Goal: Task Accomplishment & Management: Complete application form

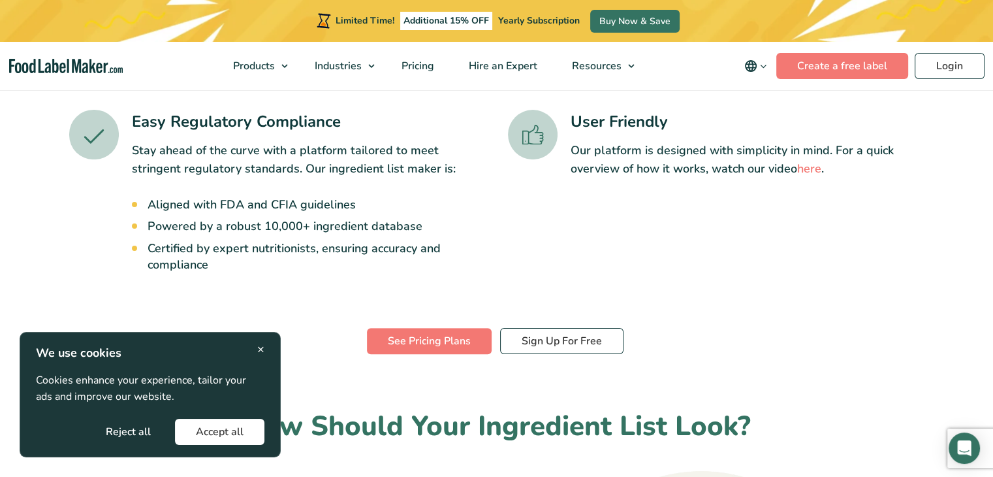
scroll to position [415, 0]
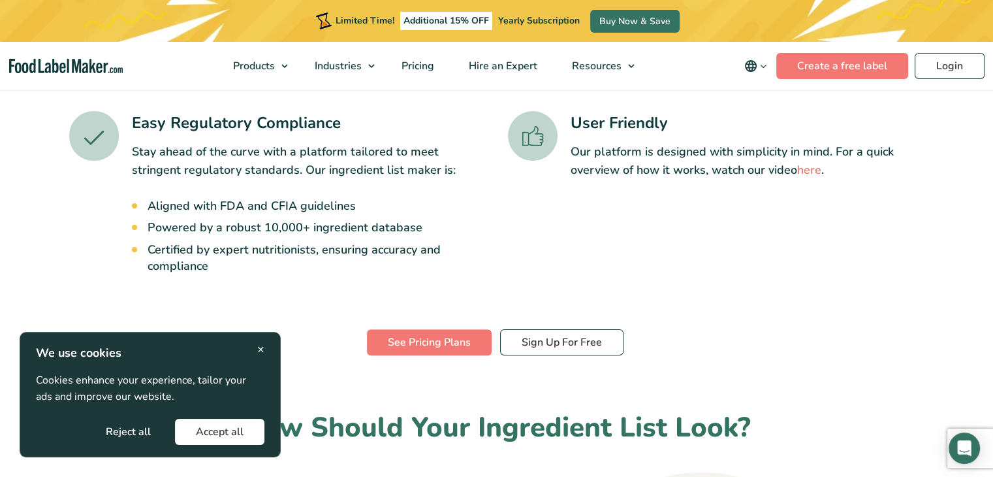
click at [219, 432] on button "Accept all" at bounding box center [219, 432] width 89 height 26
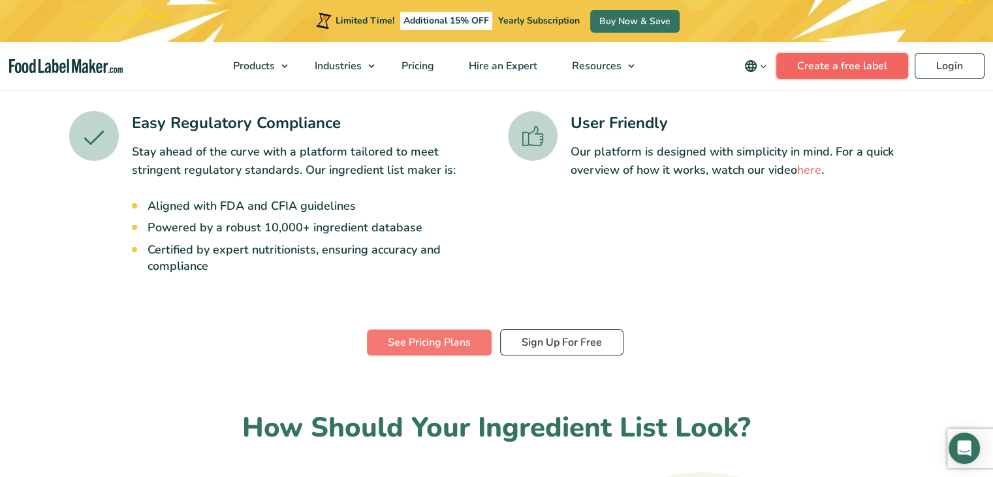
click at [823, 67] on link "Create a free label" at bounding box center [842, 66] width 132 height 26
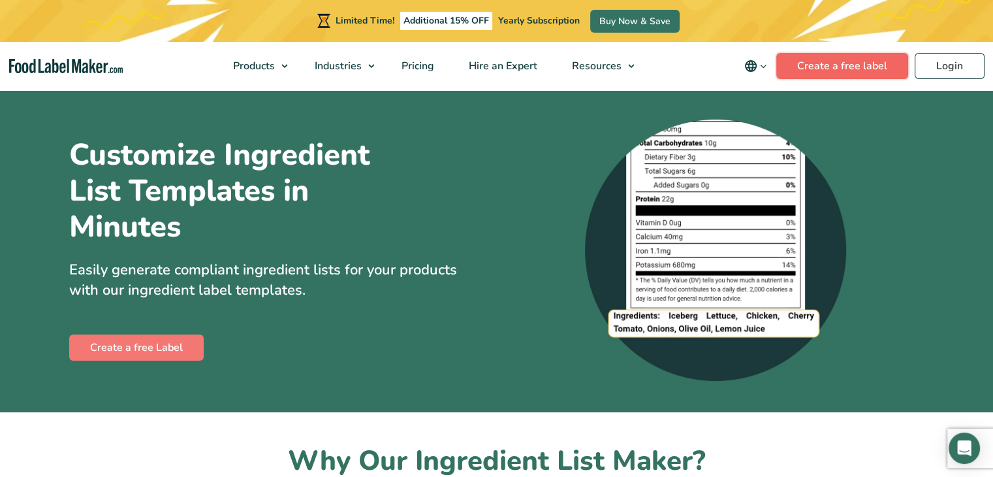
drag, startPoint x: 0, startPoint y: 0, endPoint x: 835, endPoint y: 67, distance: 837.3
click at [835, 67] on link "Create a free label" at bounding box center [842, 66] width 132 height 26
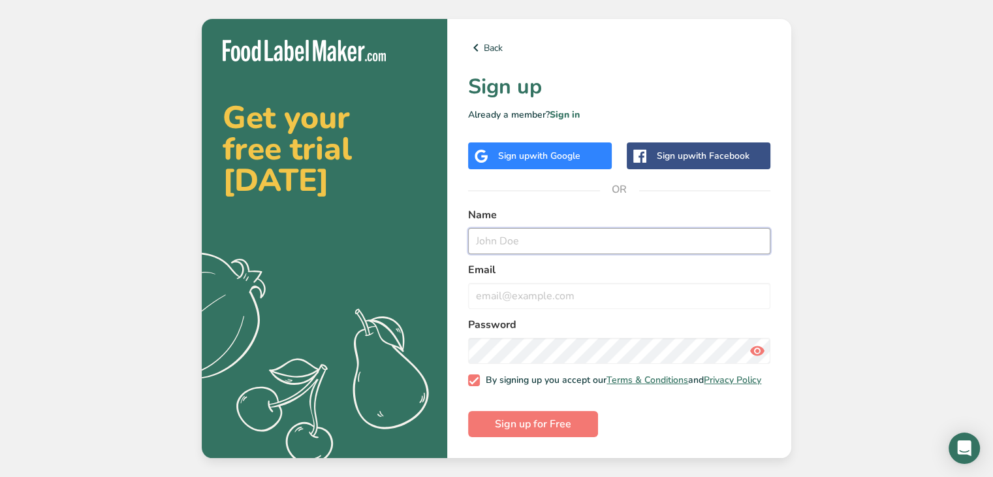
drag, startPoint x: 537, startPoint y: 231, endPoint x: 481, endPoint y: 235, distance: 57.0
click at [481, 235] on input "text" at bounding box center [619, 241] width 302 height 26
type input "Jack Lambeth"
click at [503, 298] on input "email" at bounding box center [619, 296] width 302 height 26
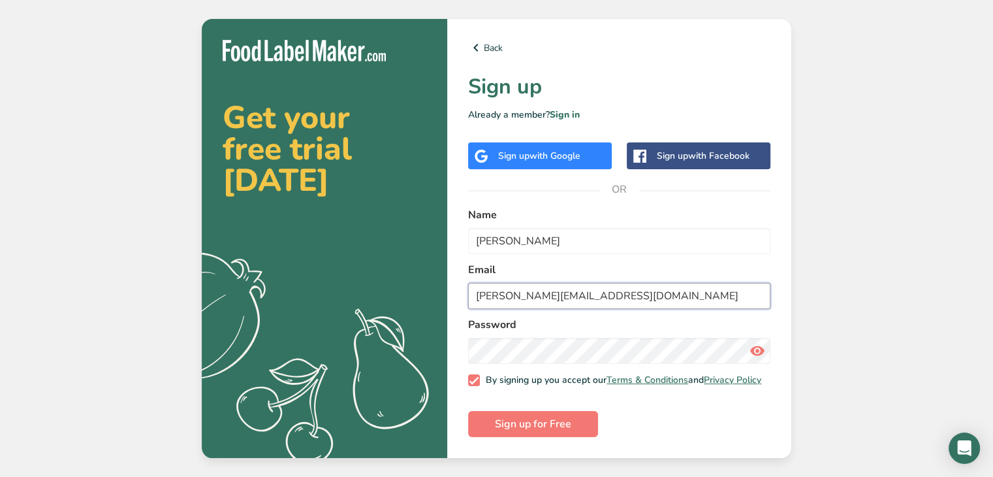
type input "Jack-lambeth@hotmail.co.uk"
click at [497, 432] on span "Sign up for Free" at bounding box center [533, 424] width 76 height 16
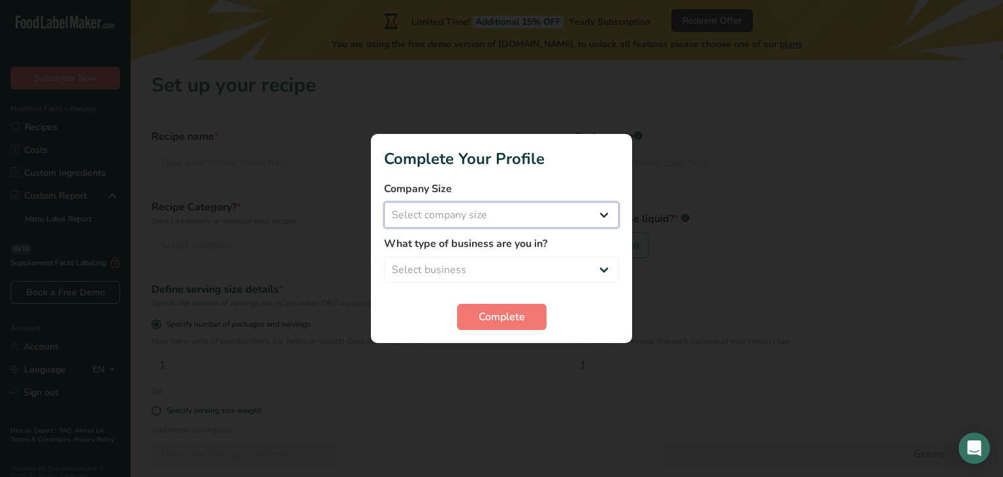
click at [501, 203] on select "Select company size Fewer than 10 Employees 10 to 50 Employees 51 to 500 Employ…" at bounding box center [501, 215] width 235 height 26
select select "1"
click at [384, 202] on select "Select company size Fewer than 10 Employees 10 to 50 Employees 51 to 500 Employ…" at bounding box center [501, 215] width 235 height 26
click at [432, 270] on select "Select business Packaged Food Manufacturer Restaurant & Cafe Bakery Meal Plans …" at bounding box center [501, 270] width 235 height 26
select select "8"
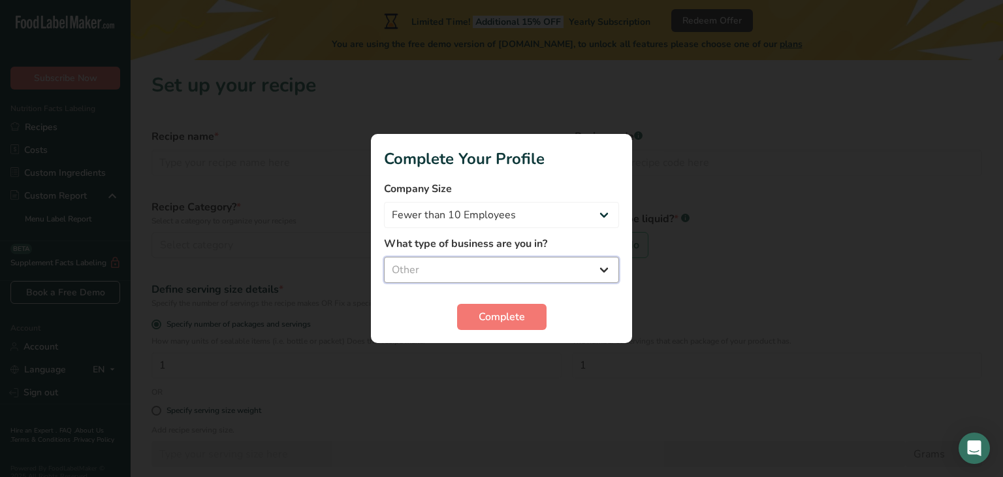
click at [384, 257] on select "Select business Packaged Food Manufacturer Restaurant & Cafe Bakery Meal Plans …" at bounding box center [501, 270] width 235 height 26
click at [500, 324] on span "Complete" at bounding box center [502, 317] width 46 height 16
click at [485, 314] on div "Complete" at bounding box center [501, 317] width 235 height 26
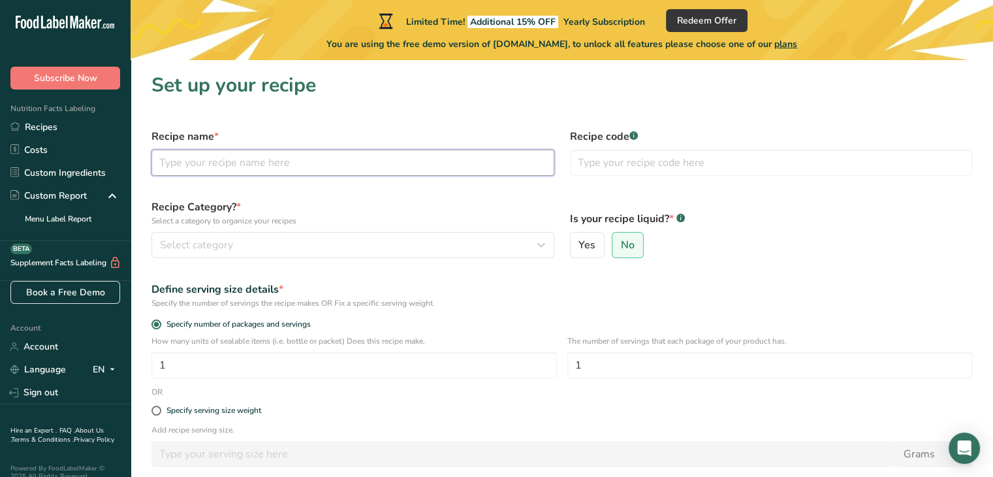
click at [342, 163] on input "text" at bounding box center [353, 163] width 403 height 26
type input "Marrow and Ginger Jam"
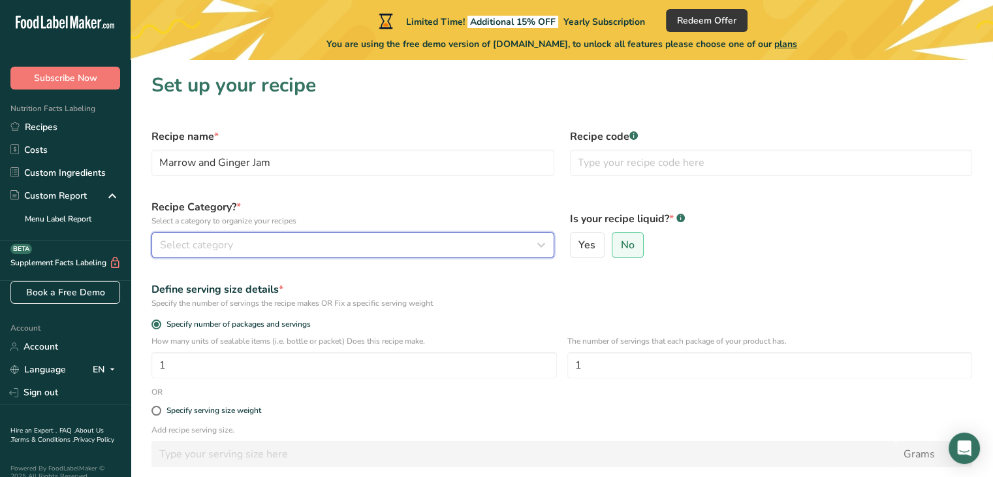
click at [466, 246] on div "Select category" at bounding box center [349, 245] width 378 height 16
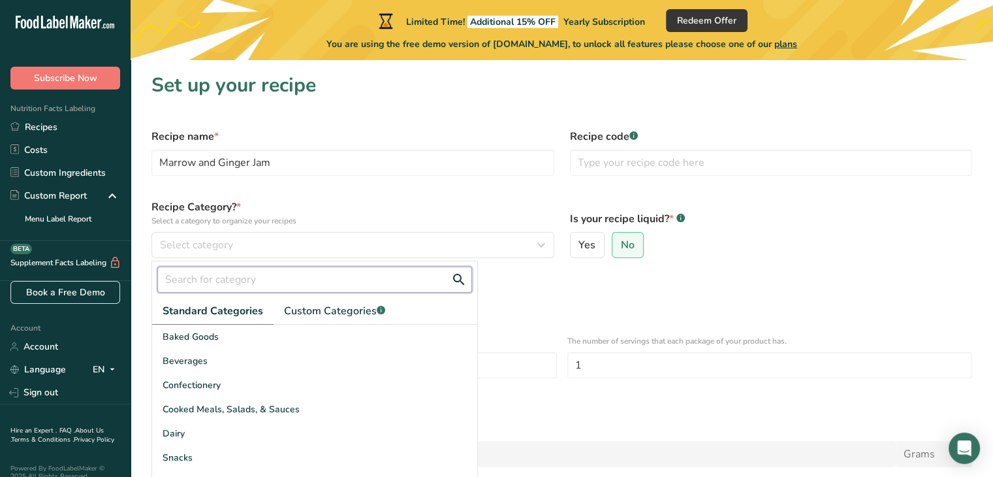
click at [284, 275] on input "text" at bounding box center [314, 279] width 315 height 26
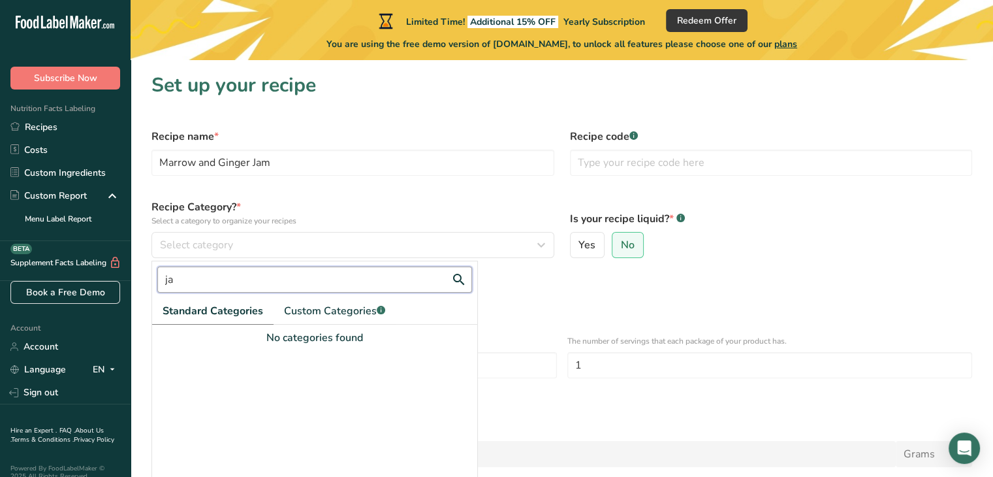
type input "j"
type input "p"
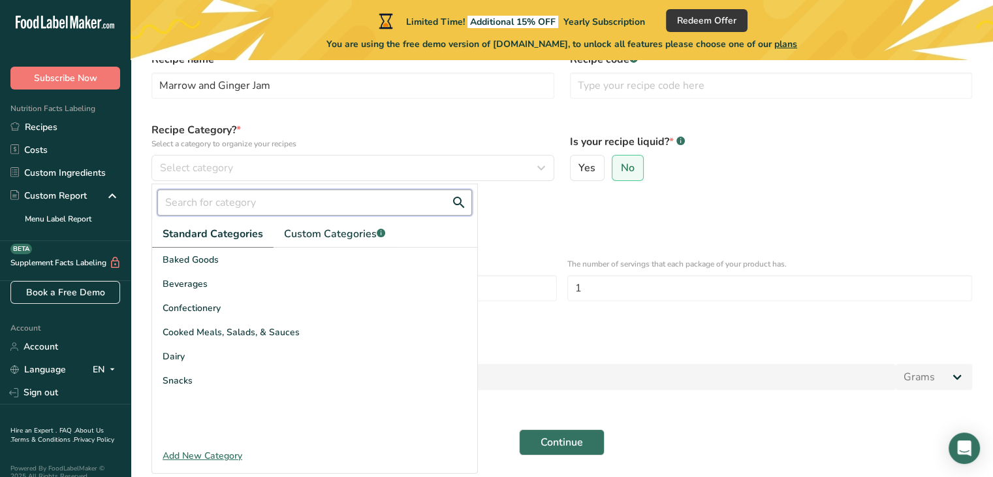
scroll to position [81, 0]
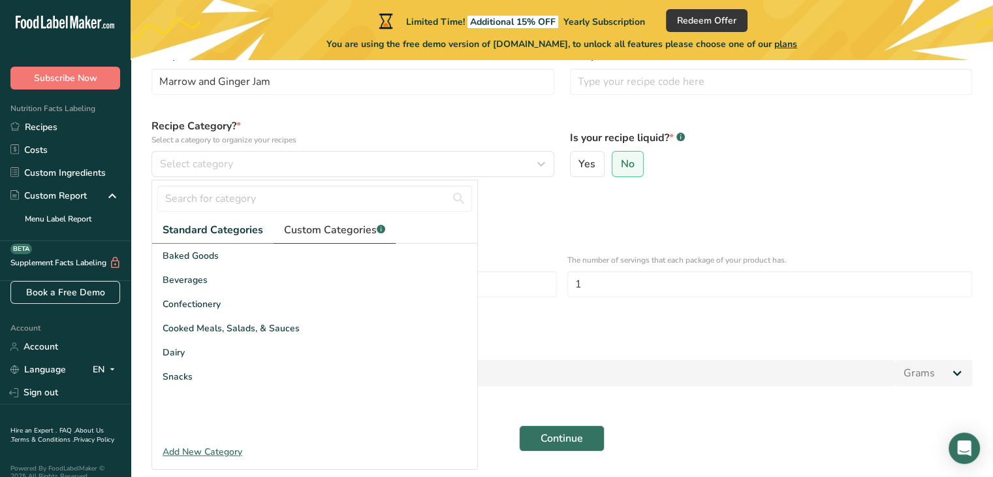
click at [338, 223] on span "Custom Categories .a-a{fill:#347362;}.b-a{fill:#fff;}" at bounding box center [334, 230] width 101 height 16
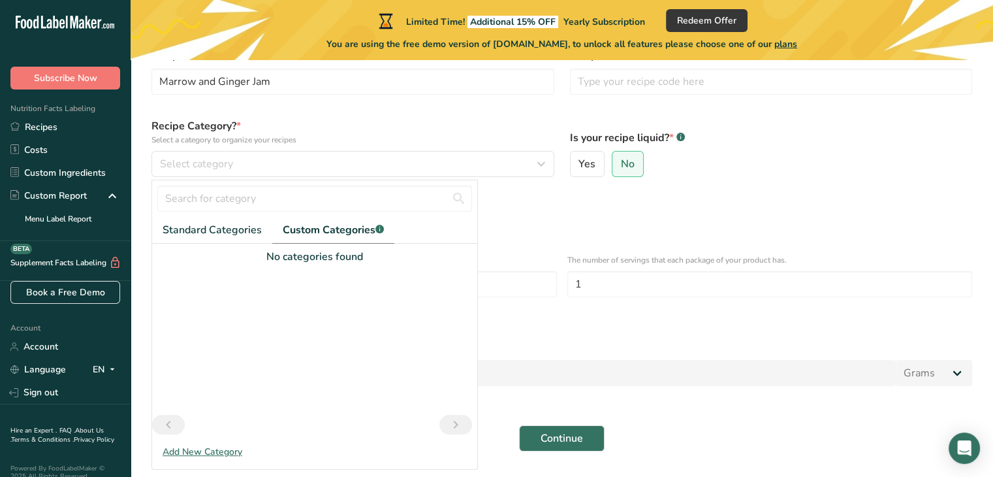
click at [224, 450] on div "Add New Category" at bounding box center [314, 452] width 325 height 14
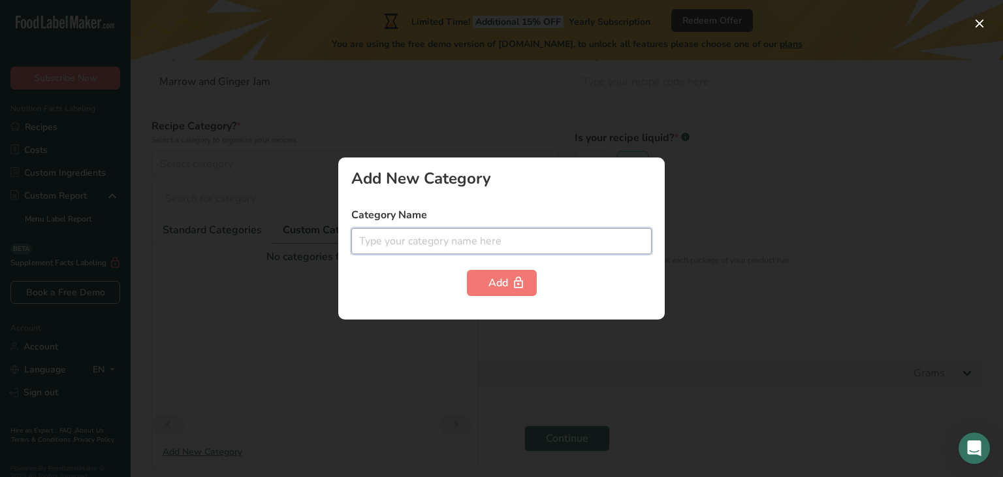
click at [443, 232] on input "text" at bounding box center [501, 241] width 300 height 26
type input "Jam"
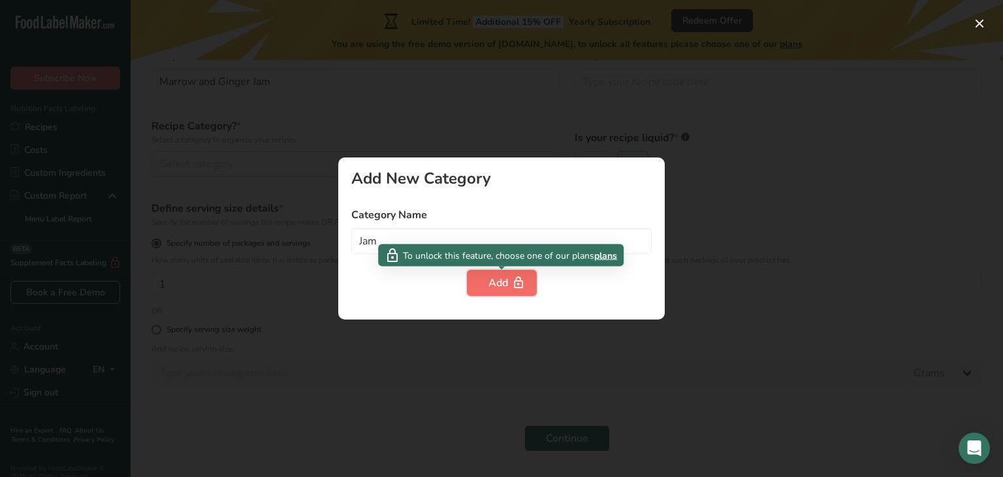
click at [497, 270] on button "Add" at bounding box center [502, 283] width 70 height 26
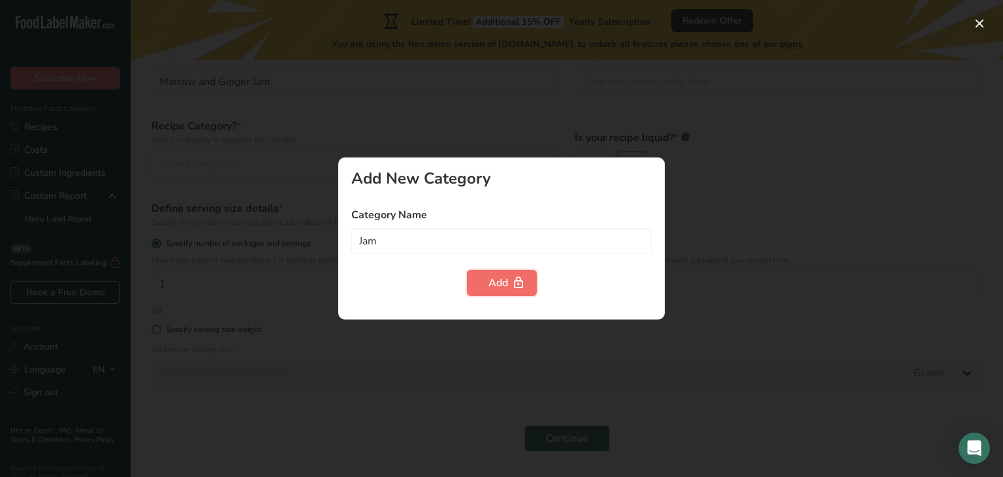
click at [500, 285] on div "Add" at bounding box center [501, 283] width 27 height 16
click at [468, 67] on div at bounding box center [501, 238] width 1003 height 477
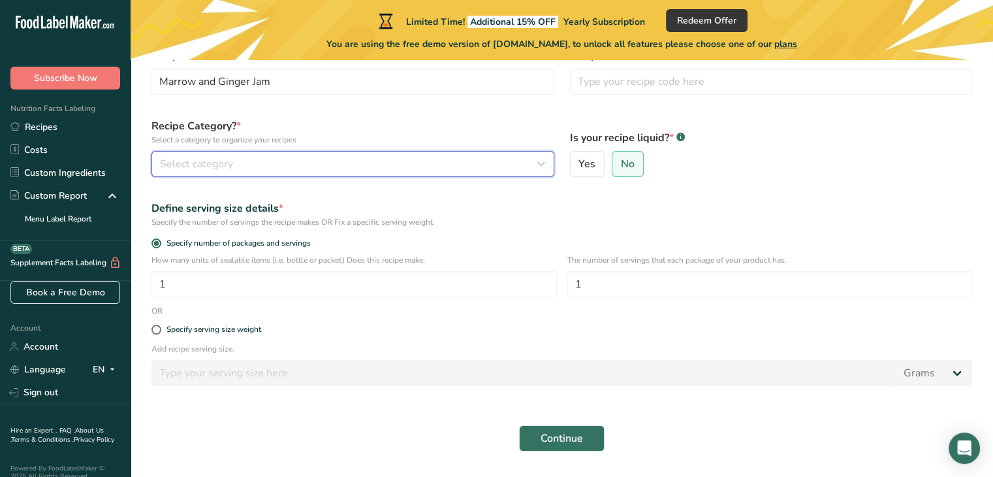
click at [455, 170] on div "Select category" at bounding box center [349, 164] width 378 height 16
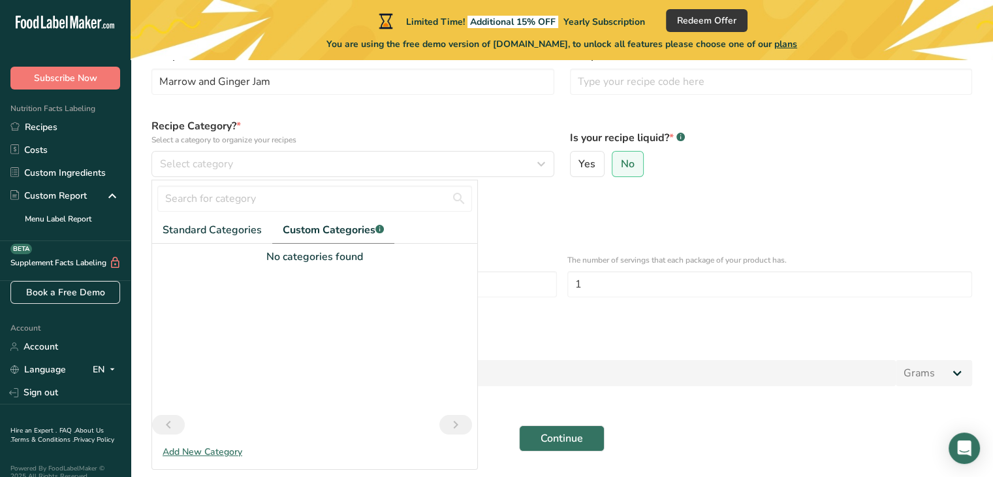
click at [355, 128] on label "Recipe Category? * Select a category to organize your recipes" at bounding box center [353, 131] width 403 height 27
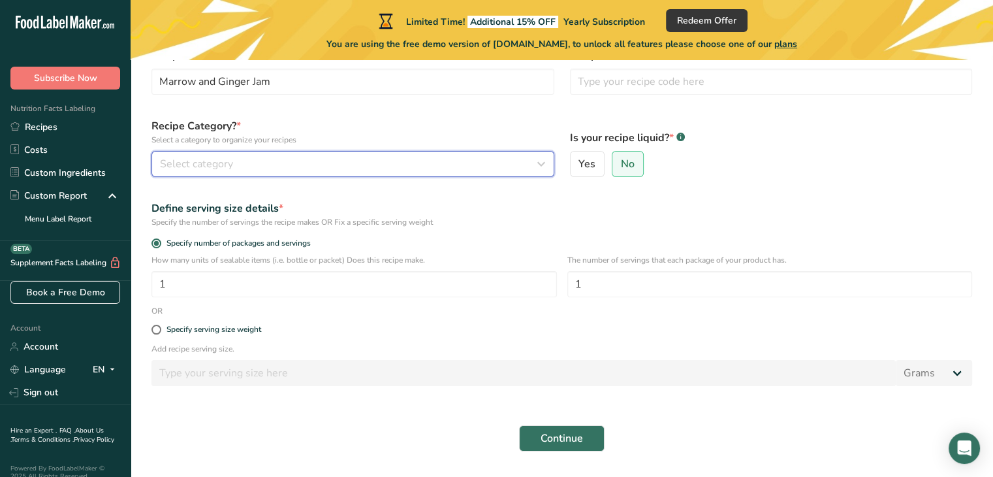
click at [307, 165] on div "Select category" at bounding box center [349, 164] width 378 height 16
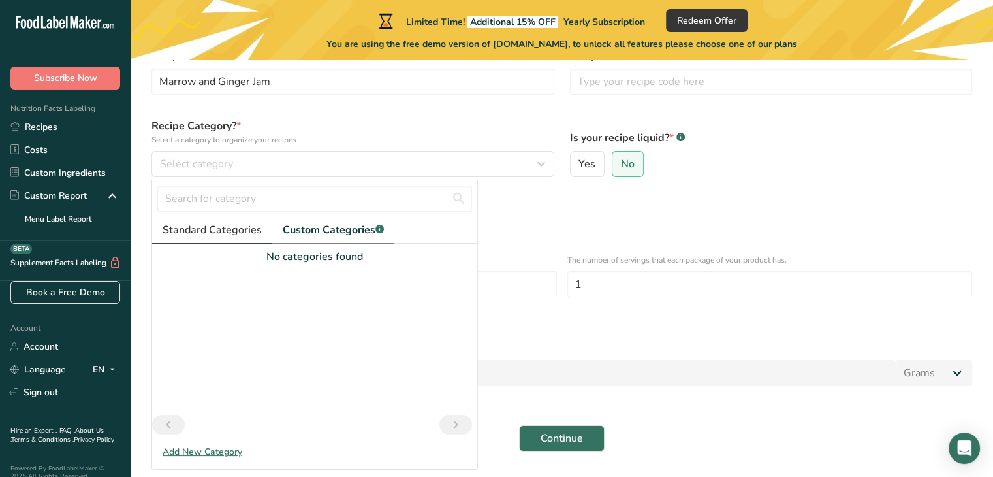
click at [221, 236] on span "Standard Categories" at bounding box center [212, 230] width 99 height 16
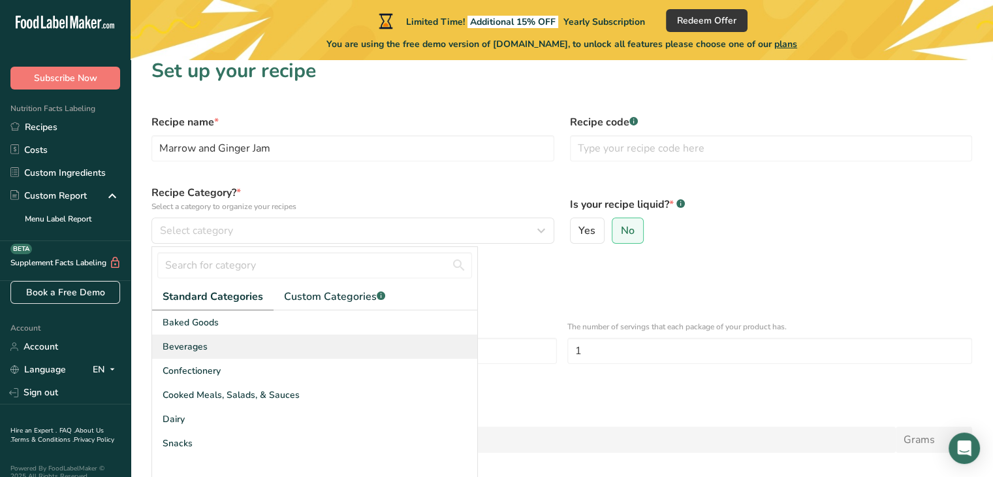
scroll to position [134, 0]
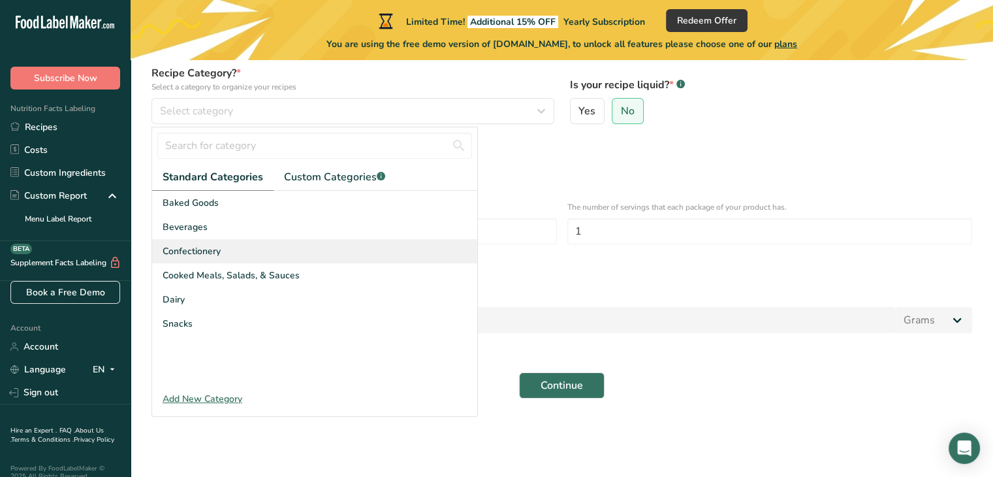
click at [214, 244] on span "Confectionery" at bounding box center [192, 251] width 58 height 14
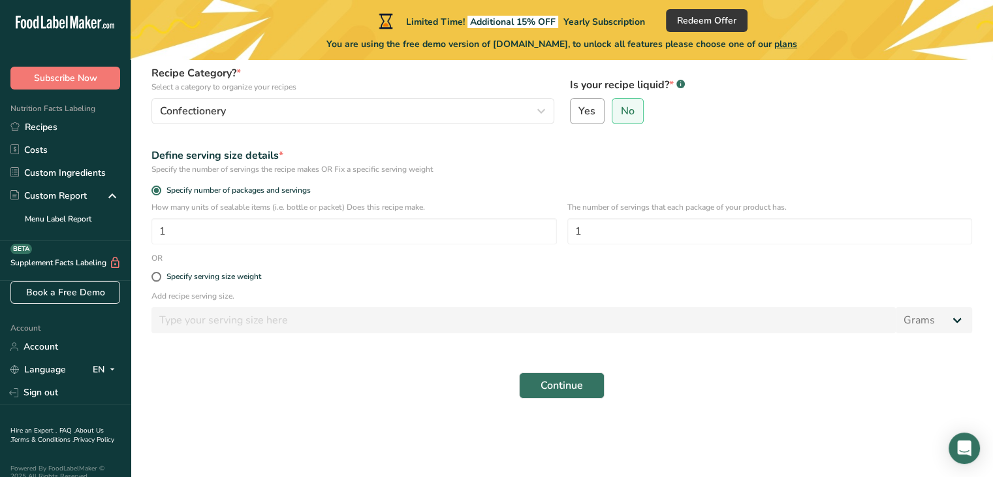
click at [599, 111] on label "Yes" at bounding box center [587, 111] width 35 height 26
click at [579, 111] on input "Yes" at bounding box center [575, 111] width 8 height 8
radio input "true"
radio input "false"
select select "22"
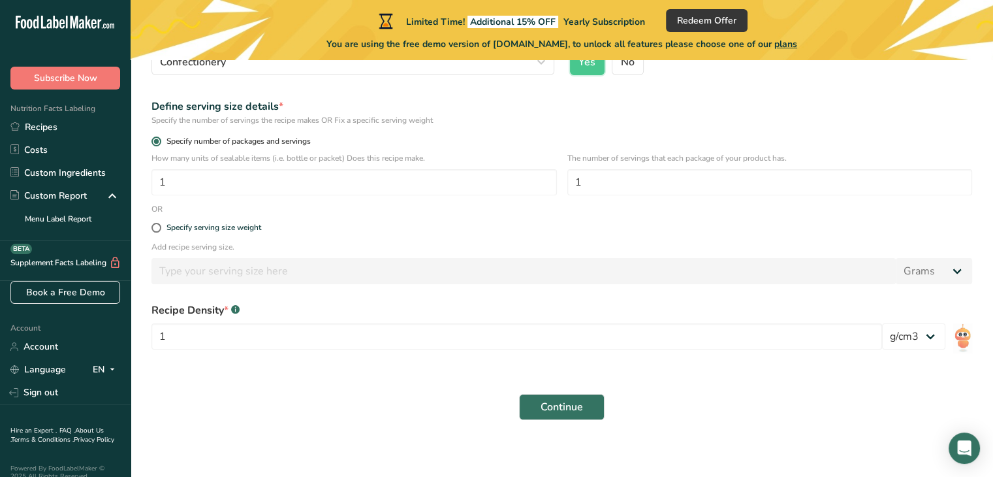
scroll to position [180, 0]
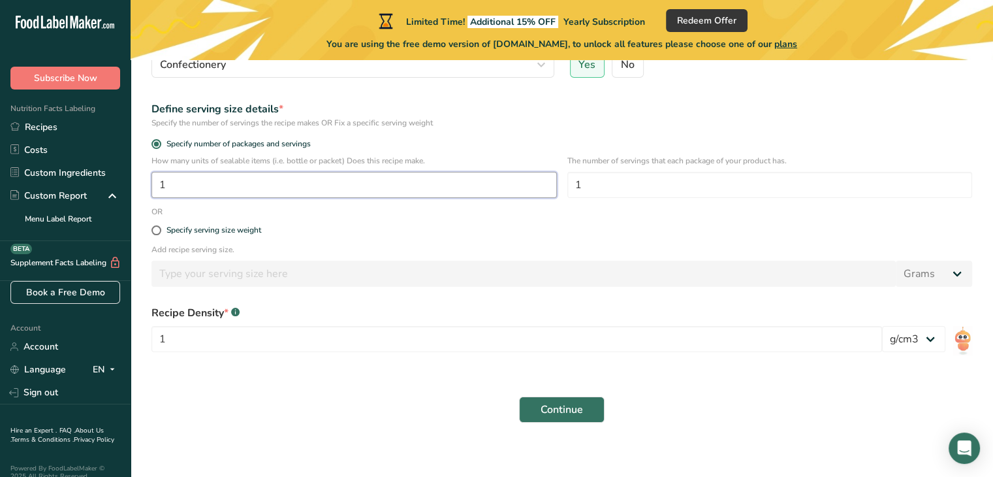
drag, startPoint x: 193, startPoint y: 191, endPoint x: 287, endPoint y: 244, distance: 107.6
click at [287, 244] on form "Recipe name * Marrow and Ginger Jam Recipe code .a-a{fill:#347362;}.b-a{fill:#f…" at bounding box center [562, 186] width 837 height 490
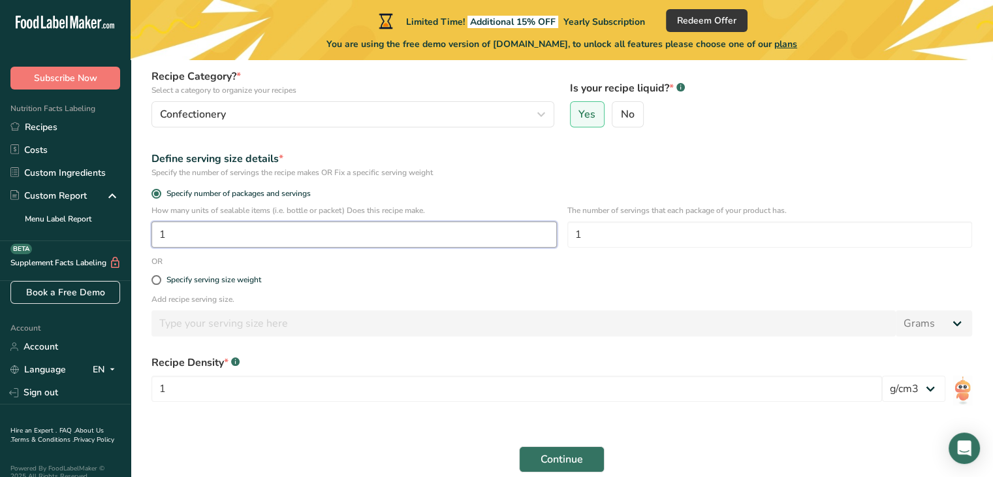
scroll to position [205, 0]
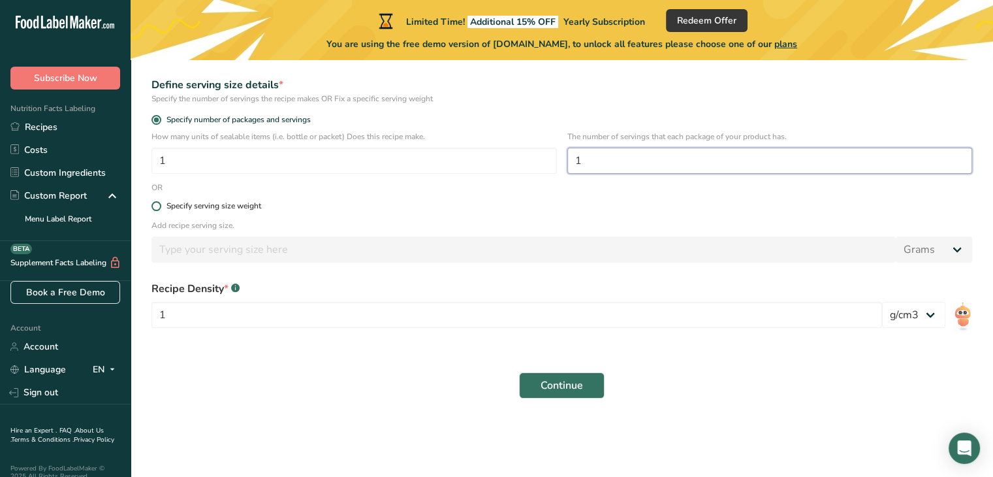
drag, startPoint x: 613, startPoint y: 154, endPoint x: 689, endPoint y: 205, distance: 91.8
click at [689, 205] on form "Recipe name * Marrow and Ginger Jam Recipe code .a-a{fill:#347362;}.b-a{fill:#f…" at bounding box center [562, 161] width 837 height 490
click at [167, 201] on div "Specify serving size weight" at bounding box center [214, 206] width 95 height 10
click at [160, 202] on input "Specify serving size weight" at bounding box center [156, 206] width 8 height 8
radio input "true"
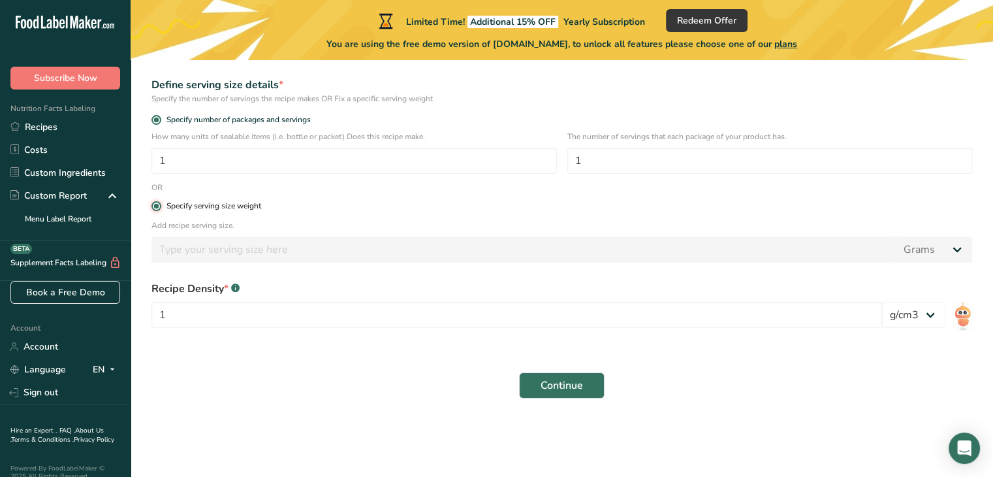
radio input "false"
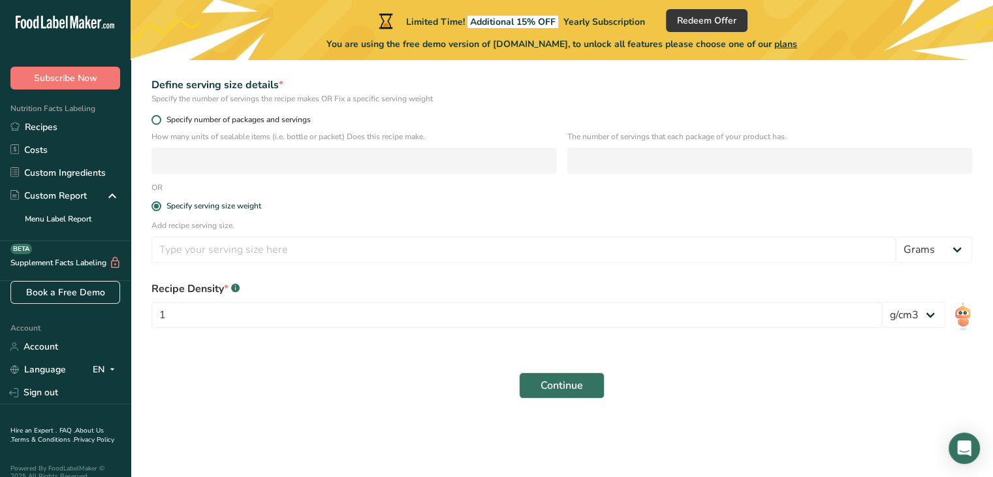
click at [160, 118] on span at bounding box center [157, 120] width 10 height 10
click at [160, 118] on input "Specify number of packages and servings" at bounding box center [156, 120] width 8 height 8
radio input "true"
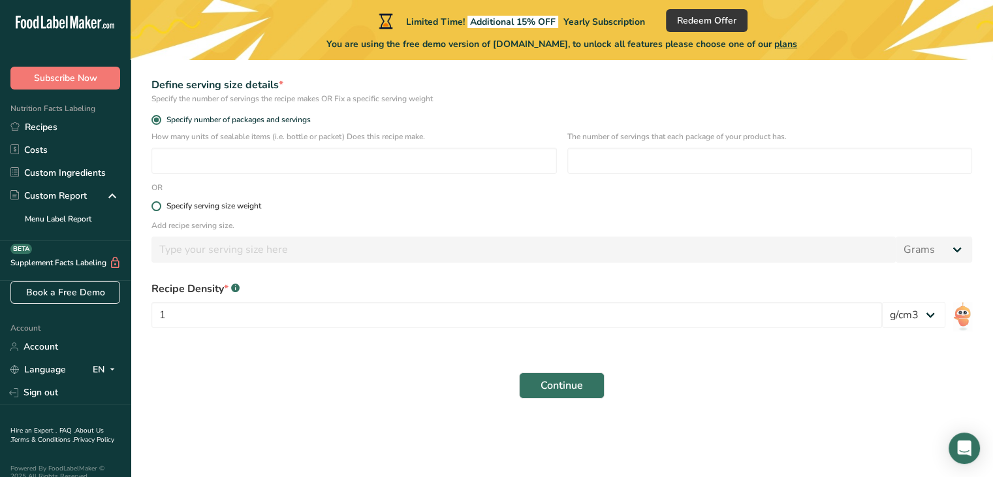
click at [172, 202] on div "Specify serving size weight" at bounding box center [214, 206] width 95 height 10
click at [160, 202] on input "Specify serving size weight" at bounding box center [156, 206] width 8 height 8
radio input "true"
radio input "false"
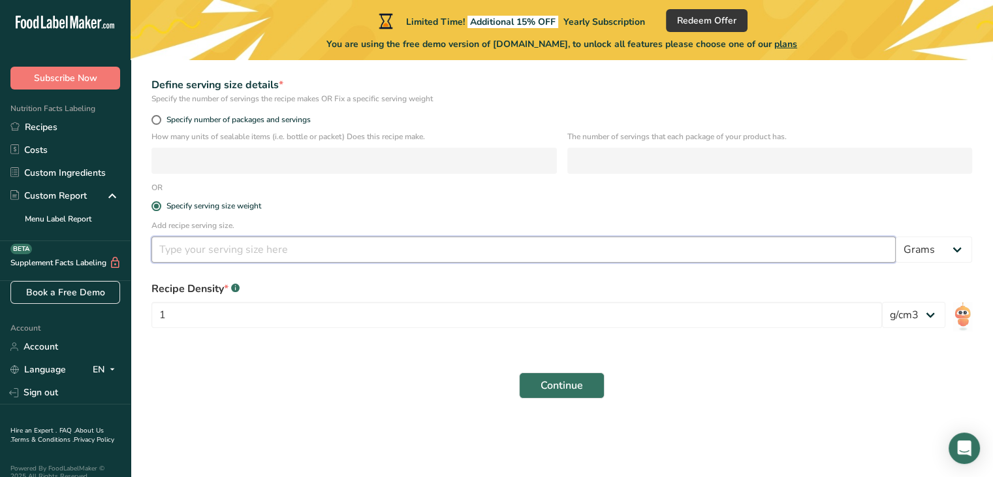
click at [225, 247] on input "number" at bounding box center [524, 249] width 744 height 26
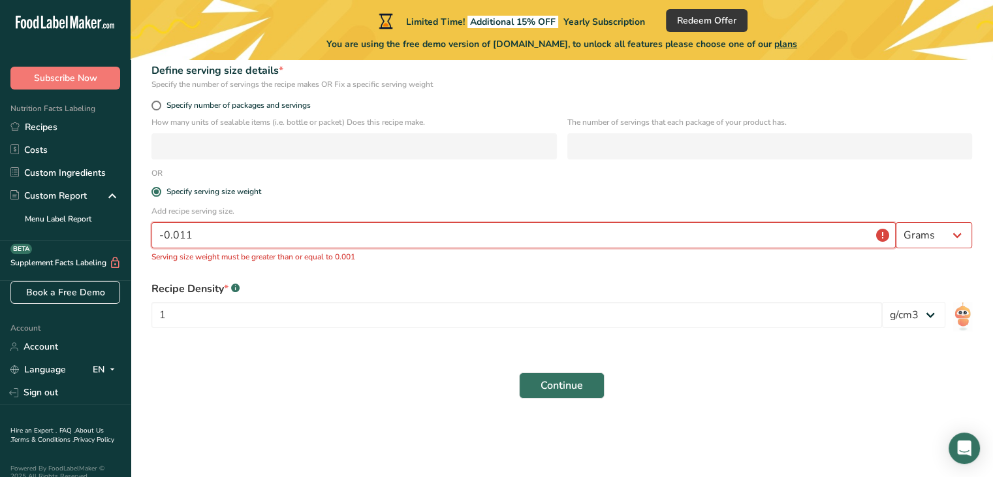
scroll to position [219, 0]
type input "0"
click at [951, 244] on select "Grams kg mg mcg lb oz l mL fl oz tbsp tsp cup qt gallon" at bounding box center [934, 235] width 76 height 26
click at [896, 222] on select "Grams kg mg mcg lb oz l mL fl oz tbsp tsp cup qt gallon" at bounding box center [934, 235] width 76 height 26
click at [453, 238] on input "number" at bounding box center [524, 235] width 744 height 26
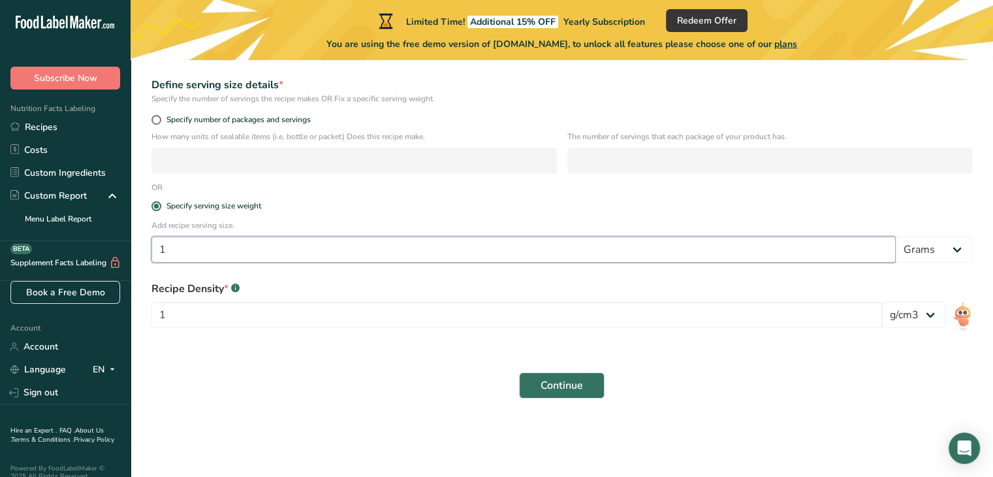
scroll to position [205, 0]
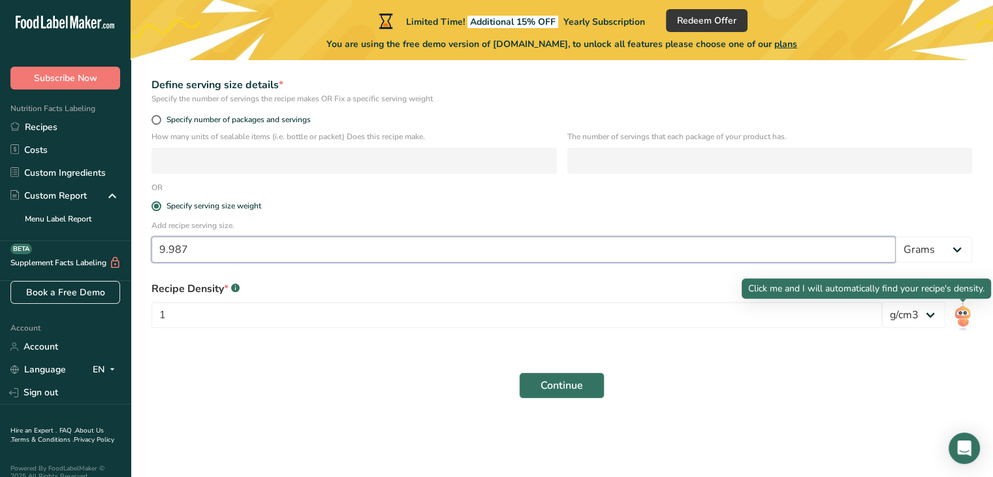
type input "9.987"
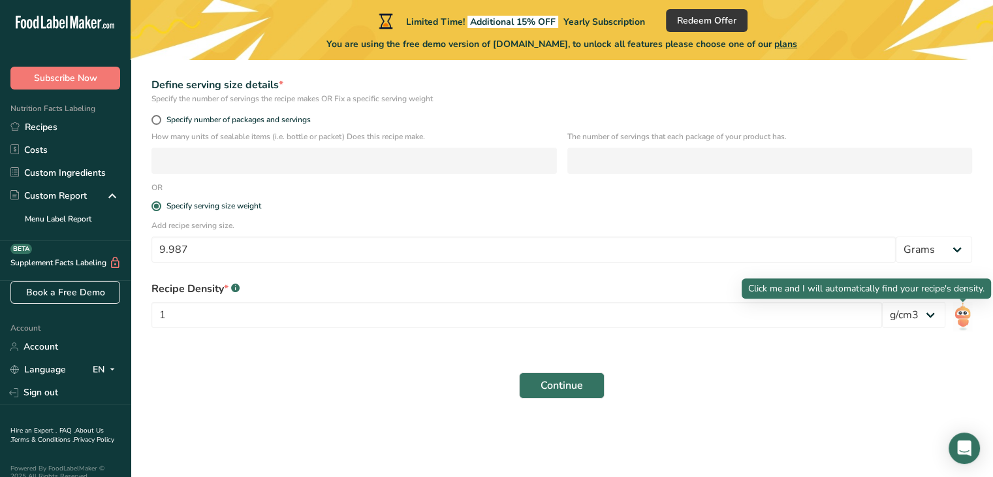
click at [967, 321] on img at bounding box center [962, 316] width 19 height 29
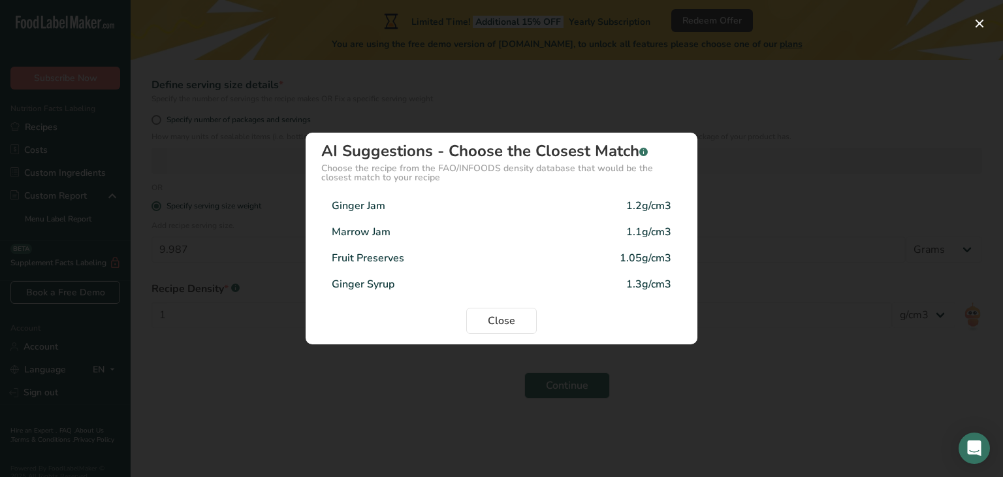
click at [452, 227] on div "Marrow Jam 1.1g/cm3" at bounding box center [501, 232] width 360 height 26
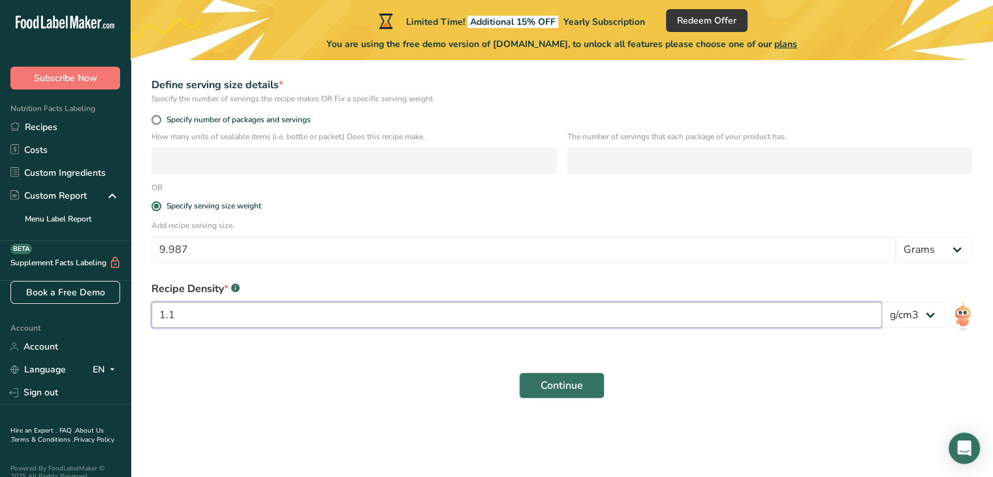
click at [335, 310] on input "1.1" at bounding box center [517, 315] width 731 height 26
type input "1"
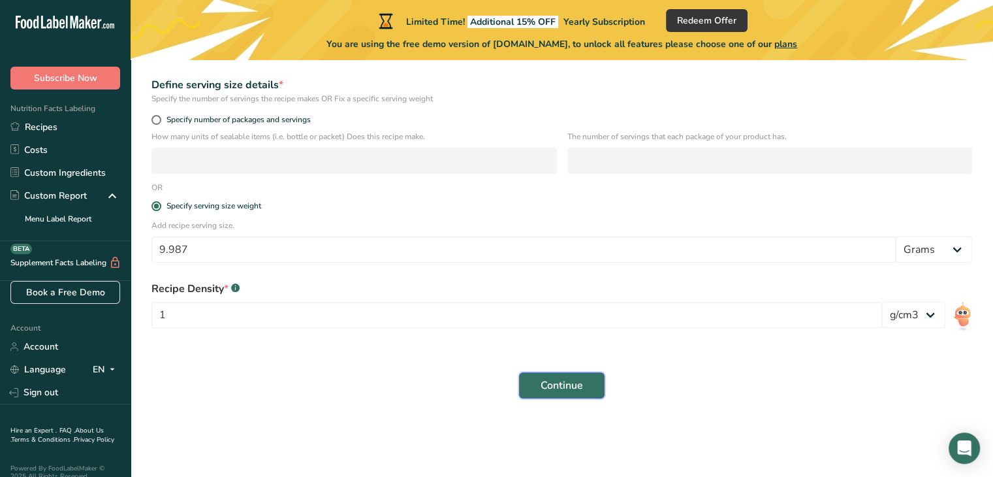
click at [552, 385] on span "Continue" at bounding box center [562, 385] width 42 height 16
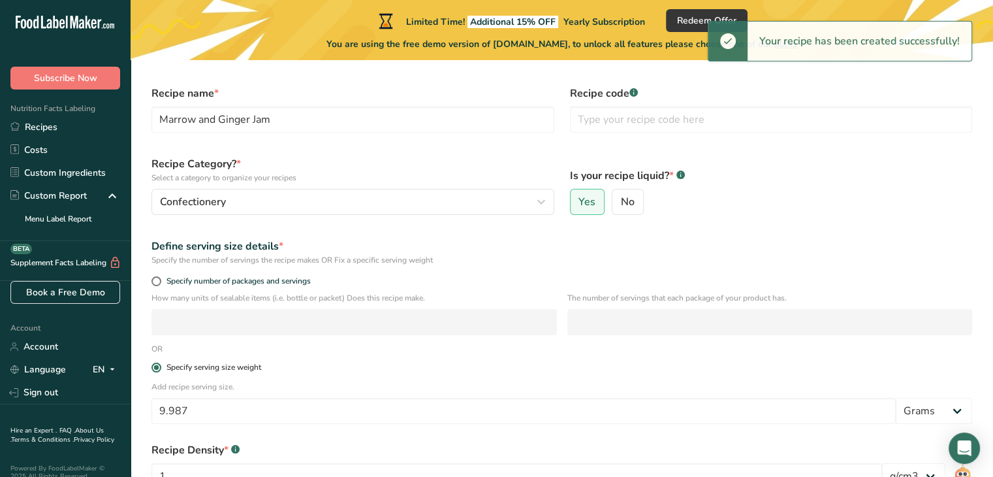
scroll to position [0, 0]
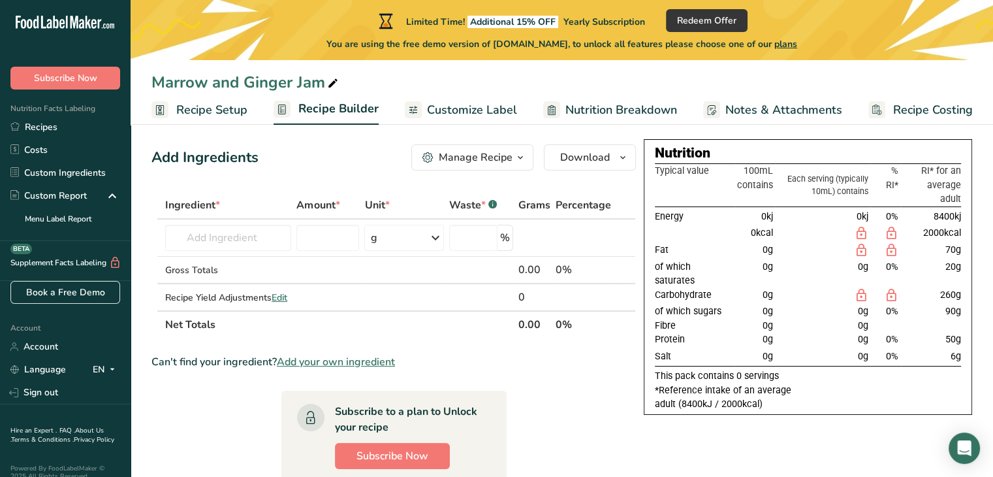
scroll to position [10, 0]
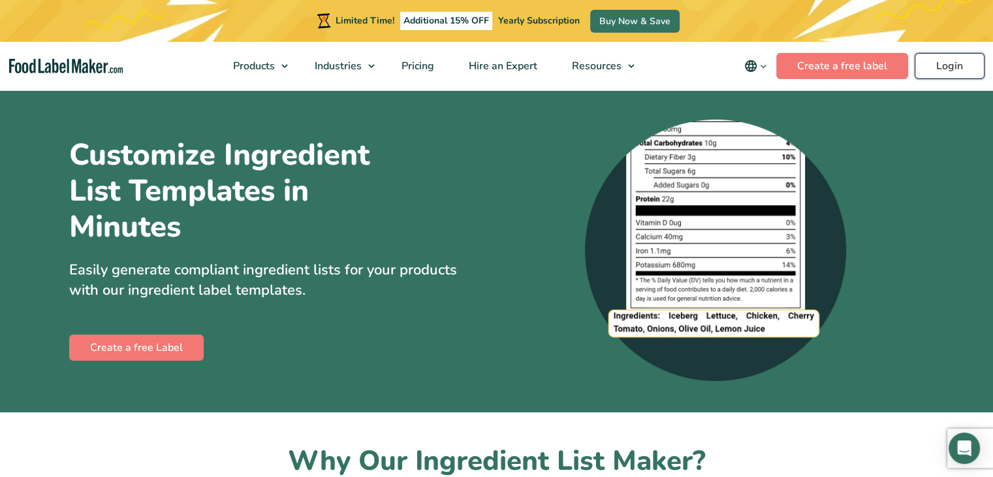
click at [962, 73] on link "Login" at bounding box center [950, 66] width 70 height 26
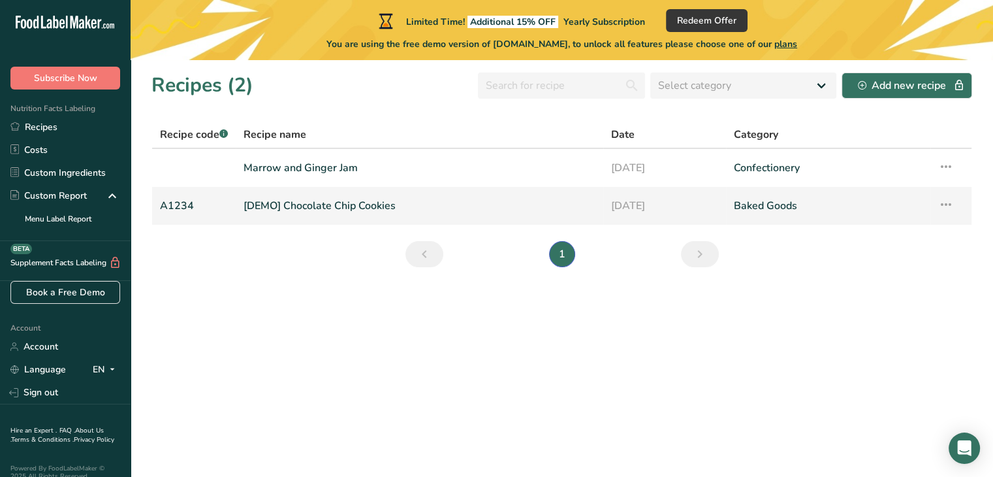
click at [338, 204] on link "[DEMO] Chocolate Chip Cookies" at bounding box center [420, 205] width 352 height 27
click at [315, 162] on link "Marrow and Ginger Jam" at bounding box center [420, 167] width 352 height 27
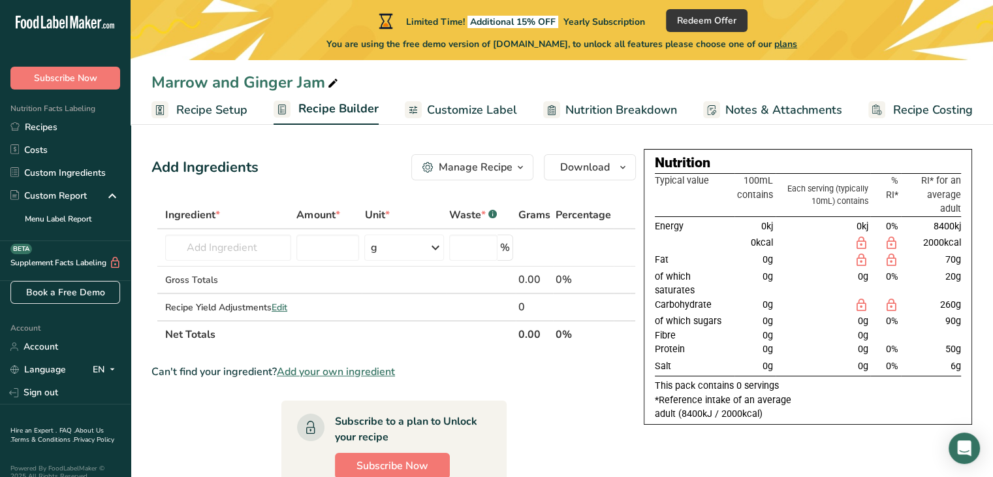
click at [206, 112] on span "Recipe Setup" at bounding box center [211, 110] width 71 height 18
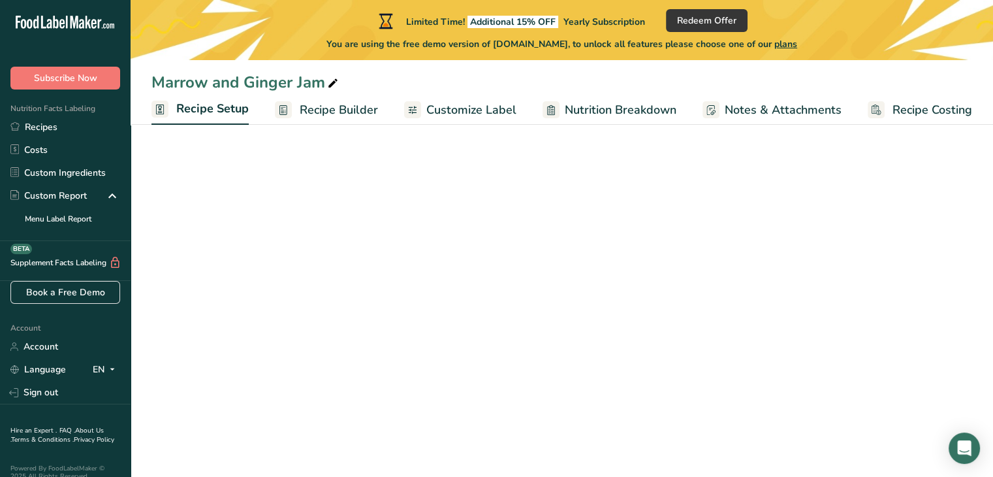
select select "22"
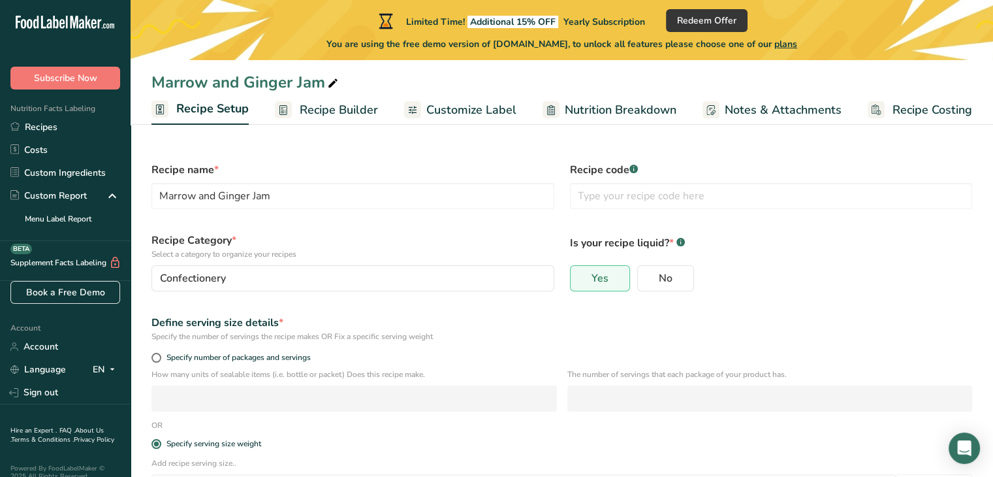
click at [338, 108] on span "Recipe Builder" at bounding box center [339, 110] width 78 height 18
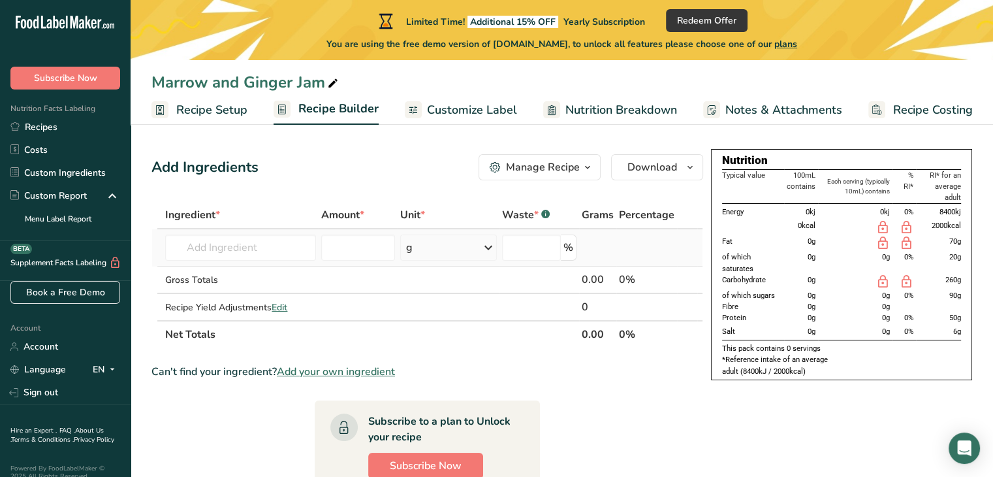
click at [452, 246] on div "g" at bounding box center [448, 247] width 97 height 26
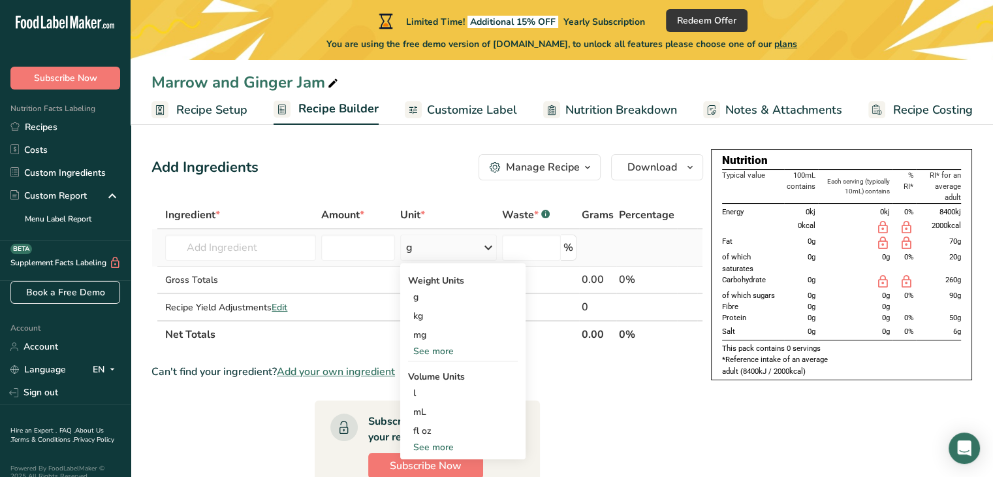
click at [468, 252] on div "g" at bounding box center [448, 247] width 97 height 26
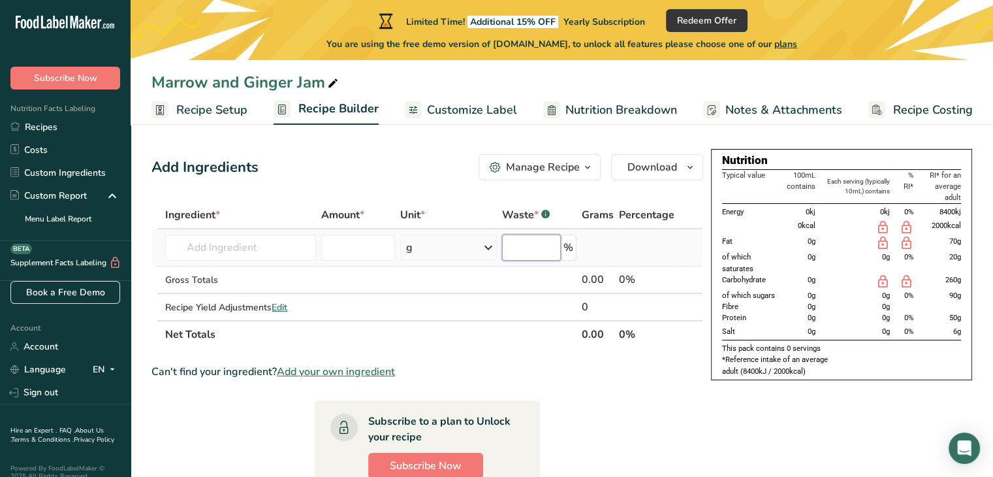
click at [519, 253] on input "number" at bounding box center [531, 247] width 59 height 26
click at [195, 246] on input "text" at bounding box center [240, 247] width 150 height 26
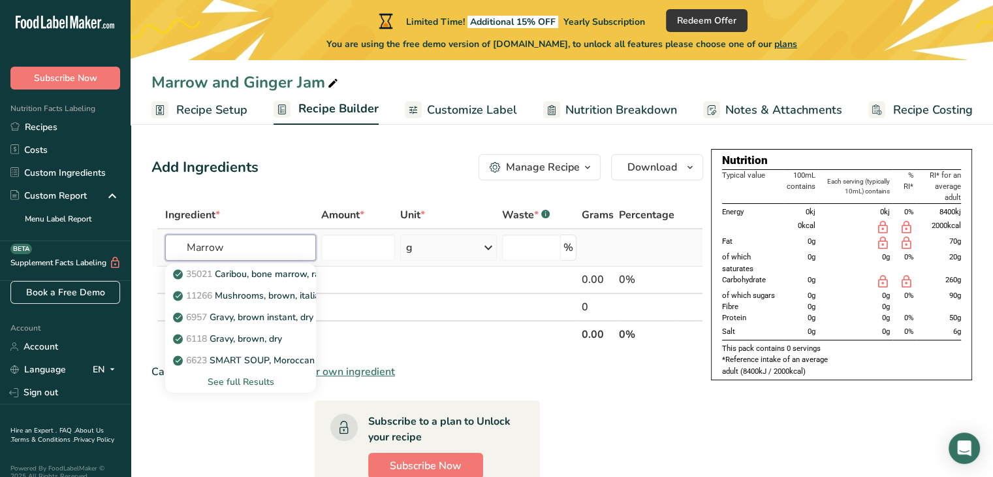
drag, startPoint x: 235, startPoint y: 244, endPoint x: 157, endPoint y: 236, distance: 78.7
click at [157, 236] on tr "Marrow 35021 Caribou, bone marrow, raw (Alaska Native) 11266 Mushrooms, brown, …" at bounding box center [427, 247] width 551 height 37
type input "Marrow"
click at [191, 163] on div "Add Ingredients" at bounding box center [205, 168] width 107 height 22
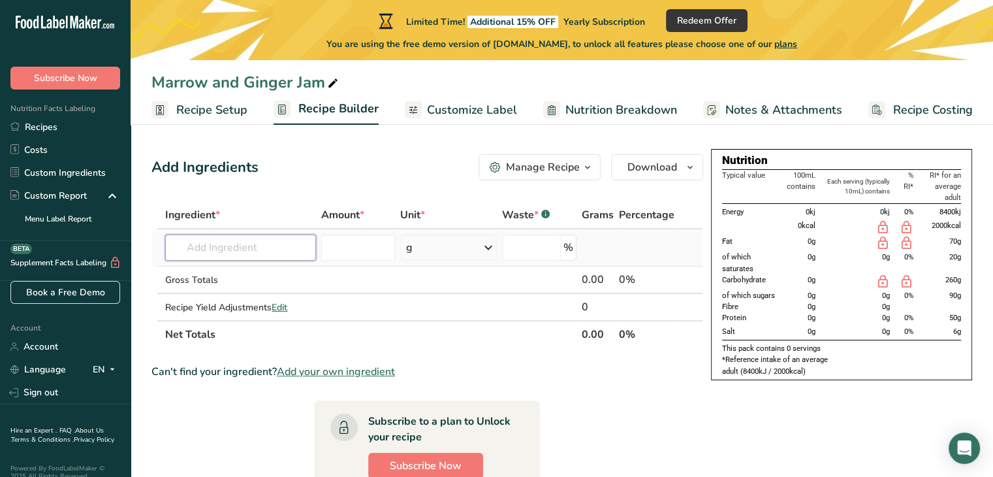
click at [253, 251] on input "text" at bounding box center [240, 247] width 150 height 26
type input "c"
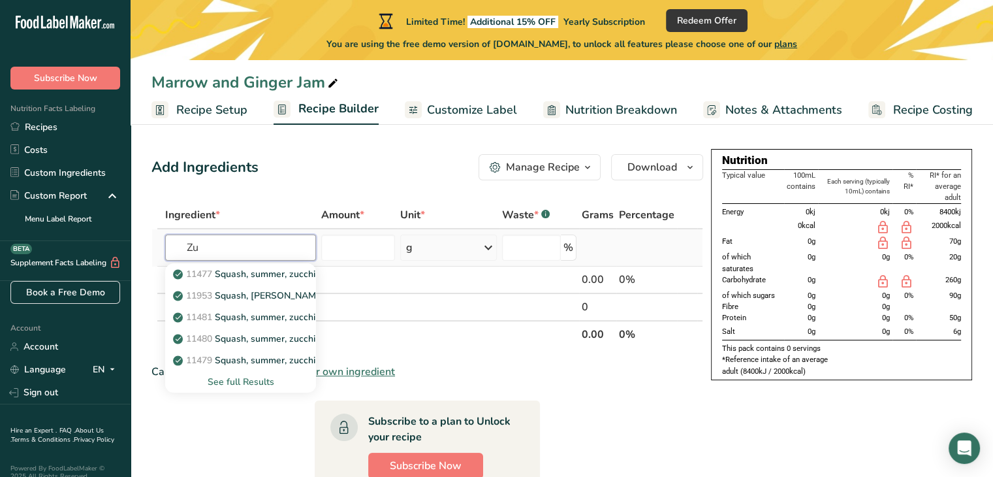
click at [261, 255] on input "Zu" at bounding box center [240, 247] width 150 height 26
click at [261, 255] on input "Zuc" at bounding box center [240, 247] width 150 height 26
type input "hin"
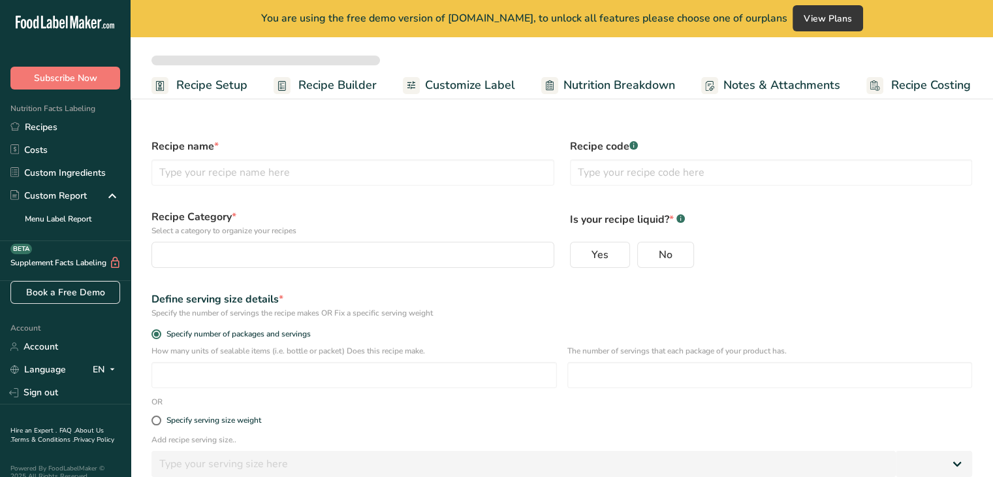
select select
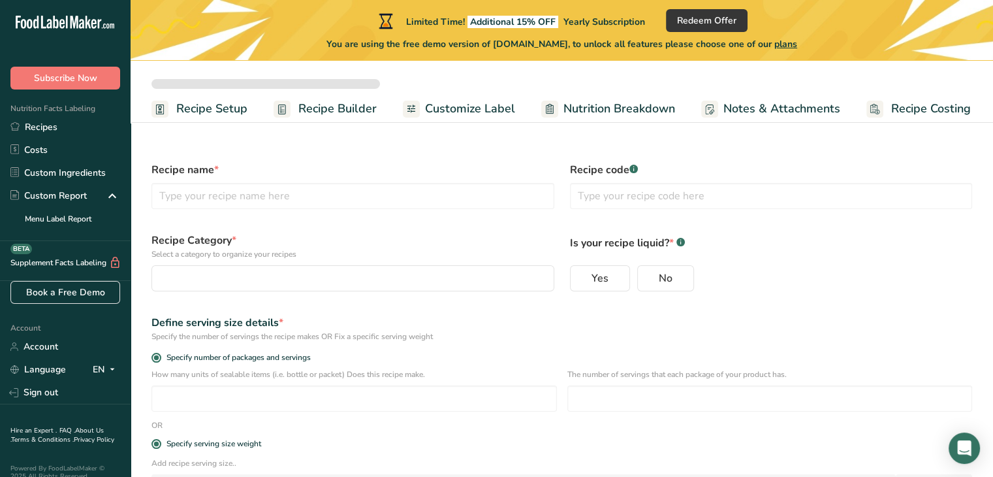
type input "Marrow and Ginger Jam"
radio input "true"
radio input "false"
radio input "true"
type input "9.987"
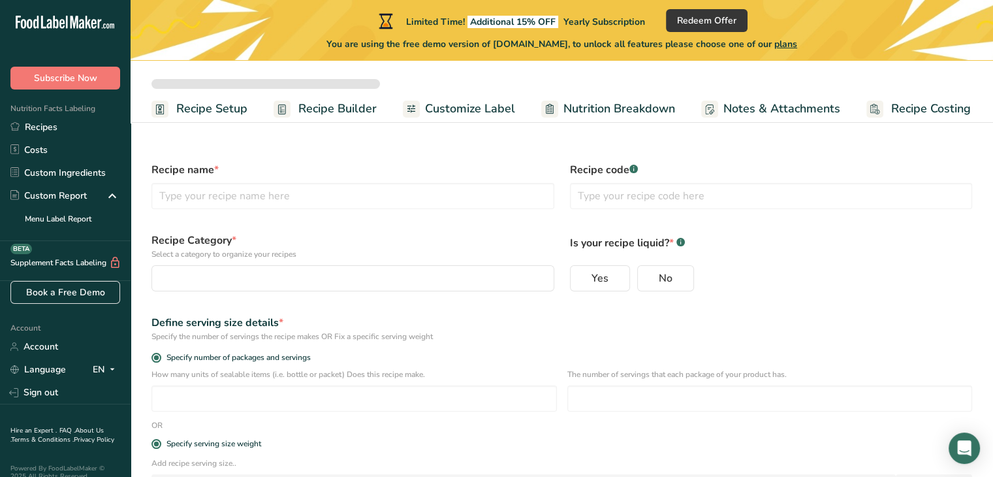
select select "0"
select select "22"
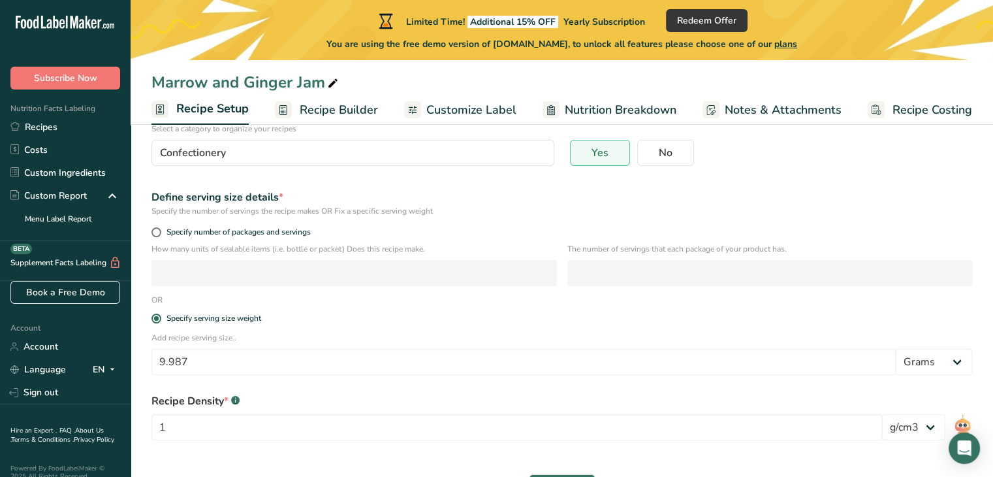
scroll to position [170, 0]
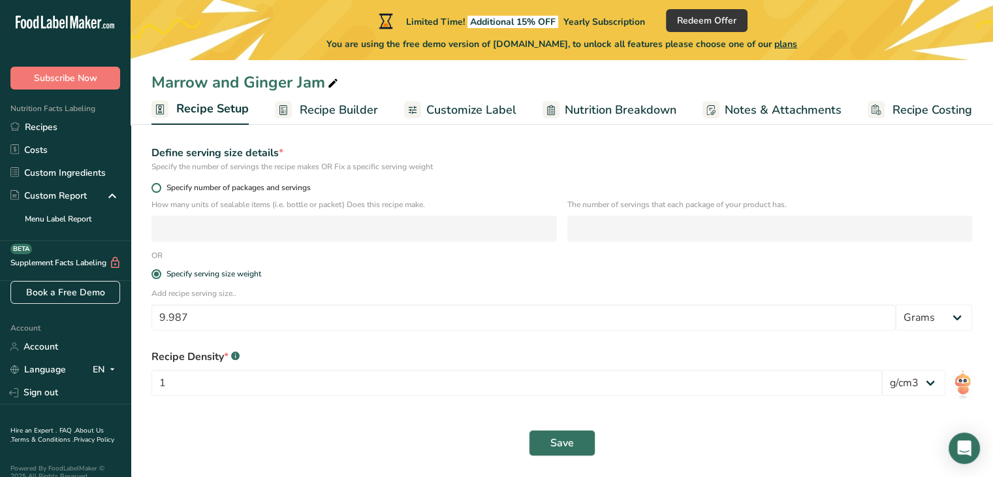
click at [154, 185] on span at bounding box center [157, 188] width 10 height 10
click at [154, 185] on input "Specify number of packages and servings" at bounding box center [156, 188] width 8 height 8
radio input "true"
radio input "false"
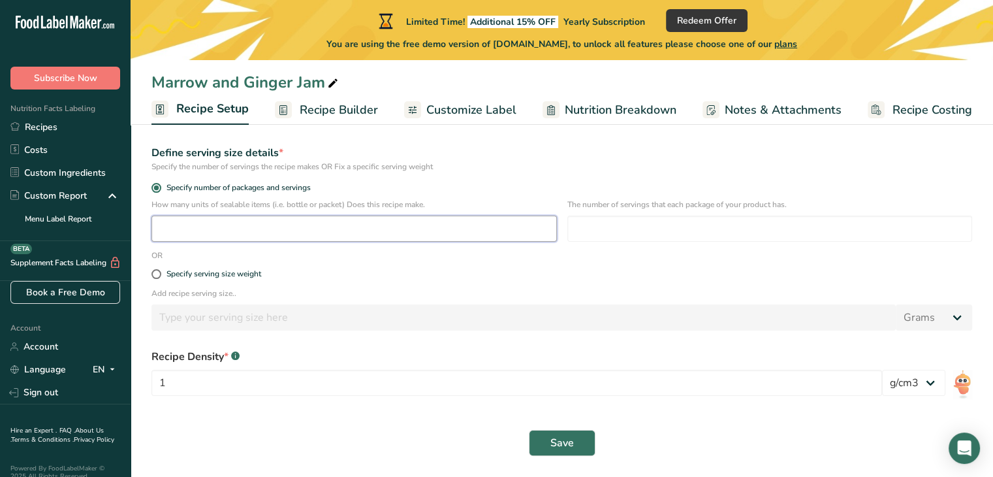
click at [214, 228] on input "number" at bounding box center [355, 229] width 406 height 26
click at [621, 223] on input "number" at bounding box center [770, 229] width 406 height 26
type input "19"
click at [511, 225] on input "number" at bounding box center [355, 229] width 406 height 26
drag, startPoint x: 626, startPoint y: 229, endPoint x: 648, endPoint y: 242, distance: 25.8
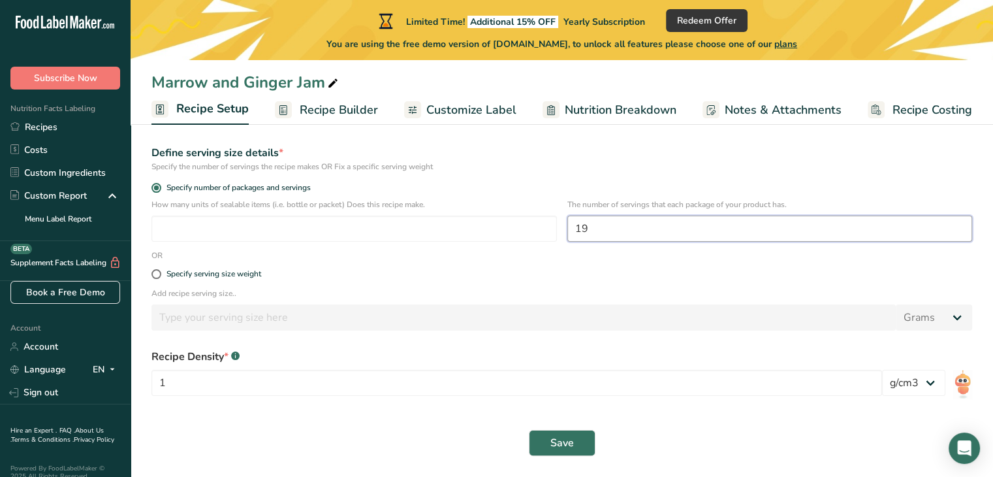
click at [648, 242] on div "The number of servings that each package of your product has. 19" at bounding box center [770, 224] width 406 height 51
click at [373, 221] on input "number" at bounding box center [355, 229] width 406 height 26
type input "1"
drag, startPoint x: 204, startPoint y: 232, endPoint x: 106, endPoint y: 226, distance: 98.8
click at [106, 226] on div ".a-20{fill:#fff;} Subscribe Now Nutrition Facts Labeling Recipes Costs Custom I…" at bounding box center [496, 153] width 993 height 647
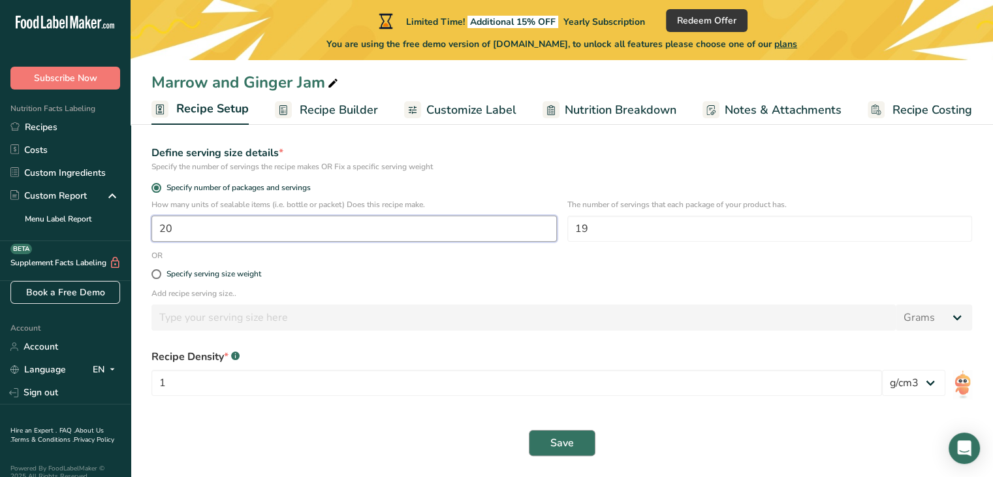
type input "20"
click at [564, 440] on span "Save" at bounding box center [563, 443] width 24 height 16
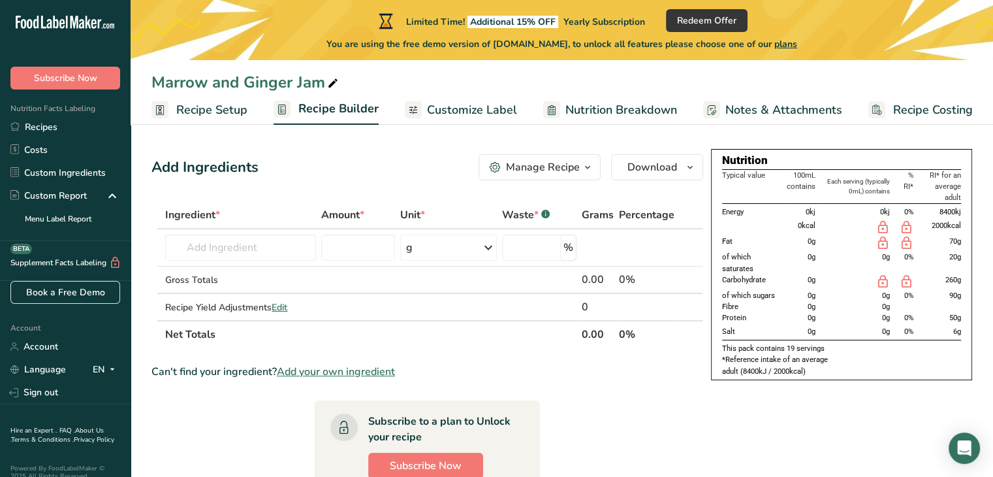
click at [554, 165] on div "Manage Recipe" at bounding box center [543, 167] width 74 height 16
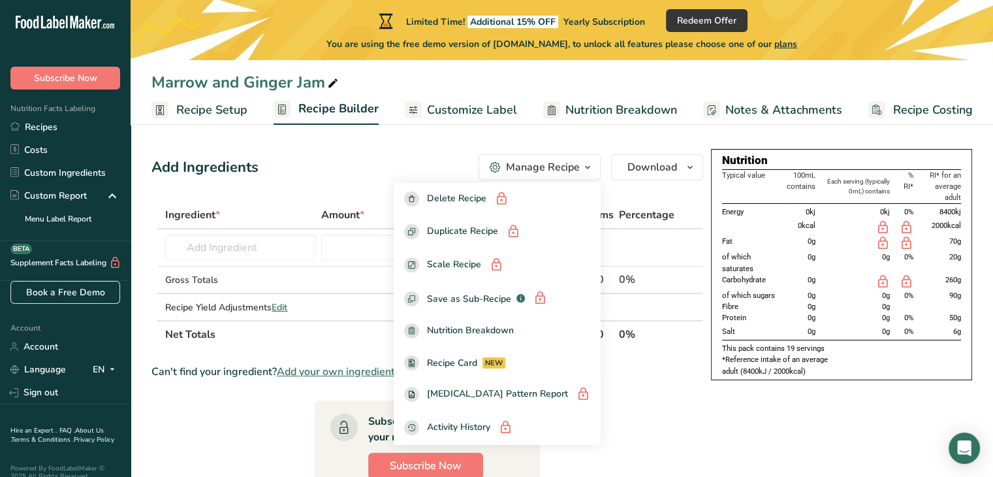
click at [439, 158] on div "Add Ingredients Manage Recipe Delete Recipe Duplicate Recipe Scale Recipe Save …" at bounding box center [428, 167] width 552 height 26
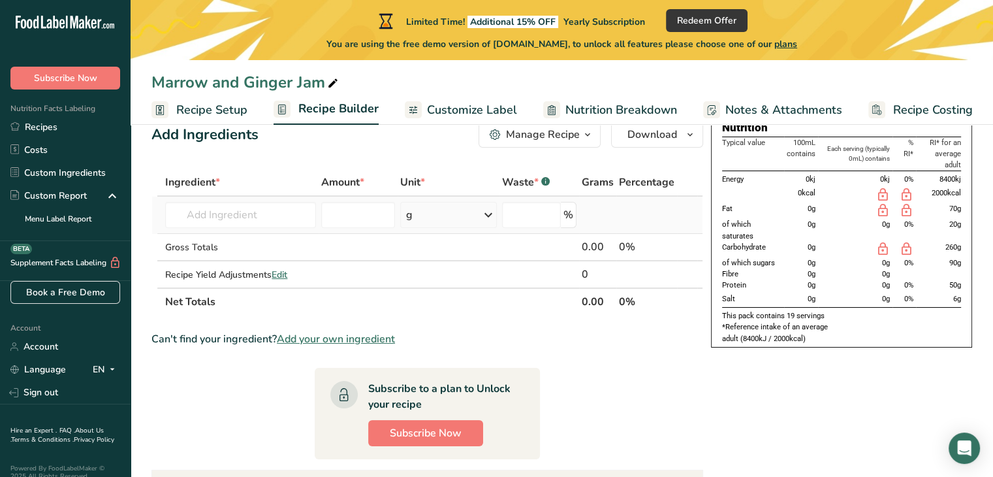
scroll to position [25, 0]
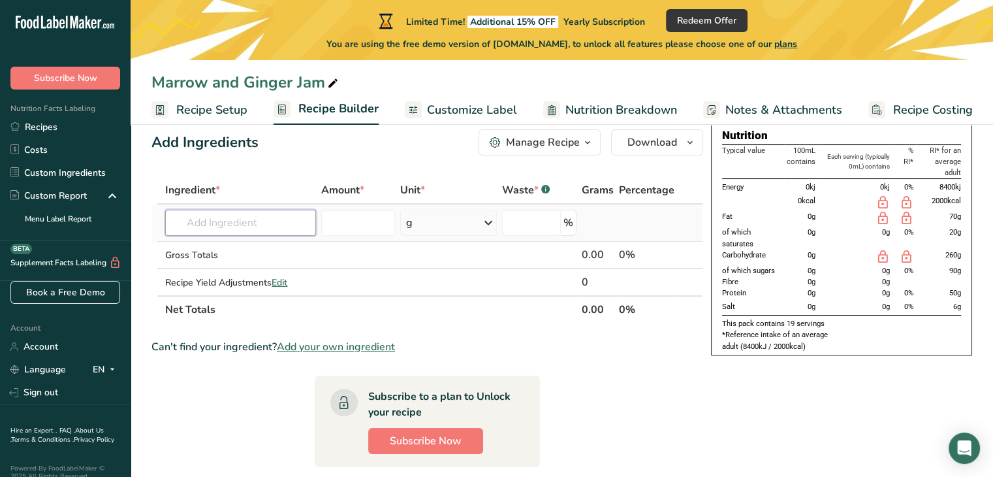
click at [245, 219] on input "text" at bounding box center [240, 223] width 150 height 26
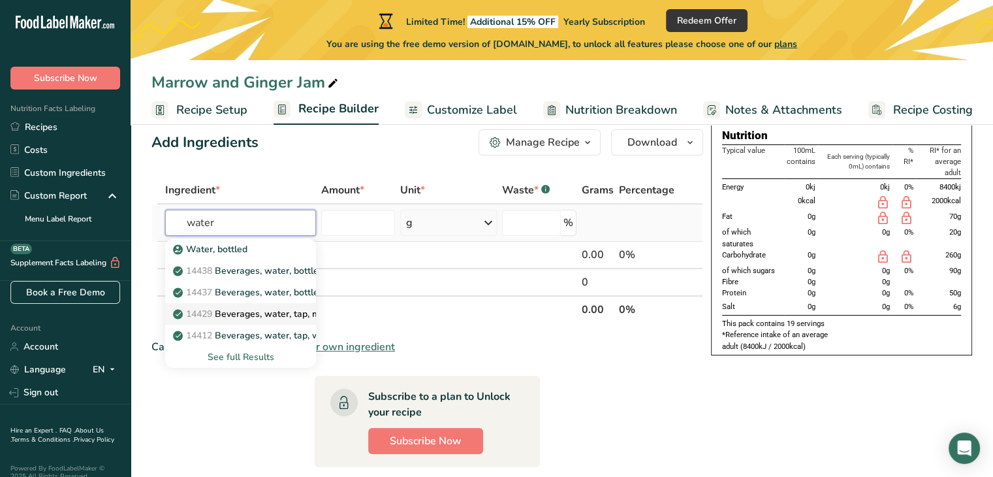
type input "water"
click at [277, 314] on p "14429 [GEOGRAPHIC_DATA], water, tap, municipal" at bounding box center [264, 314] width 176 height 14
type input "Beverages, water, tap, municipal"
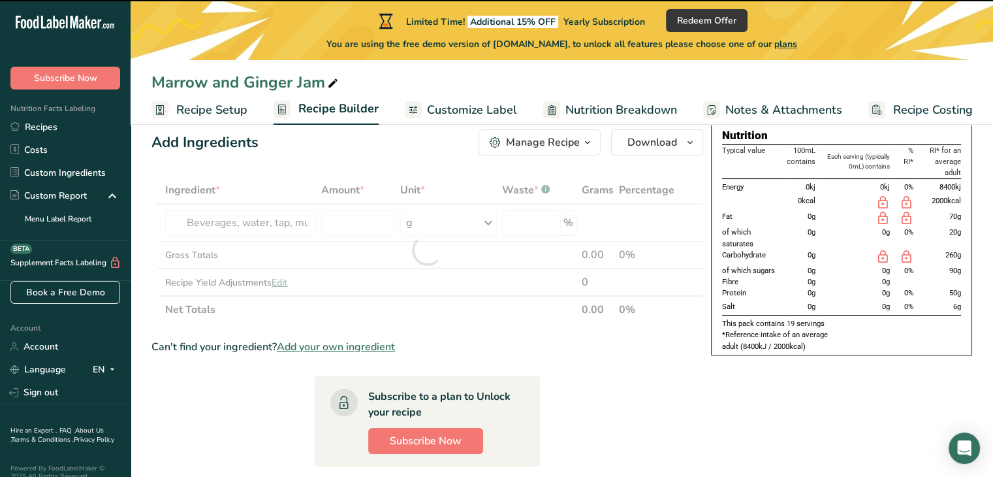
type input "0"
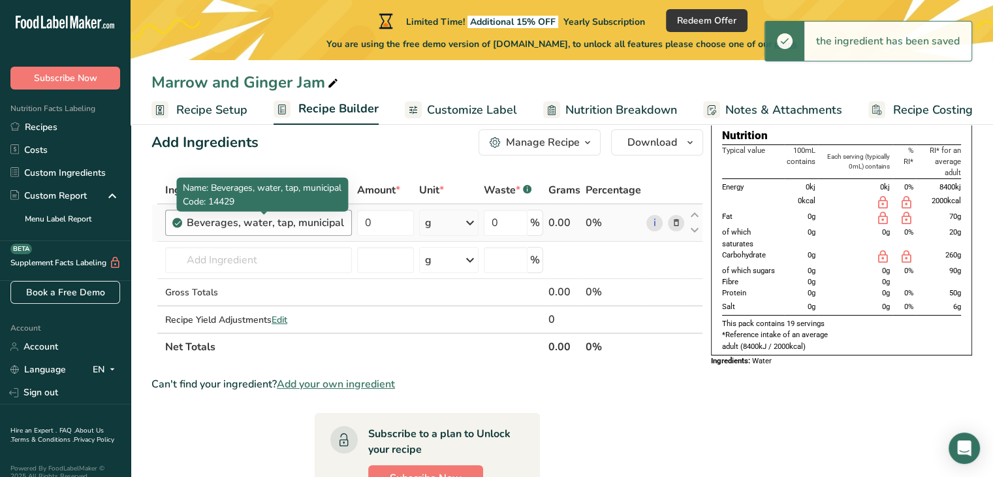
click at [304, 225] on div "Beverages, water, tap, municipal" at bounding box center [265, 223] width 157 height 16
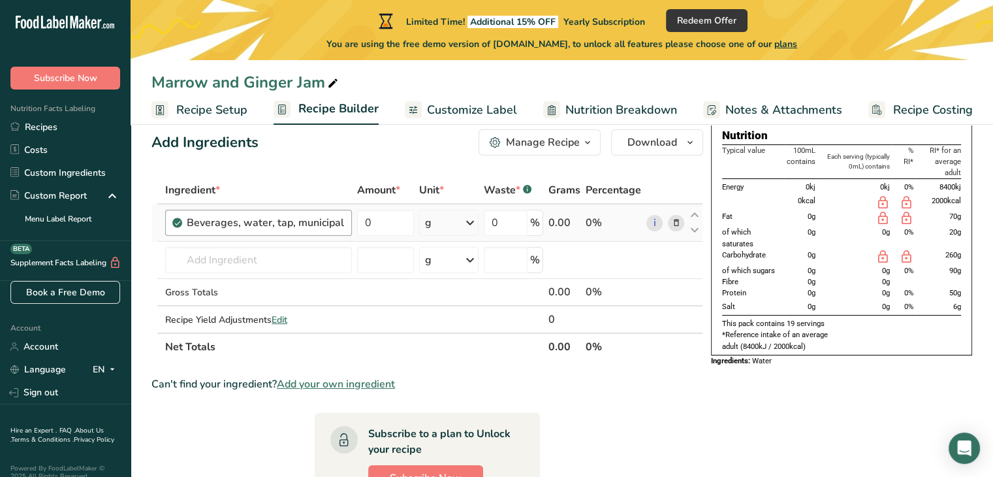
click at [290, 220] on div "Beverages, water, tap, municipal" at bounding box center [265, 223] width 157 height 16
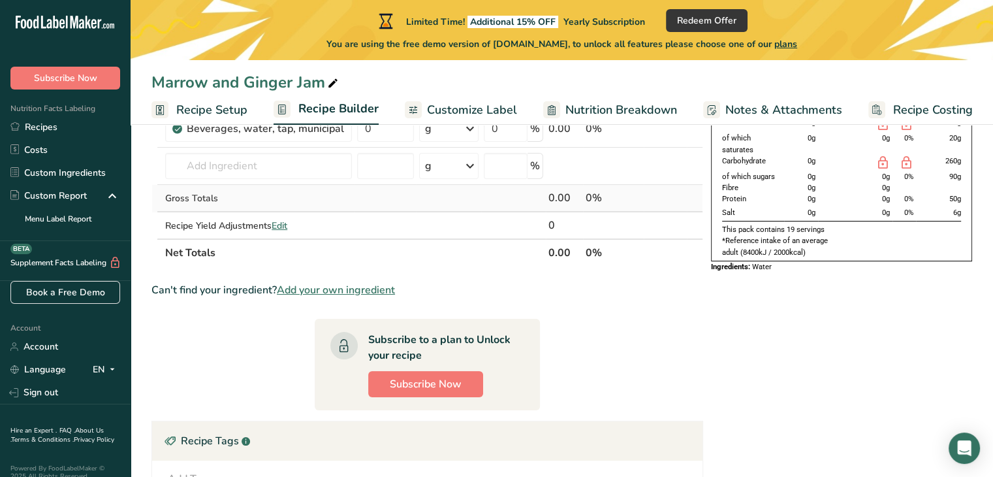
scroll to position [0, 0]
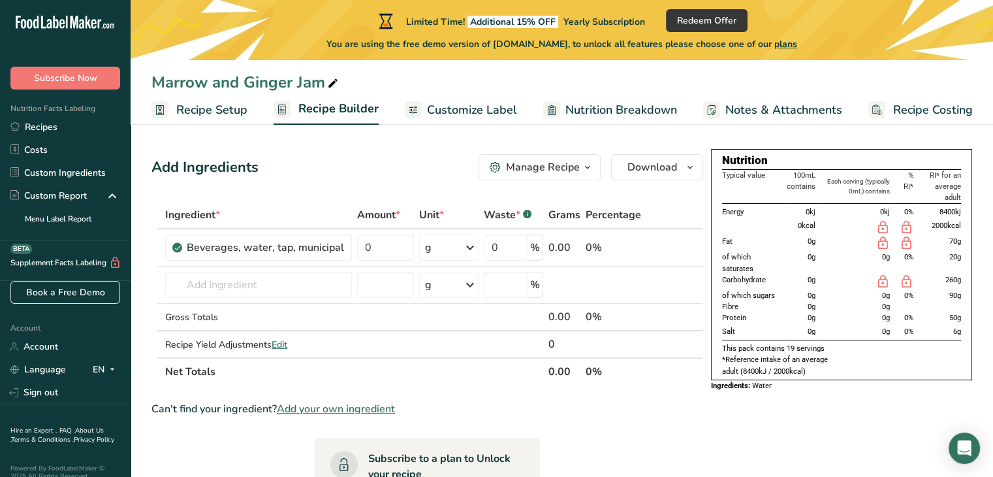
click at [447, 121] on link "Customize Label" at bounding box center [461, 109] width 112 height 29
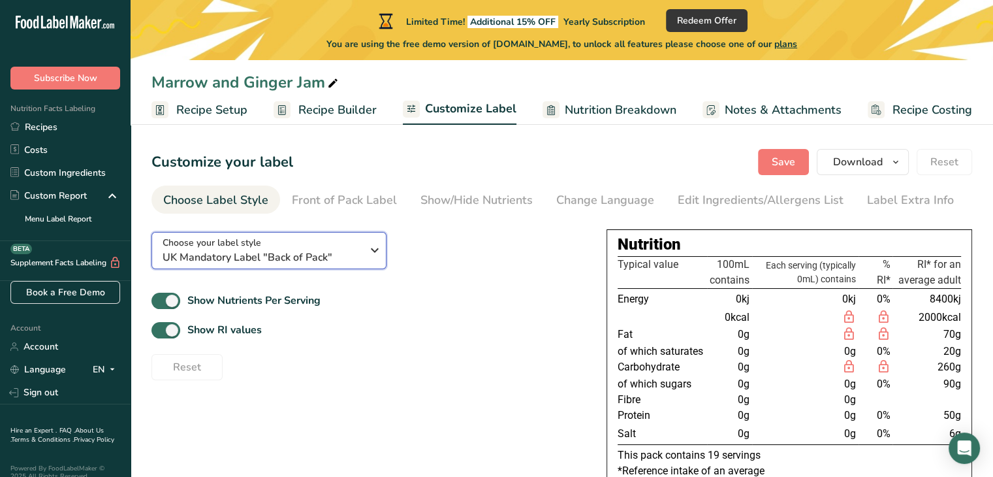
click at [308, 242] on div "Choose your label style UK Mandatory Label "Back of Pack"" at bounding box center [262, 250] width 199 height 29
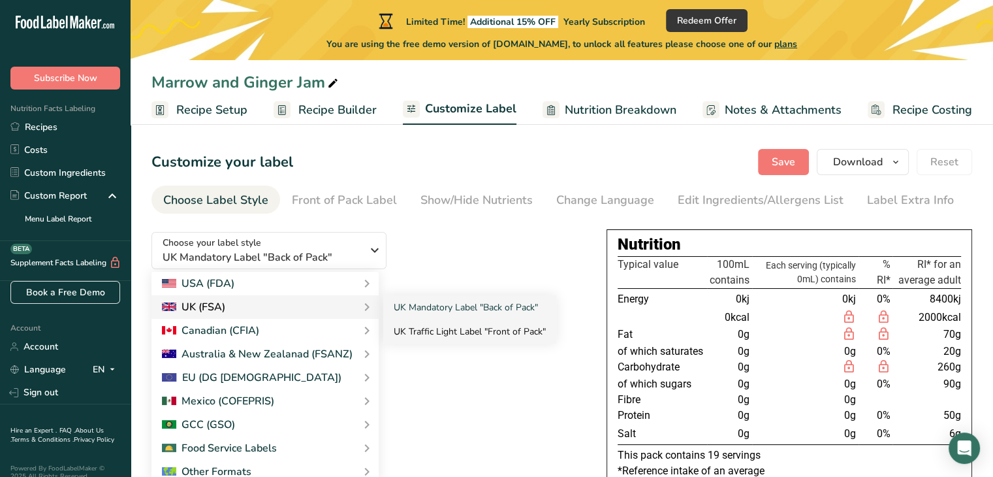
click at [451, 332] on link "UK Traffic Light Label "Front of Pack"" at bounding box center [469, 331] width 173 height 24
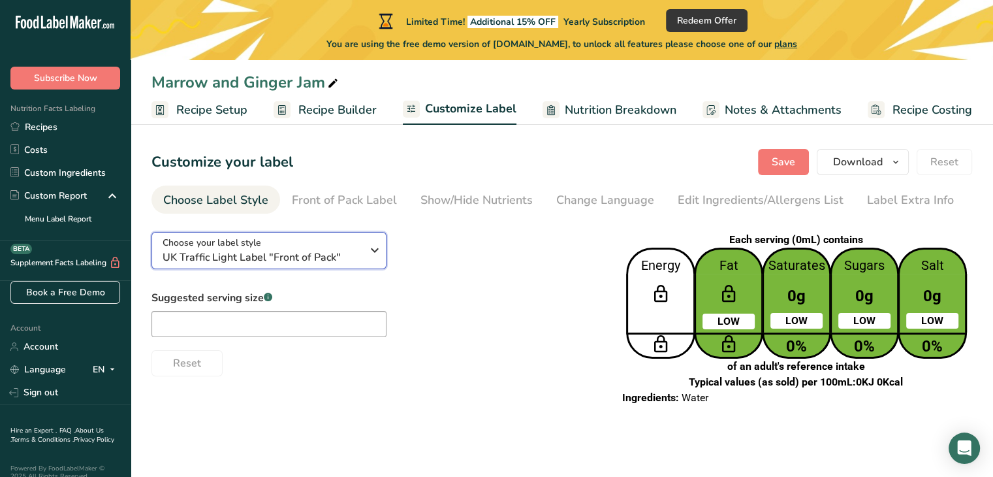
click at [246, 244] on span "Choose your label style" at bounding box center [212, 243] width 99 height 14
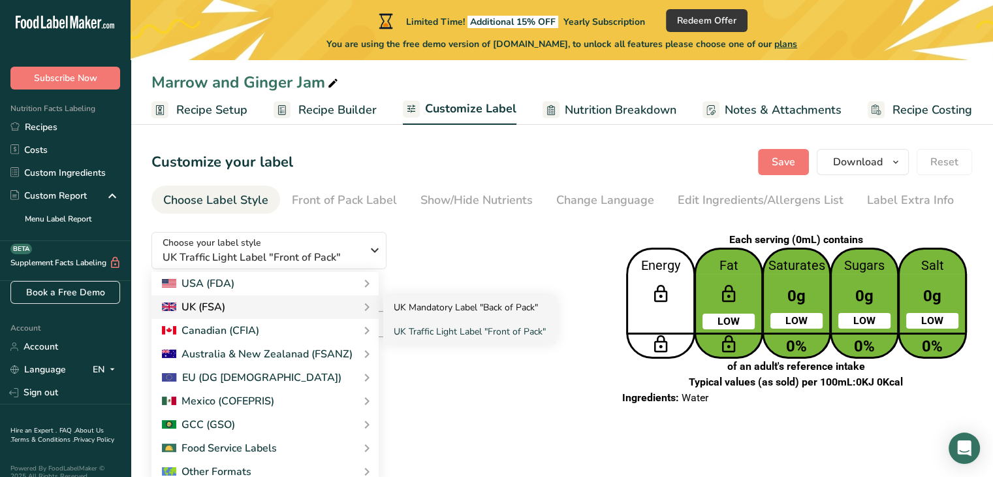
click at [404, 305] on link "UK Mandatory Label "Back of Pack"" at bounding box center [469, 307] width 173 height 24
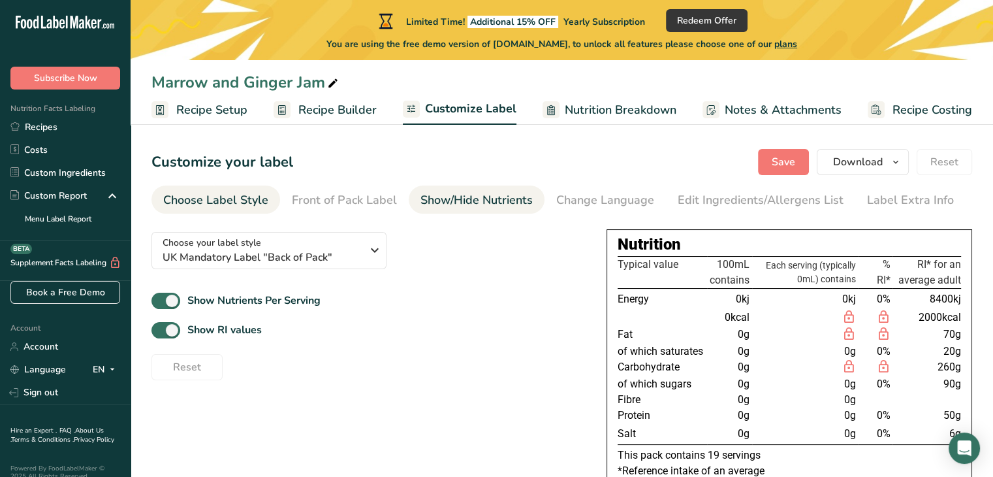
click at [474, 195] on div "Show/Hide Nutrients" at bounding box center [477, 200] width 112 height 18
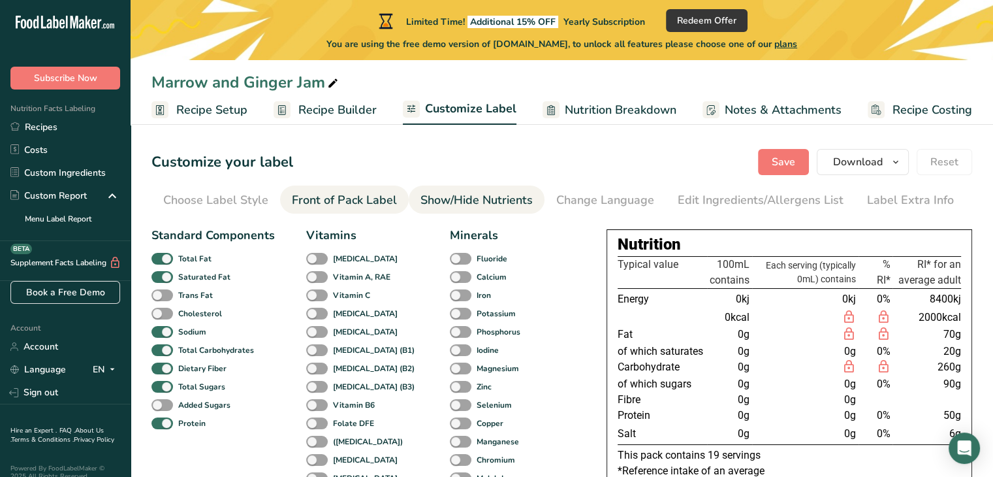
click at [361, 191] on link "Front of Pack Label" at bounding box center [344, 199] width 105 height 29
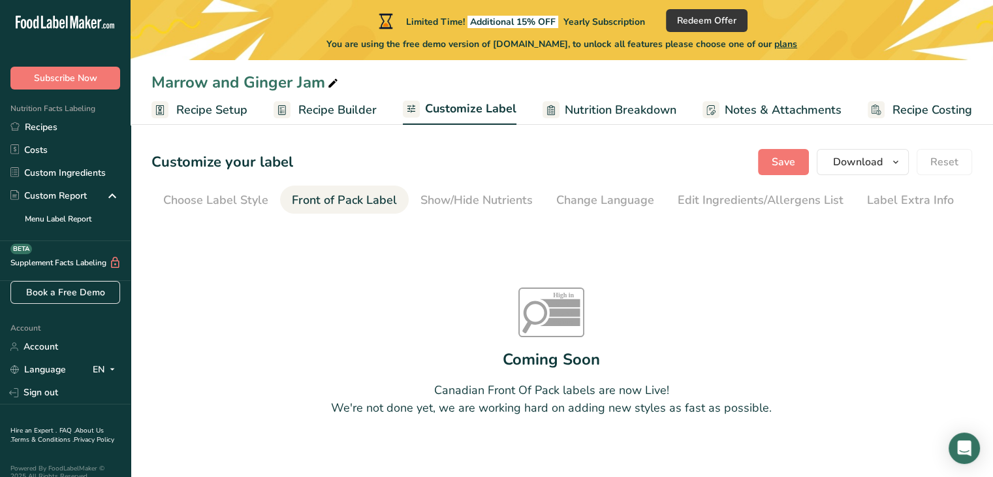
click at [345, 112] on span "Recipe Builder" at bounding box center [337, 110] width 78 height 18
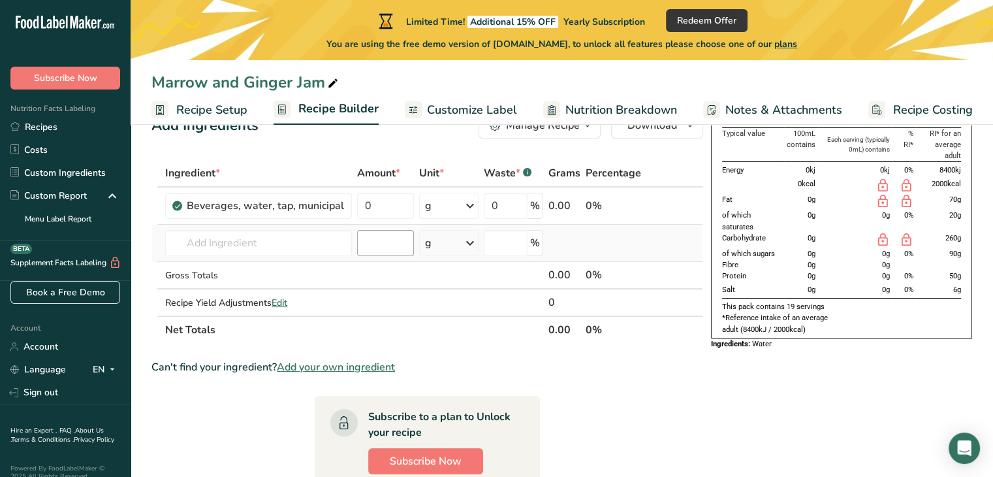
scroll to position [44, 0]
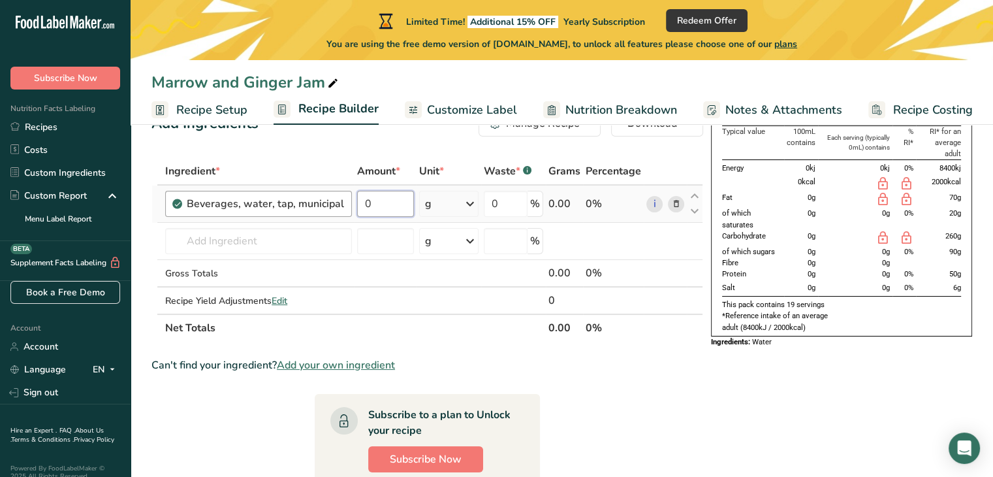
drag, startPoint x: 379, startPoint y: 195, endPoint x: 348, endPoint y: 194, distance: 30.7
click at [348, 194] on tr "Beverages, water, tap, municipal 0 g Portions 1 fl oz 1 bottle 8 fl oz 1 liter …" at bounding box center [427, 203] width 551 height 37
type input "400"
click at [426, 208] on div "Ingredient * Amount * Unit * Waste * .a-a{fill:#347362;}.b-a{fill:#fff;} Grams …" at bounding box center [428, 249] width 552 height 184
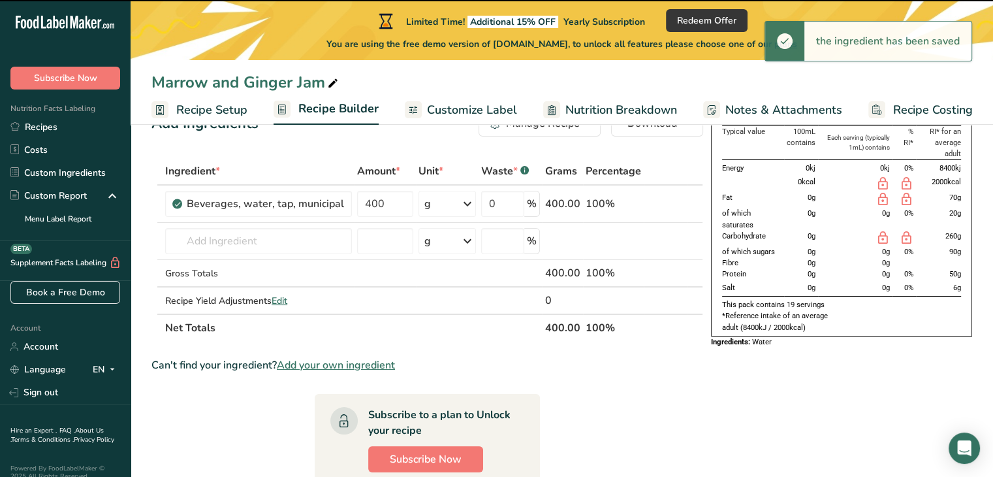
click at [460, 199] on div "g" at bounding box center [447, 204] width 57 height 26
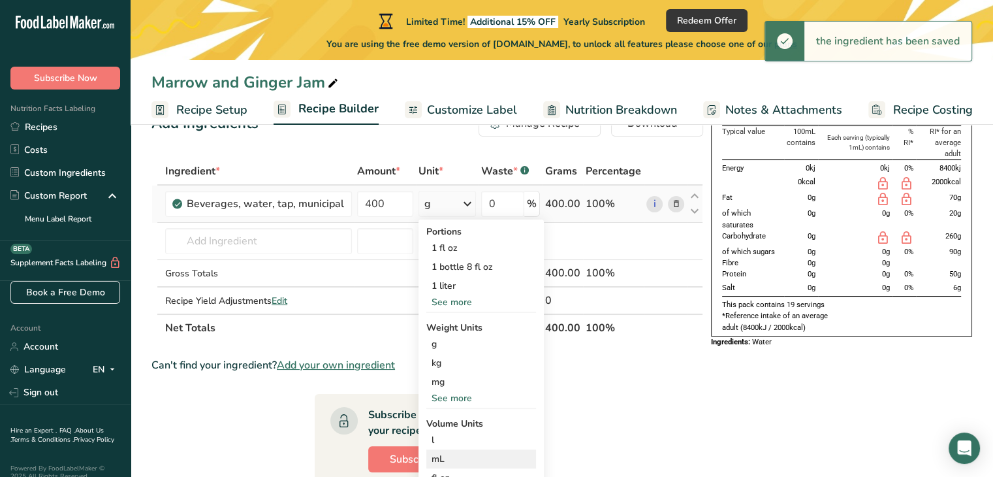
click at [439, 455] on div "mL" at bounding box center [481, 459] width 99 height 14
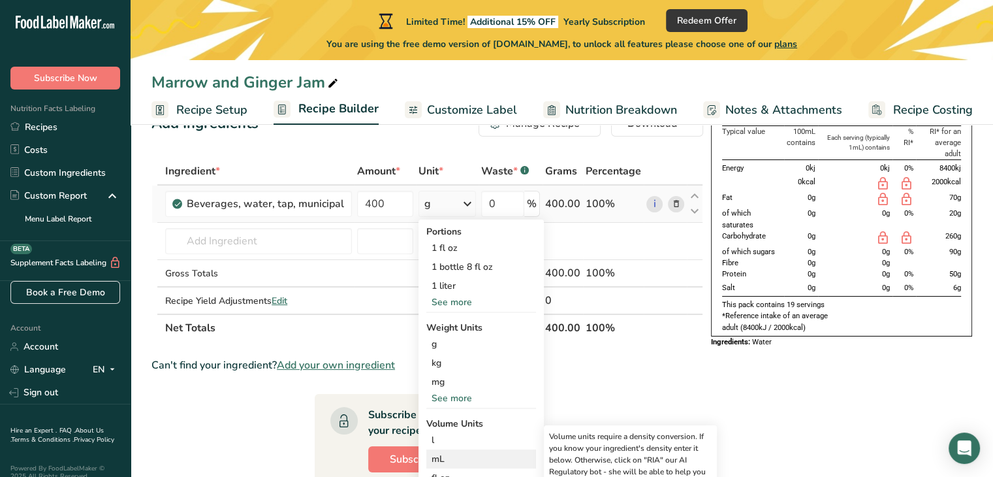
click at [434, 460] on div "mL" at bounding box center [481, 459] width 99 height 14
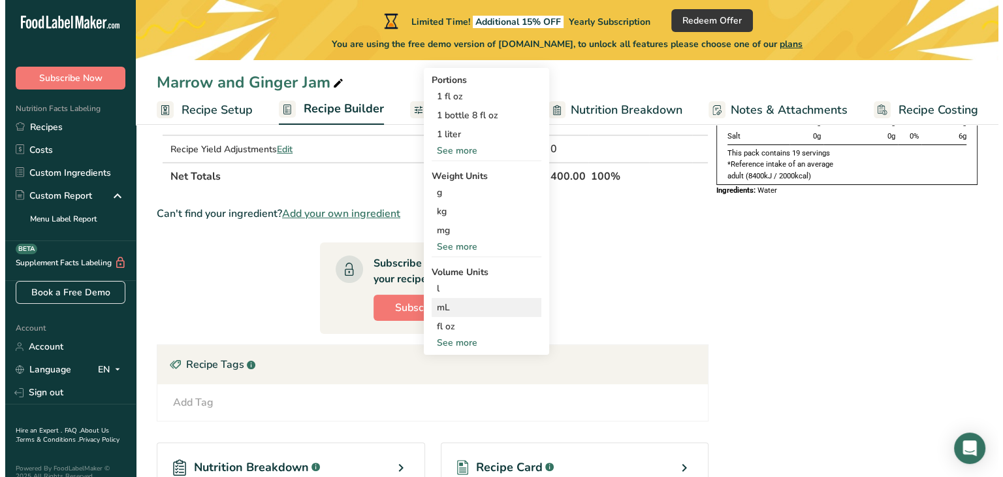
scroll to position [196, 0]
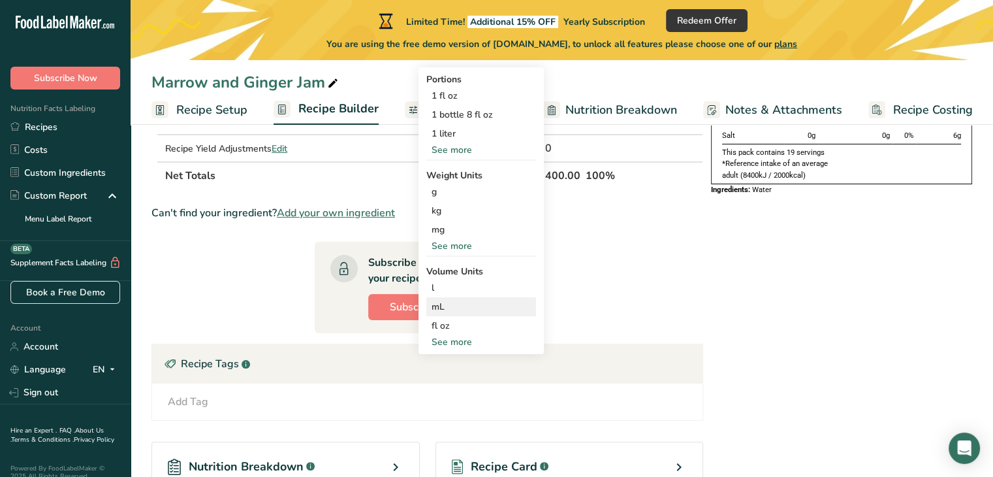
click at [436, 308] on div "mL" at bounding box center [481, 307] width 99 height 14
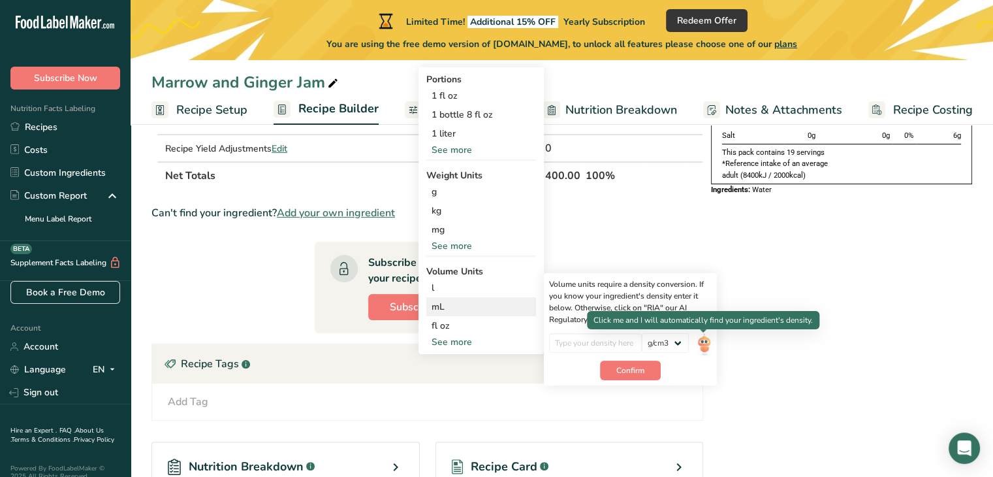
click at [709, 347] on img at bounding box center [704, 344] width 14 height 23
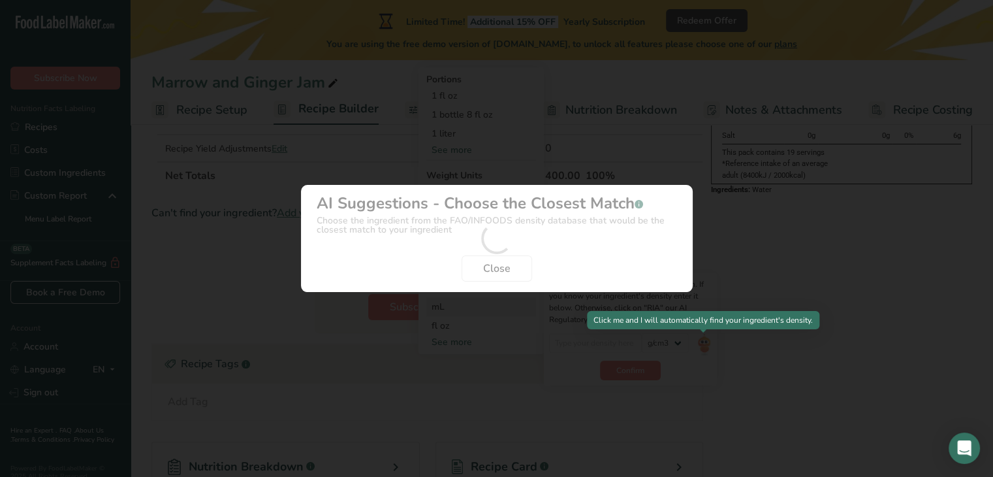
scroll to position [0, 0]
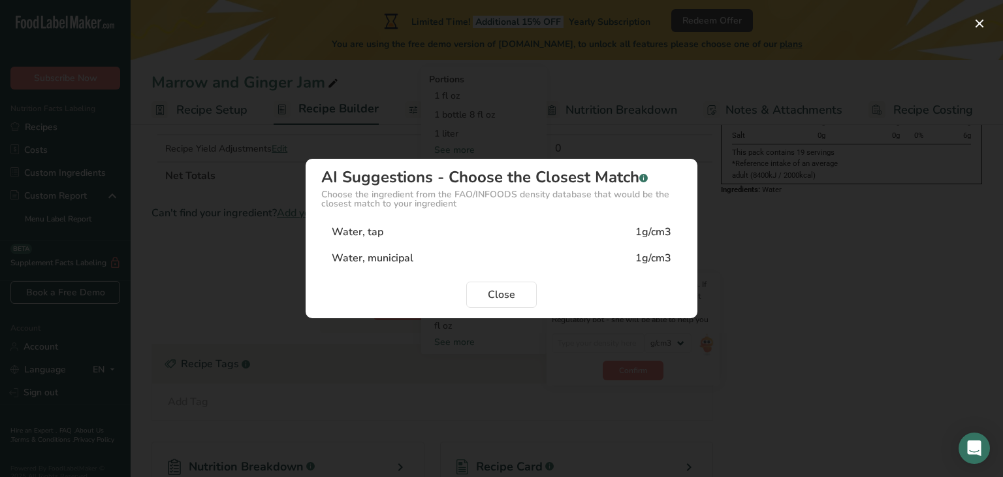
click at [460, 225] on div "Water, tap 1g/cm3" at bounding box center [501, 232] width 360 height 26
type input "1"
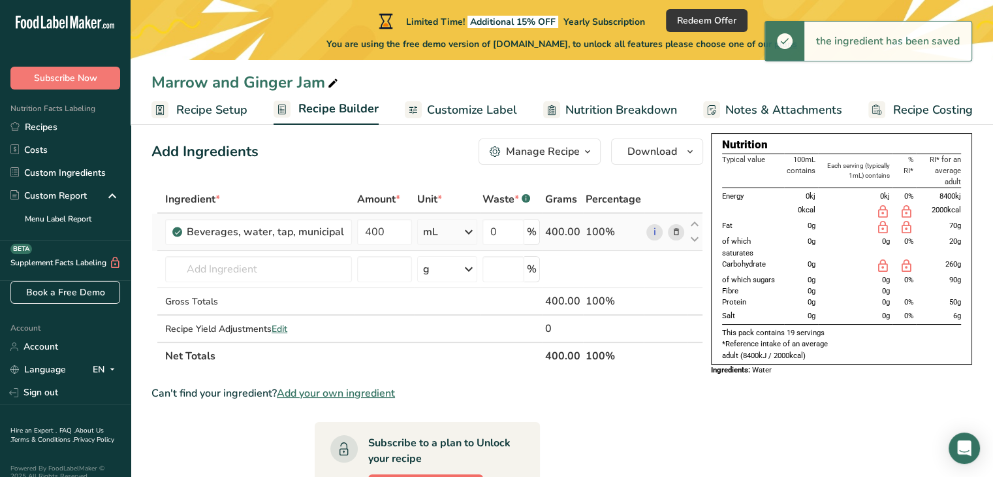
scroll to position [17, 0]
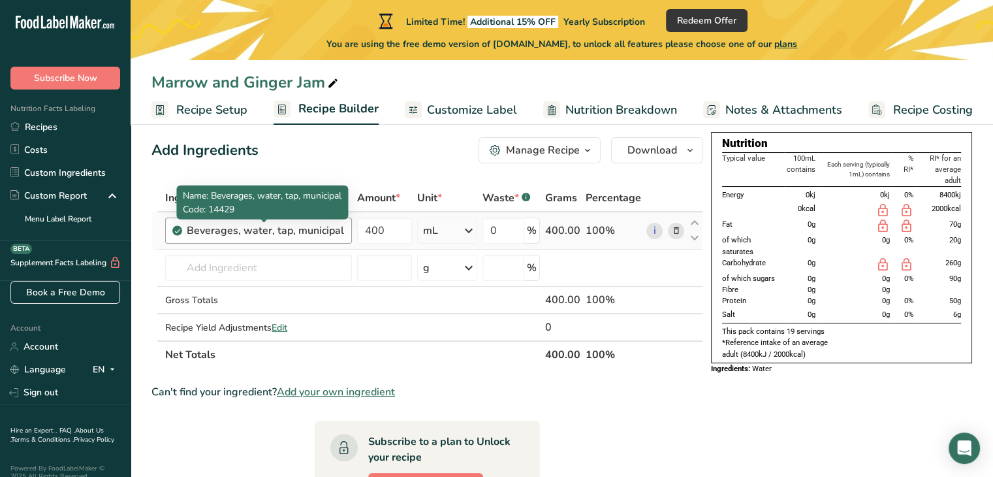
click at [263, 234] on div "Beverages, water, tap, municipal" at bounding box center [265, 231] width 157 height 16
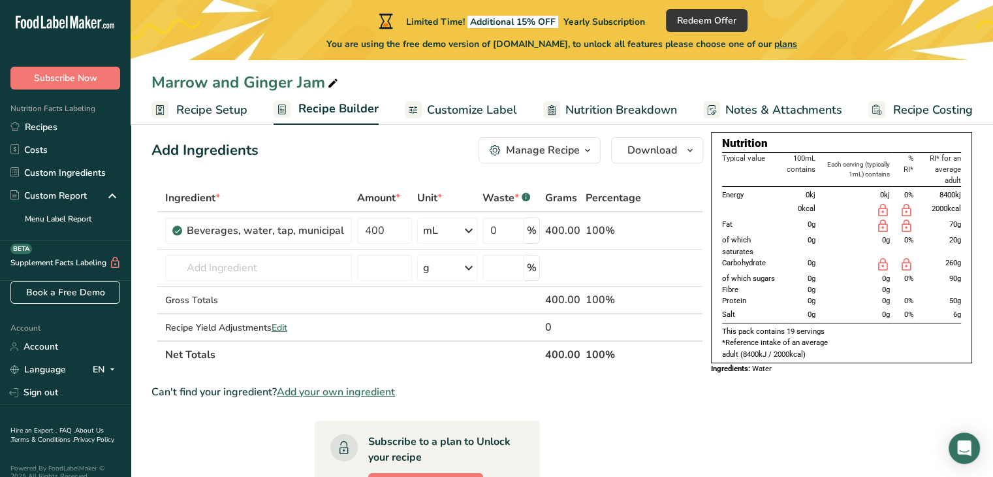
click at [219, 104] on span "Recipe Setup" at bounding box center [211, 110] width 71 height 18
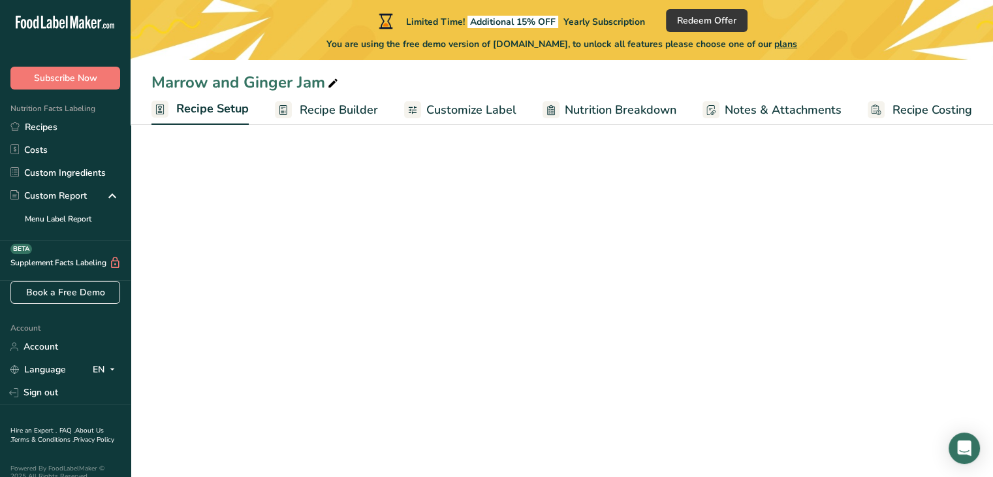
select select "22"
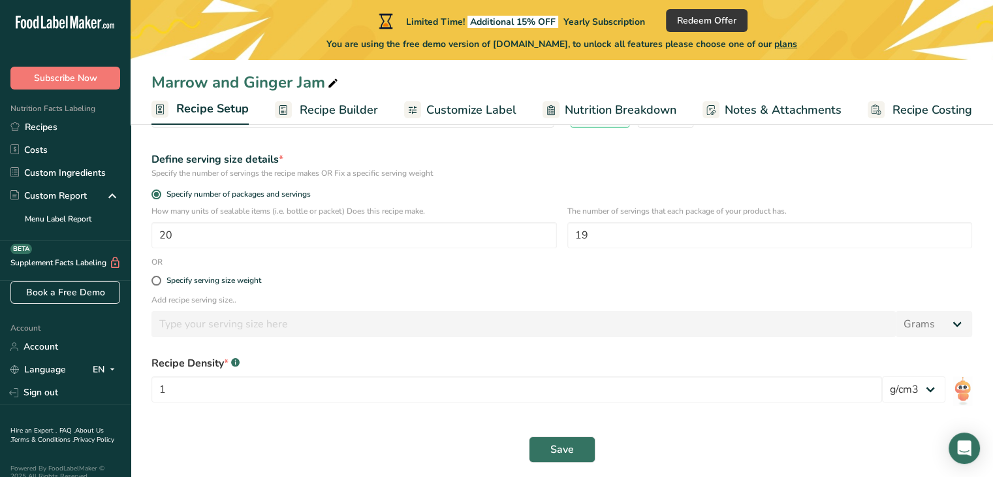
scroll to position [170, 0]
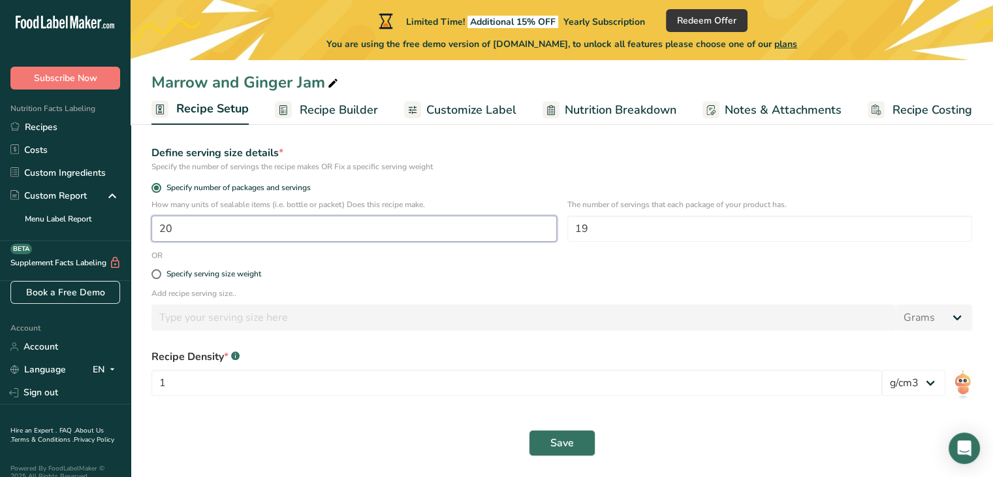
drag, startPoint x: 319, startPoint y: 217, endPoint x: 137, endPoint y: 234, distance: 182.3
click at [137, 234] on section "Recipe name * Marrow and Ginger Jam Recipe code .a-a{fill:#347362;}.b-a{fill:#f…" at bounding box center [562, 217] width 863 height 519
type input "18"
click at [551, 167] on div "Specify the number of servings the recipe makes OR Fix a specific serving weight" at bounding box center [562, 167] width 821 height 12
click at [154, 274] on span at bounding box center [157, 274] width 10 height 10
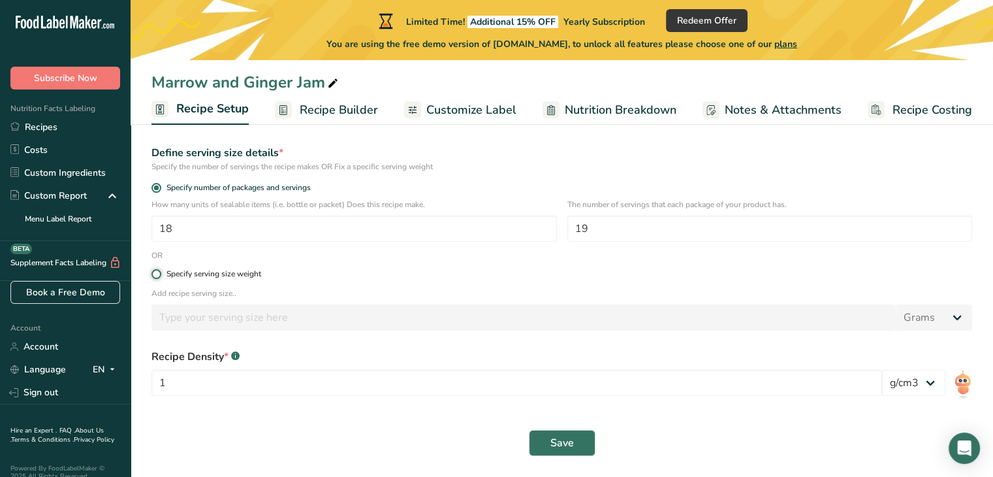
click at [154, 274] on input "Specify serving size weight" at bounding box center [156, 274] width 8 height 8
radio input "true"
radio input "false"
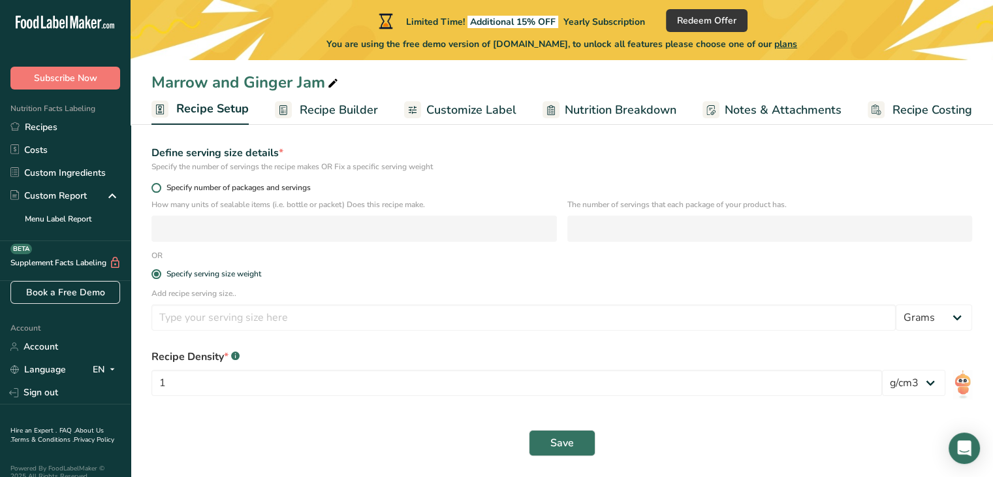
click at [169, 184] on span "Specify number of packages and servings" at bounding box center [236, 188] width 150 height 10
click at [160, 184] on input "Specify number of packages and servings" at bounding box center [156, 188] width 8 height 8
radio input "true"
radio input "false"
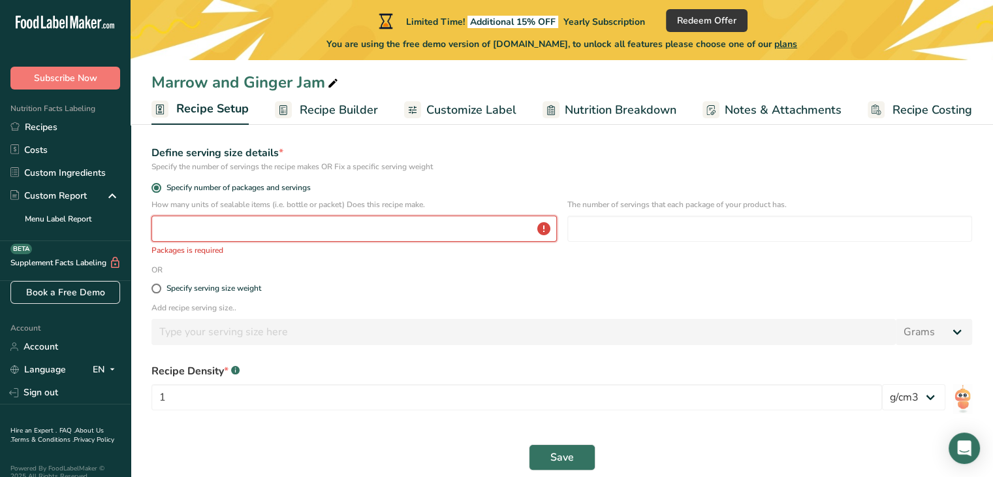
click at [349, 223] on input "number" at bounding box center [355, 229] width 406 height 26
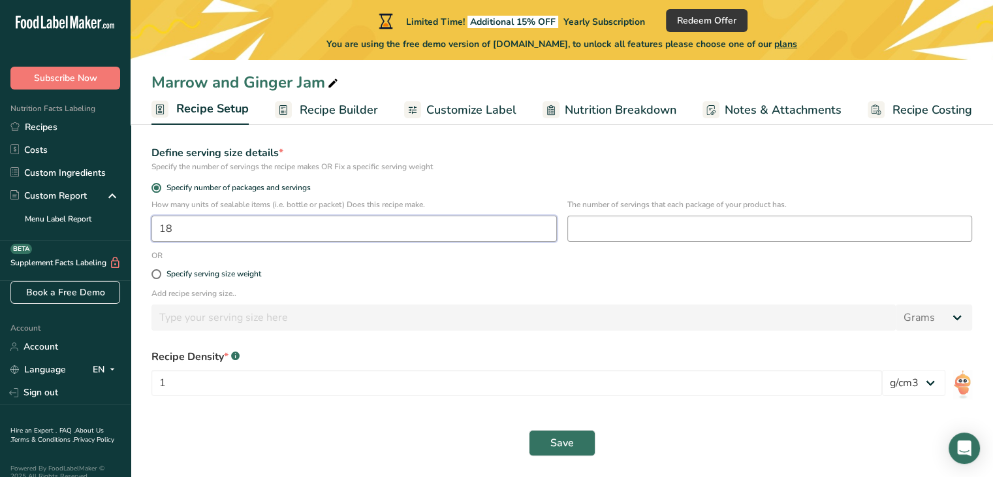
type input "18"
click at [611, 217] on input "number" at bounding box center [770, 229] width 406 height 26
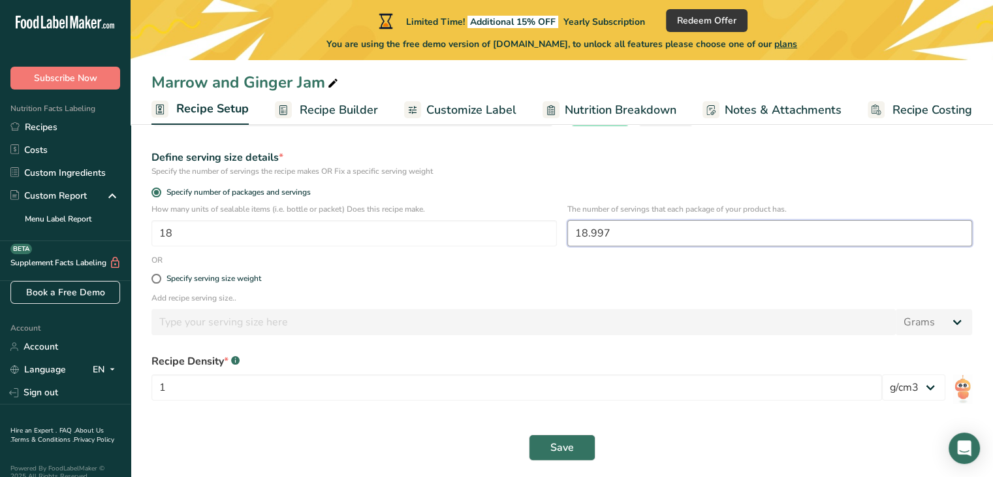
drag, startPoint x: 662, startPoint y: 224, endPoint x: 506, endPoint y: 207, distance: 156.4
click at [506, 207] on div "How many units of sealable items (i.e. bottle or packet) Does this recipe make.…" at bounding box center [562, 228] width 837 height 51
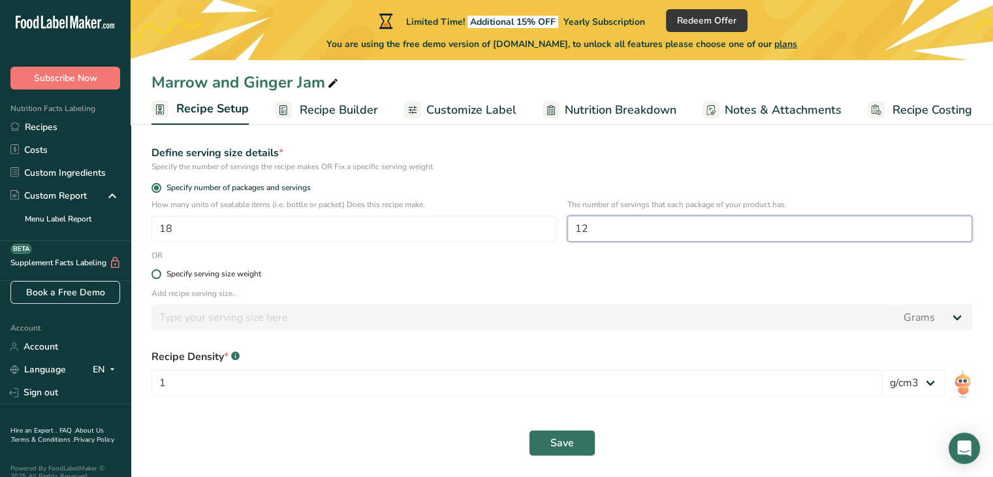
type input "1"
type input "19"
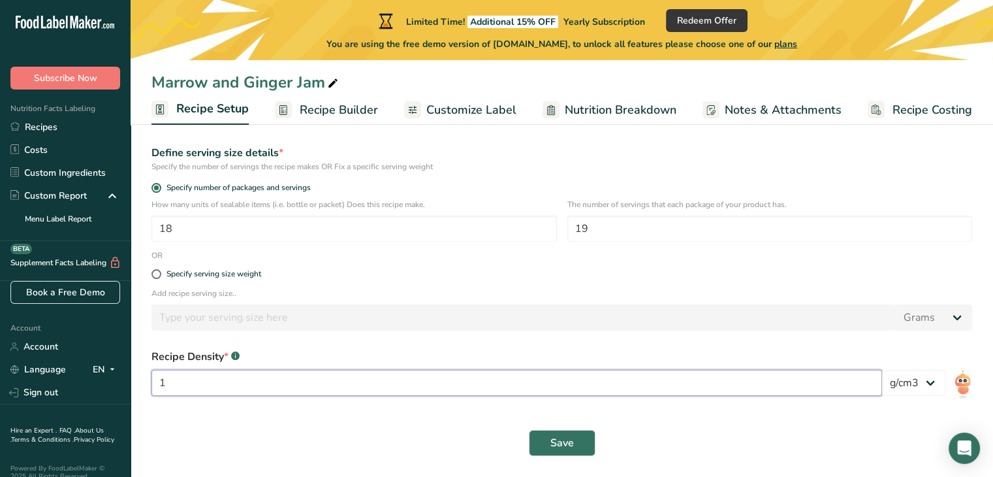
click at [408, 385] on input "1" at bounding box center [517, 383] width 731 height 26
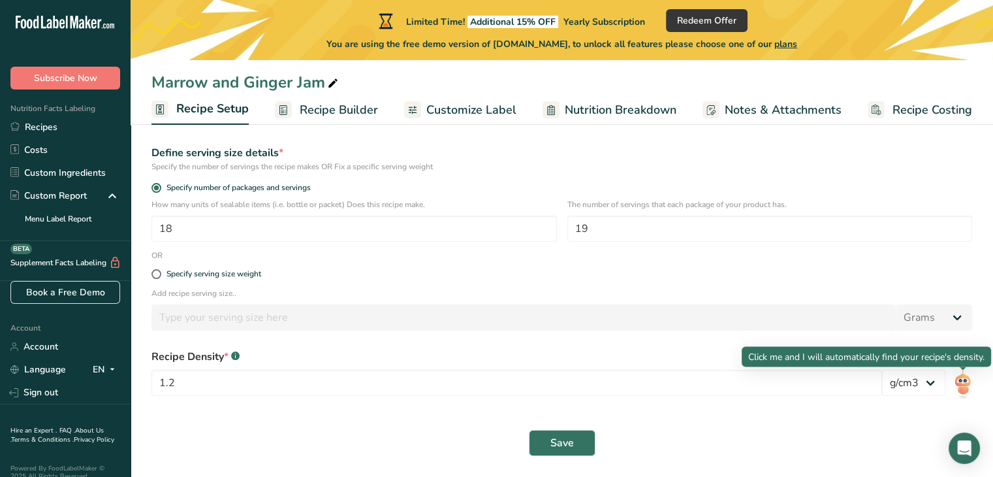
click at [959, 383] on img at bounding box center [962, 384] width 19 height 29
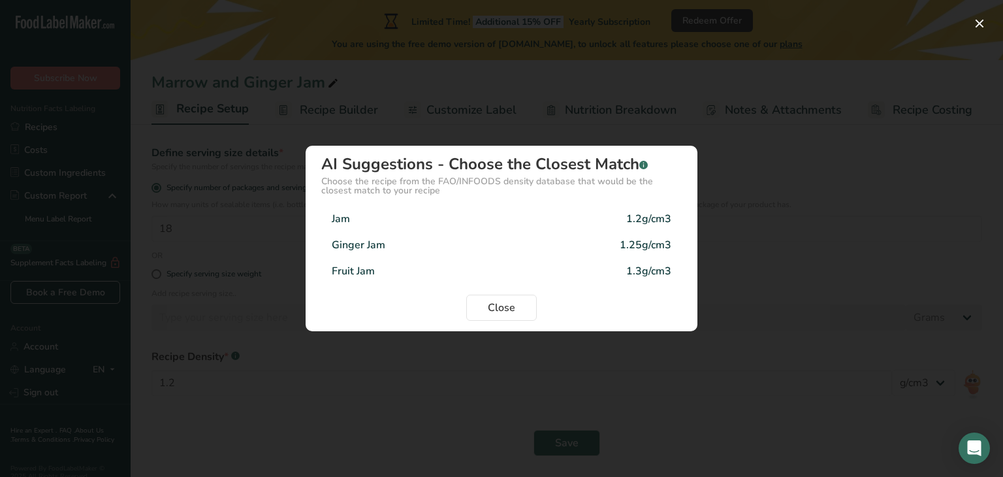
click at [323, 419] on div "Density Selection Modal" at bounding box center [501, 238] width 1003 height 477
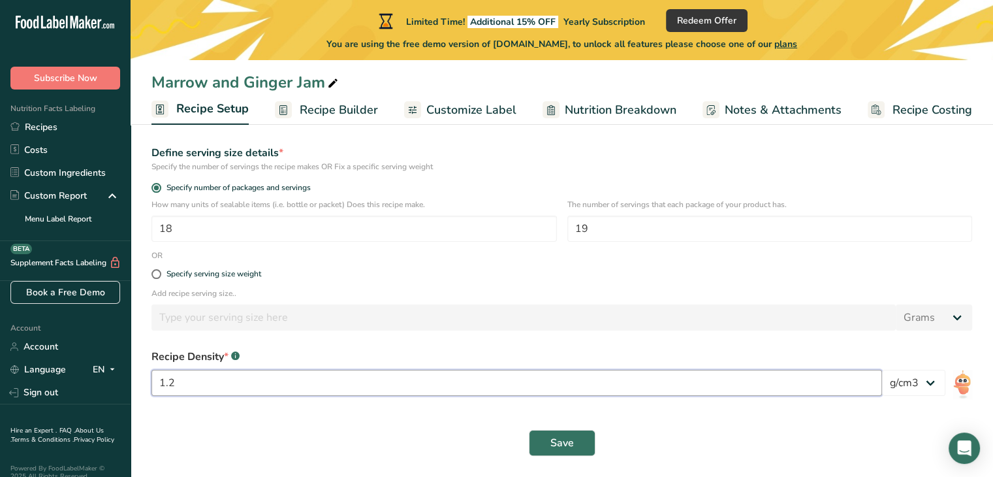
click at [311, 386] on input "1.2" at bounding box center [517, 383] width 731 height 26
type input "1.3"
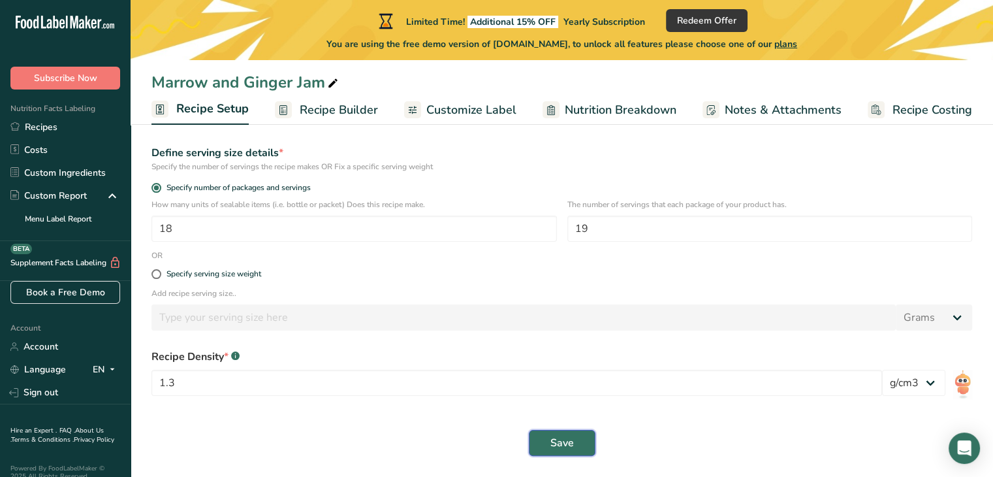
click at [554, 436] on span "Save" at bounding box center [563, 443] width 24 height 16
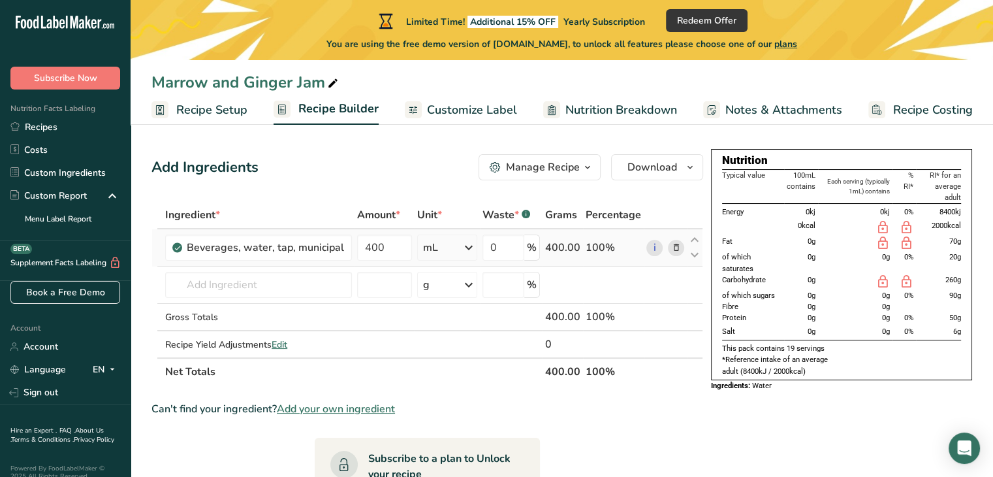
click at [676, 248] on icon at bounding box center [675, 248] width 9 height 14
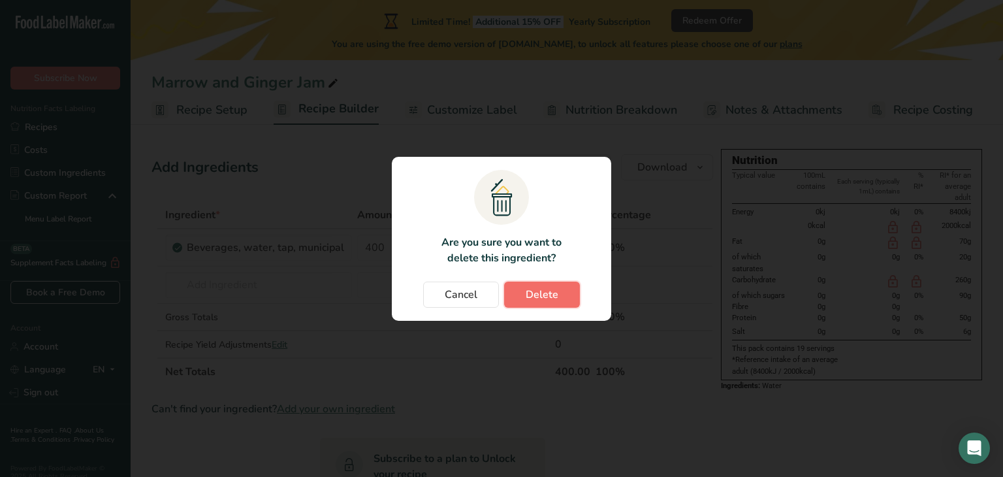
click at [556, 304] on button "Delete" at bounding box center [542, 294] width 76 height 26
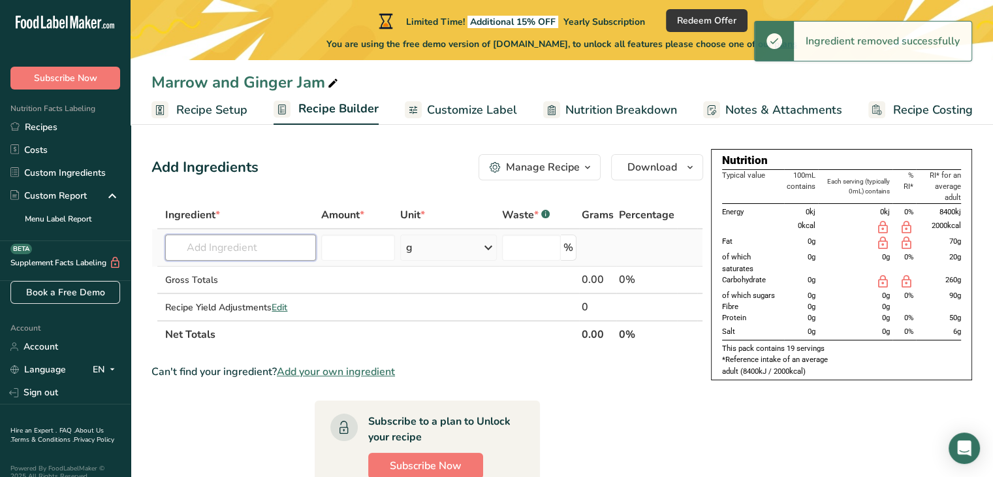
click at [197, 251] on input "text" at bounding box center [240, 247] width 150 height 26
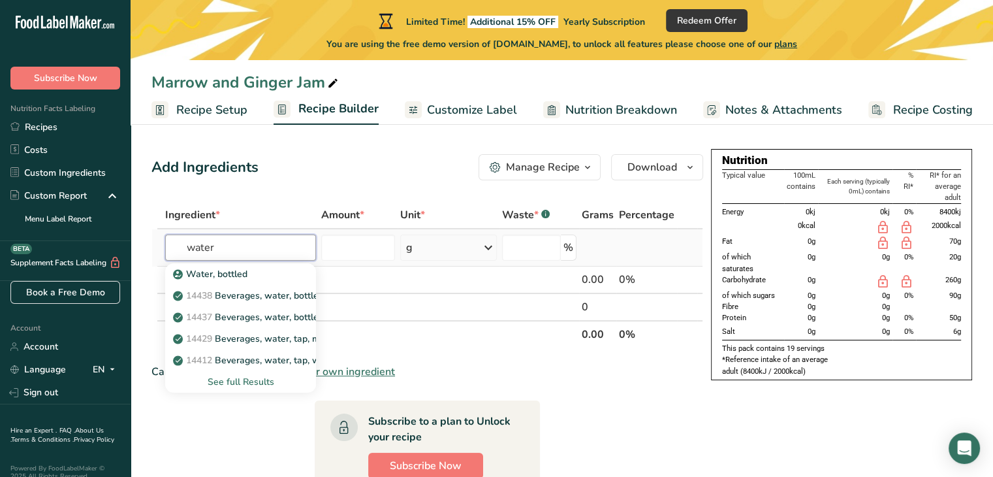
type input "water"
click at [244, 377] on div "See full Results" at bounding box center [240, 382] width 129 height 14
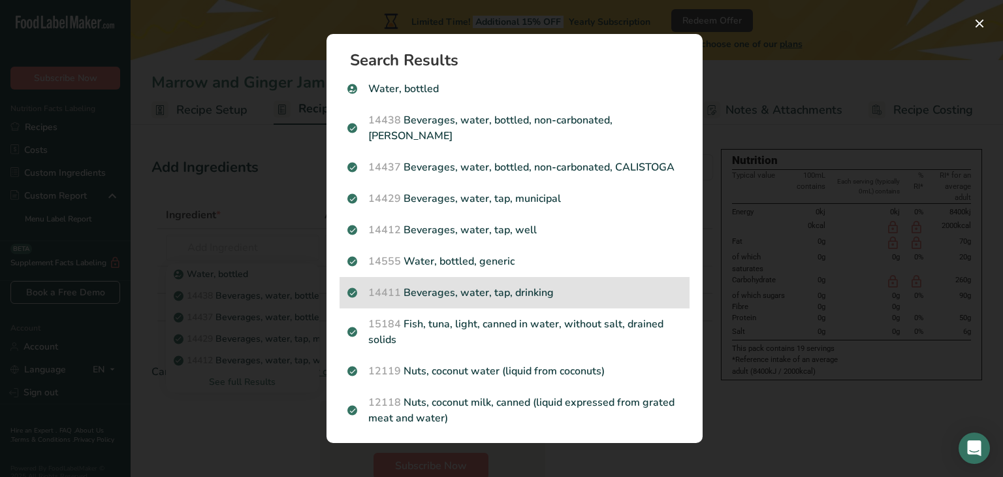
click at [426, 300] on p "14411 Beverages, water, tap, drinking" at bounding box center [514, 293] width 334 height 16
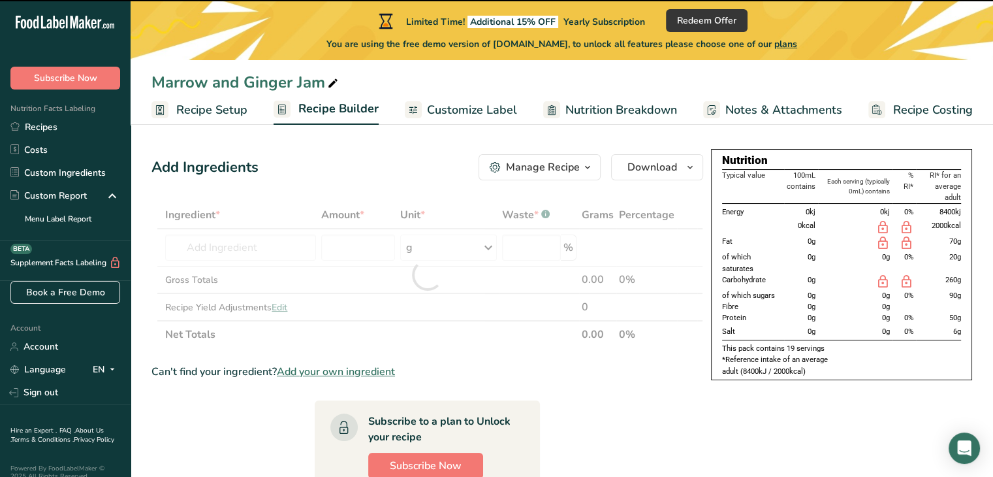
type input "0"
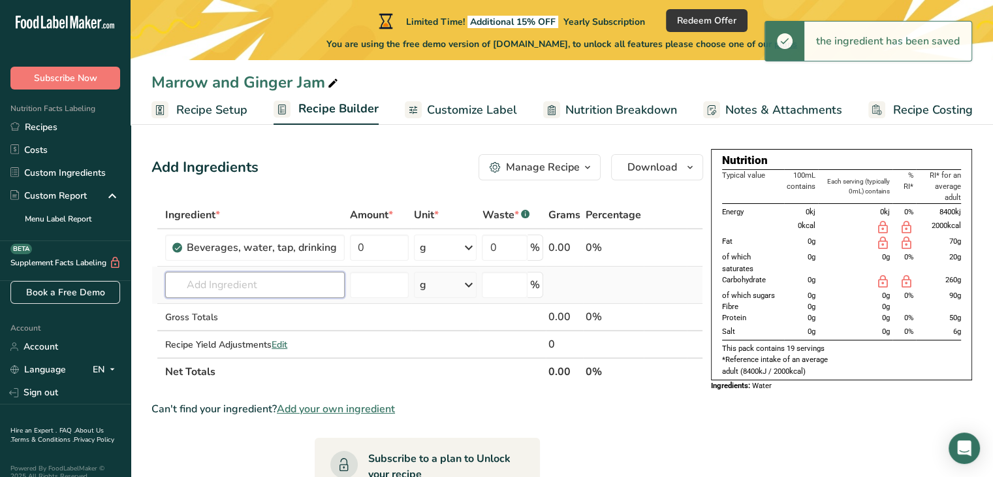
click at [256, 288] on input "text" at bounding box center [255, 285] width 180 height 26
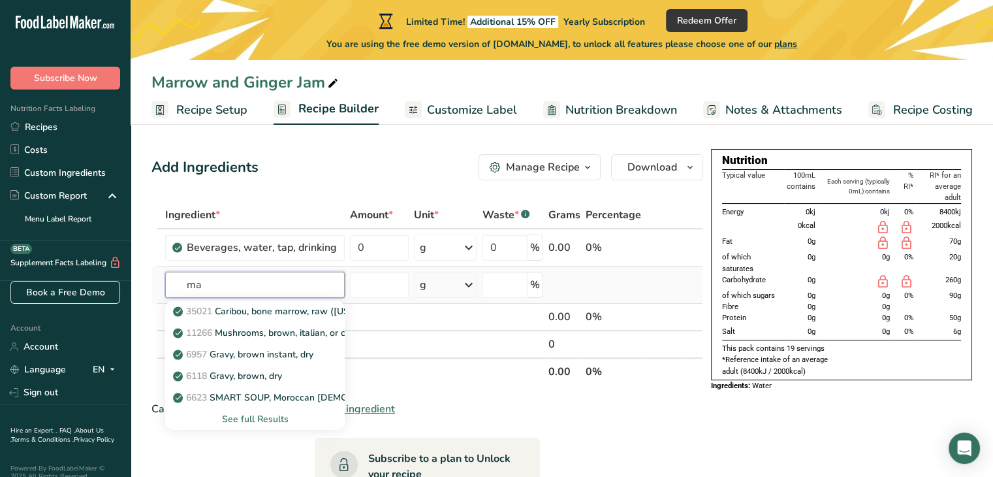
type input "m"
type input "cor"
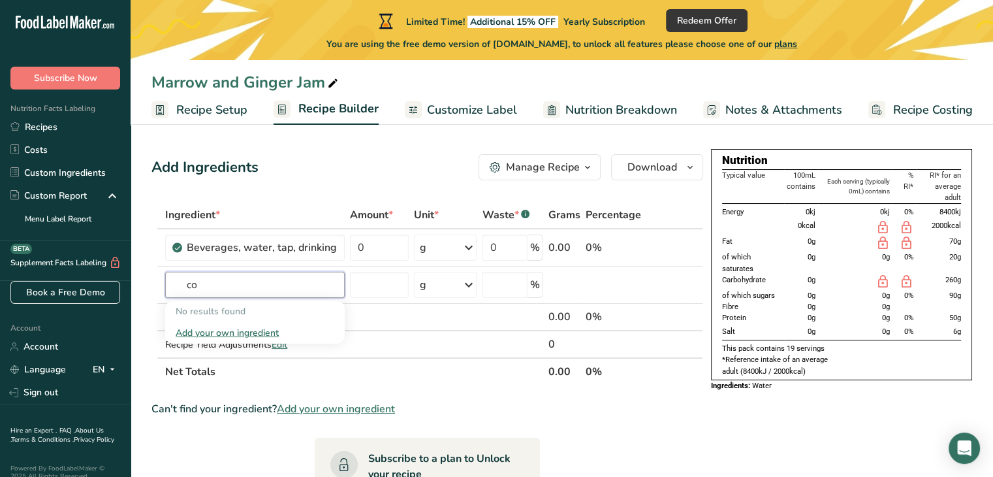
type input "c"
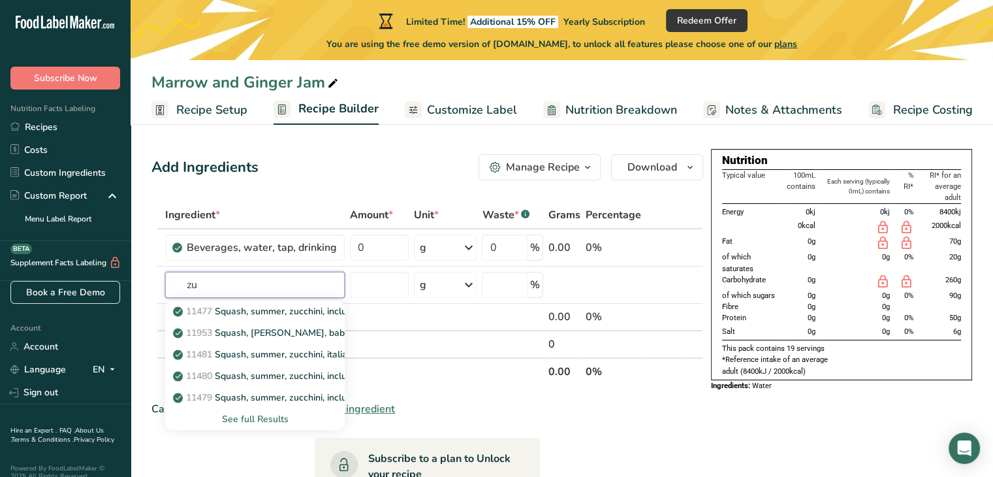
type input "z"
type input "squash"
click at [254, 417] on div "See full Results" at bounding box center [255, 419] width 159 height 14
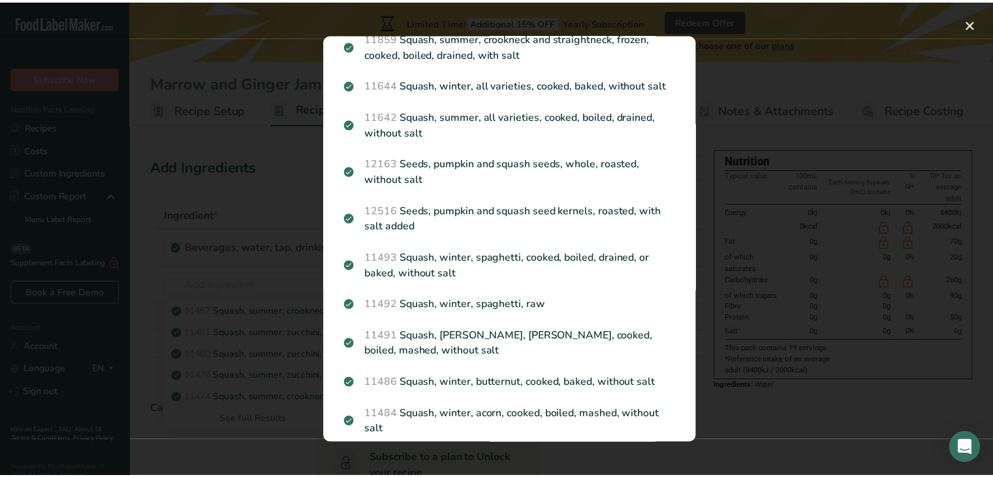
scroll to position [1586, 0]
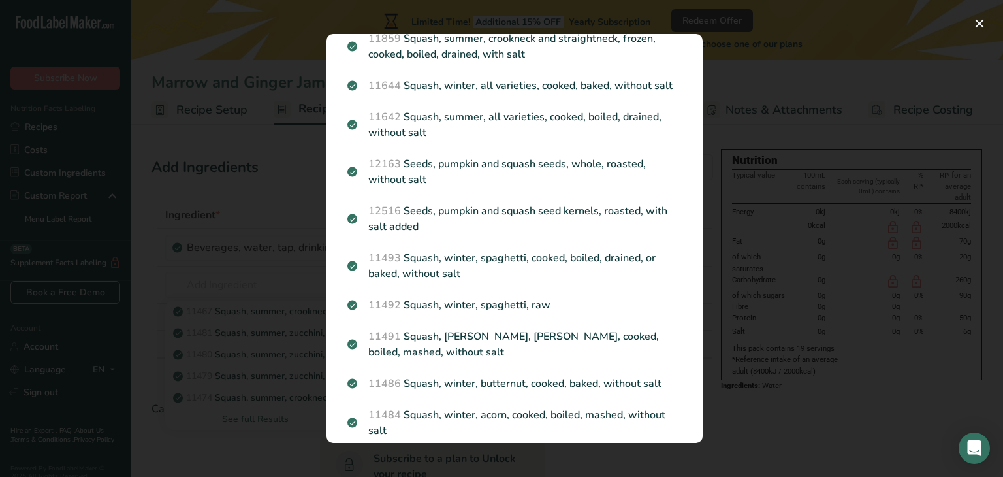
click at [194, 224] on div "Search results modal" at bounding box center [501, 238] width 1003 height 477
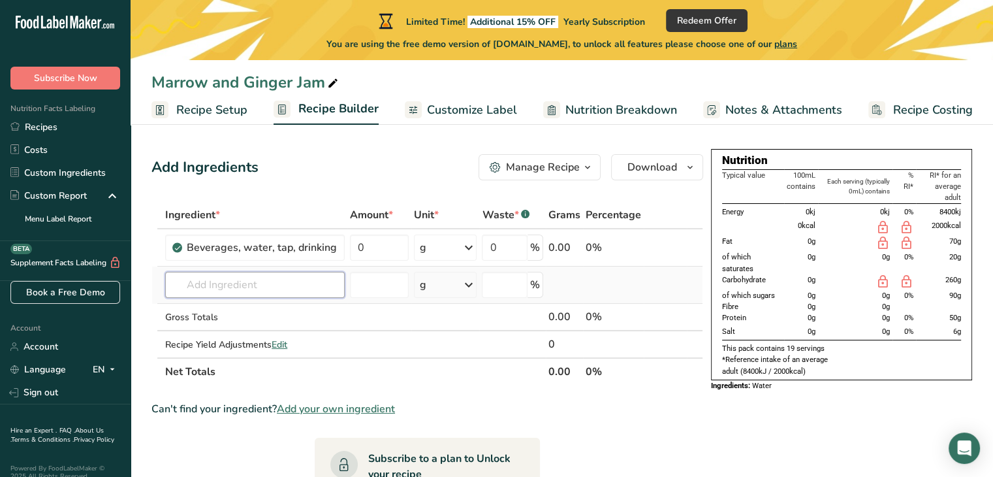
click at [248, 285] on input "text" at bounding box center [255, 285] width 180 height 26
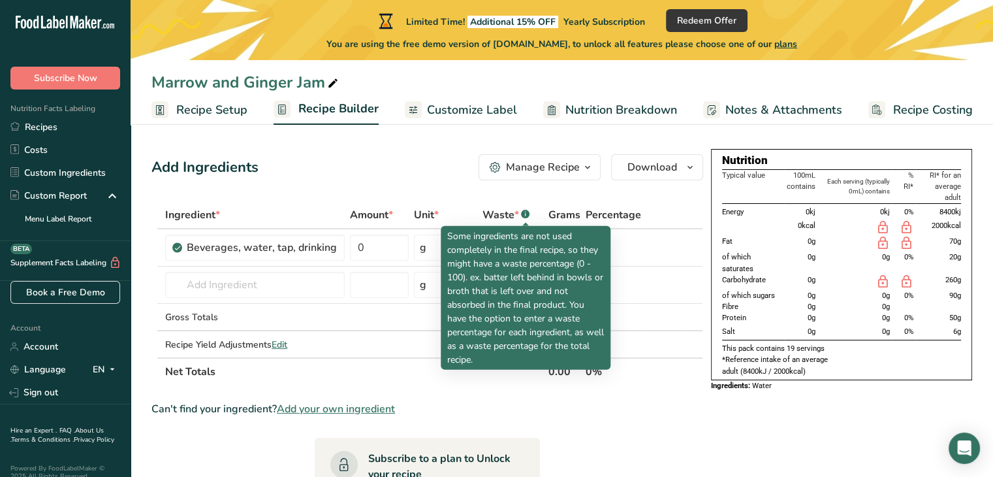
click at [523, 215] on rect at bounding box center [525, 214] width 8 height 8
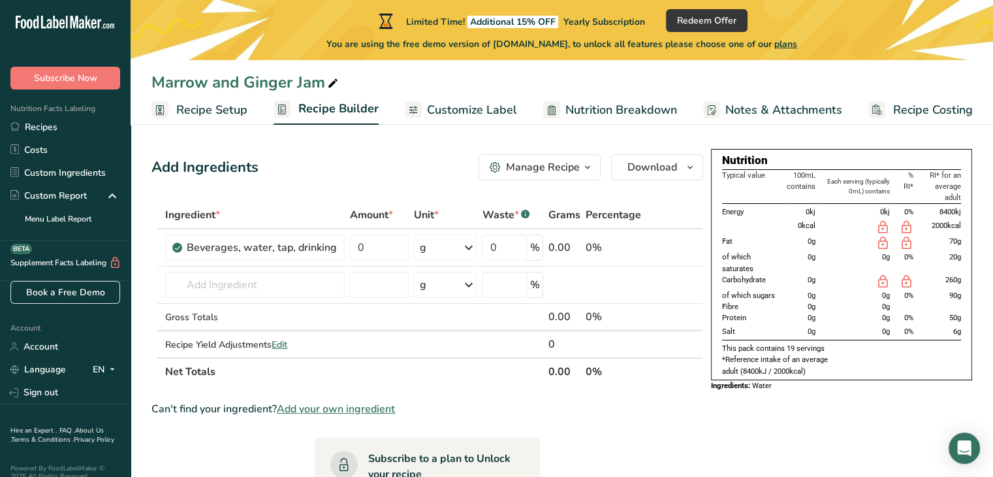
drag, startPoint x: 415, startPoint y: 165, endPoint x: 398, endPoint y: 140, distance: 29.2
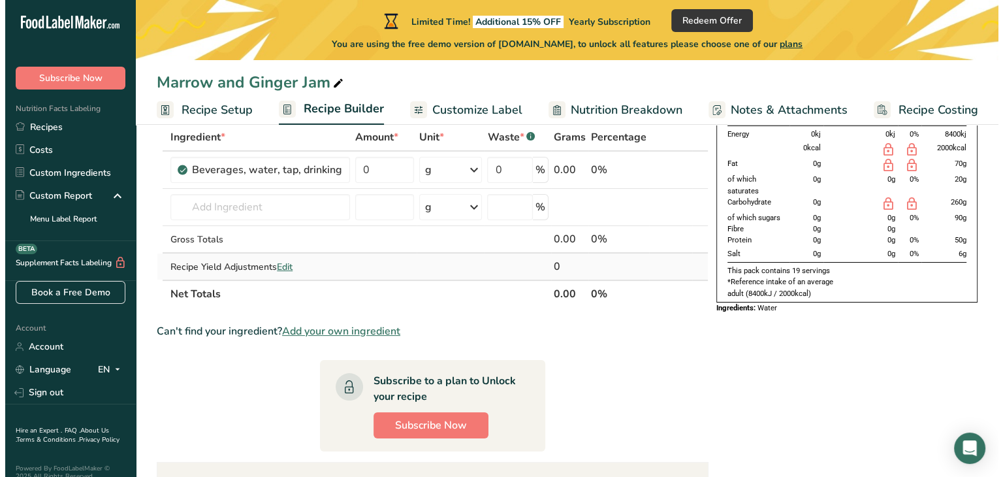
scroll to position [78, 0]
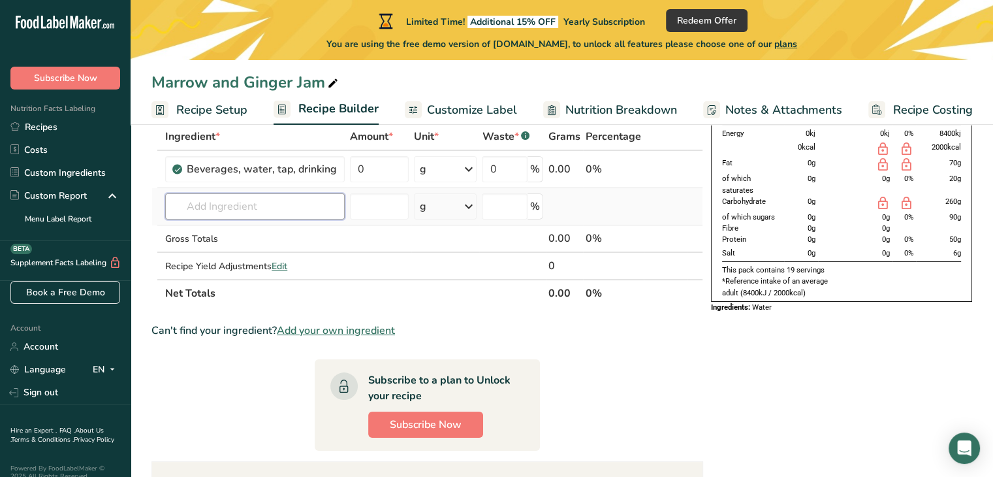
click at [269, 204] on input "text" at bounding box center [255, 206] width 180 height 26
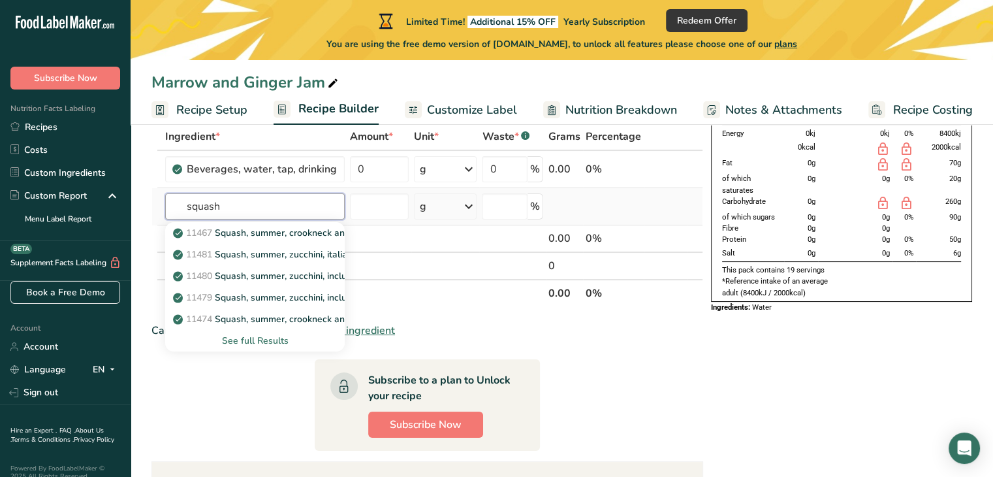
type input "squash"
click at [253, 339] on div "See full Results" at bounding box center [255, 341] width 159 height 14
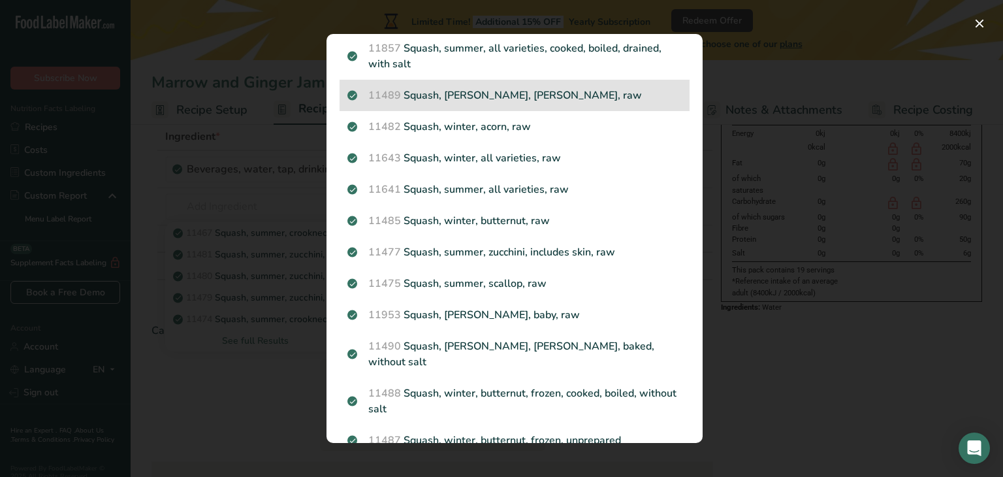
scroll to position [558, 0]
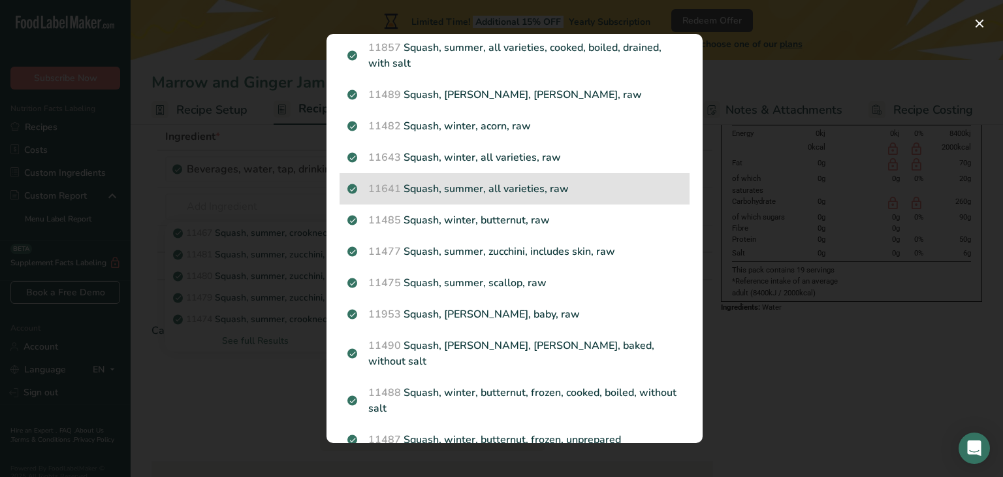
click at [451, 185] on p "11641 Squash, summer, all varieties, raw" at bounding box center [514, 189] width 334 height 16
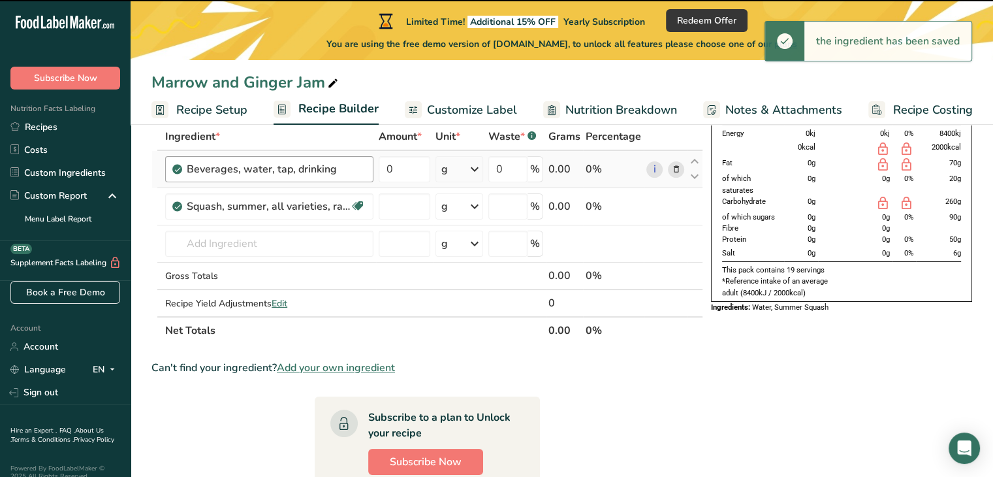
type input "0"
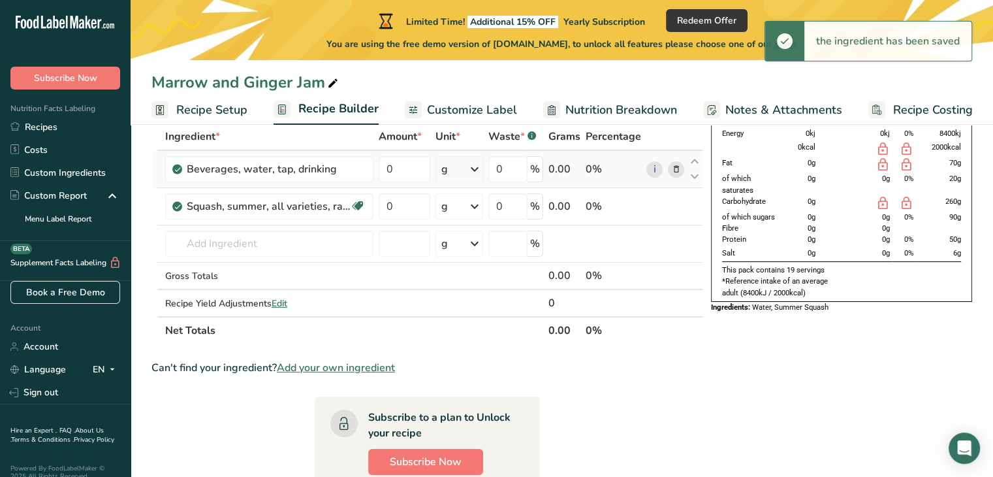
click at [449, 169] on div "g" at bounding box center [460, 169] width 48 height 26
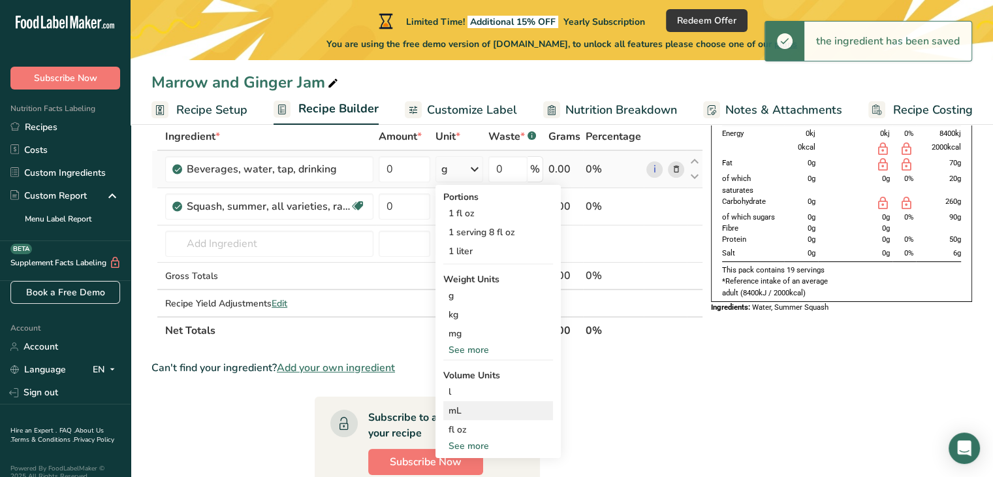
click at [468, 413] on div "mL" at bounding box center [498, 411] width 99 height 14
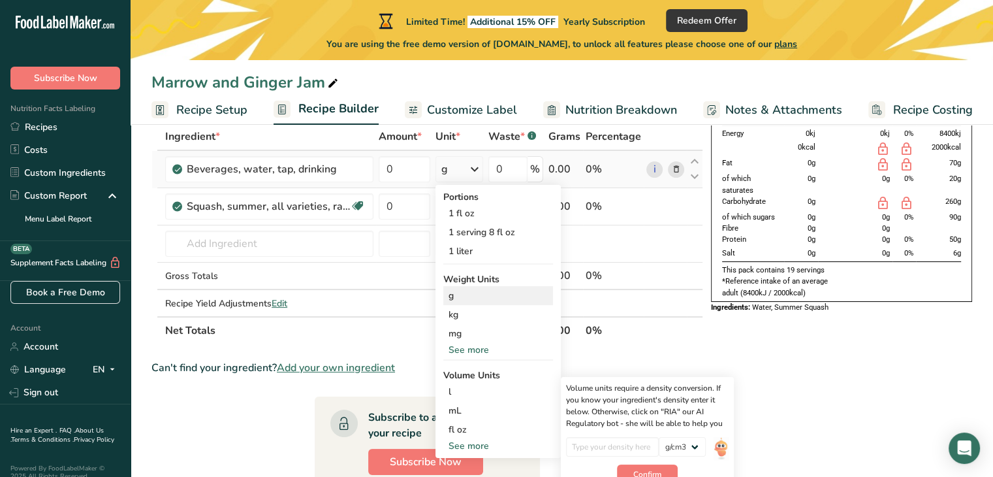
click at [462, 298] on div "g" at bounding box center [498, 295] width 110 height 19
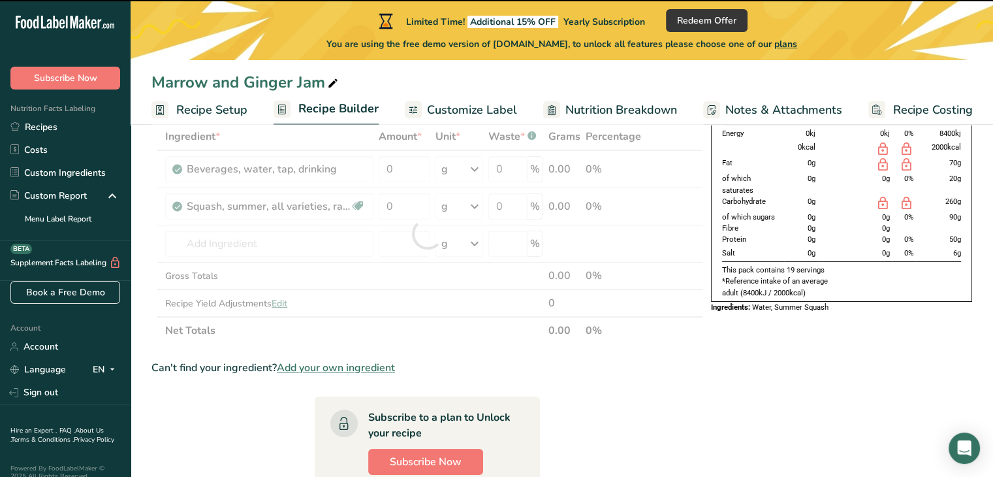
click at [406, 173] on div at bounding box center [428, 233] width 552 height 221
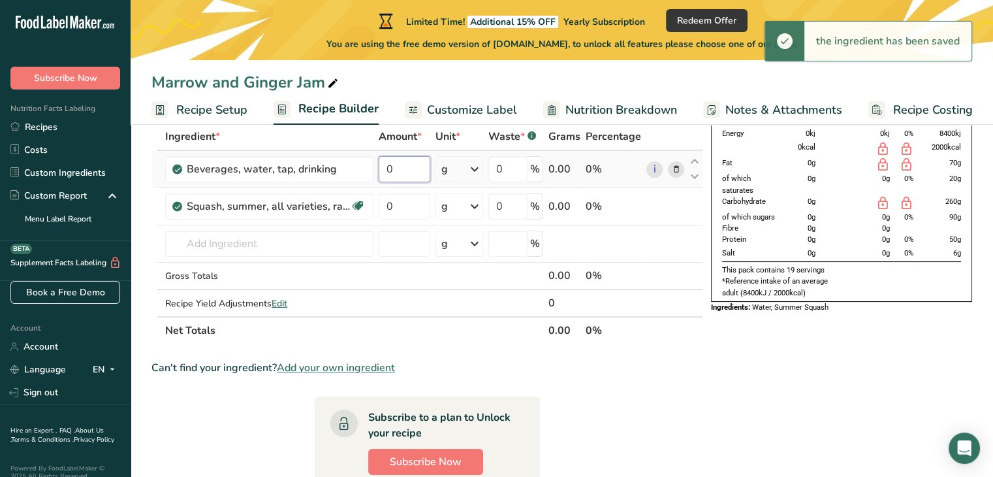
click at [400, 170] on input "0" at bounding box center [405, 169] width 52 height 26
type input "400"
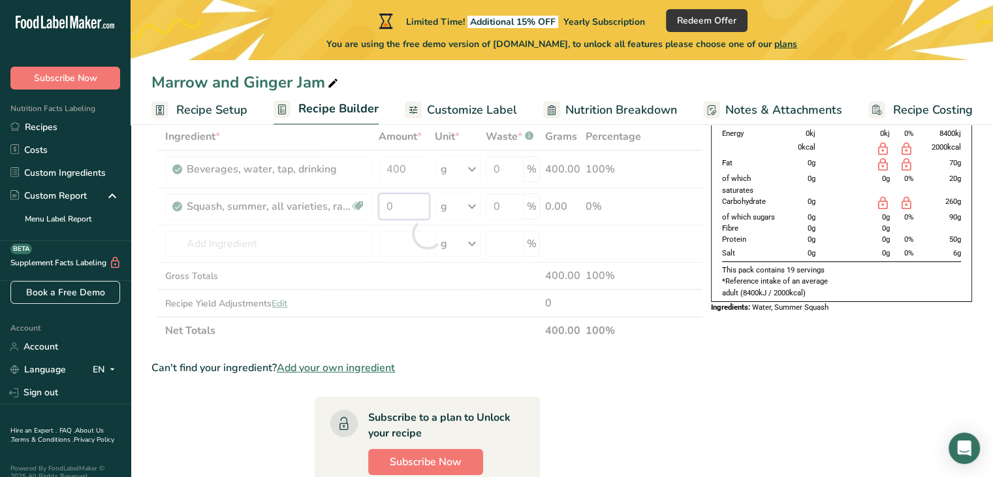
drag, startPoint x: 396, startPoint y: 209, endPoint x: 361, endPoint y: 210, distance: 34.6
click at [361, 210] on div "Ingredient * Amount * Unit * Waste * .a-a{fill:#347362;}.b-a{fill:#fff;} Grams …" at bounding box center [428, 233] width 552 height 221
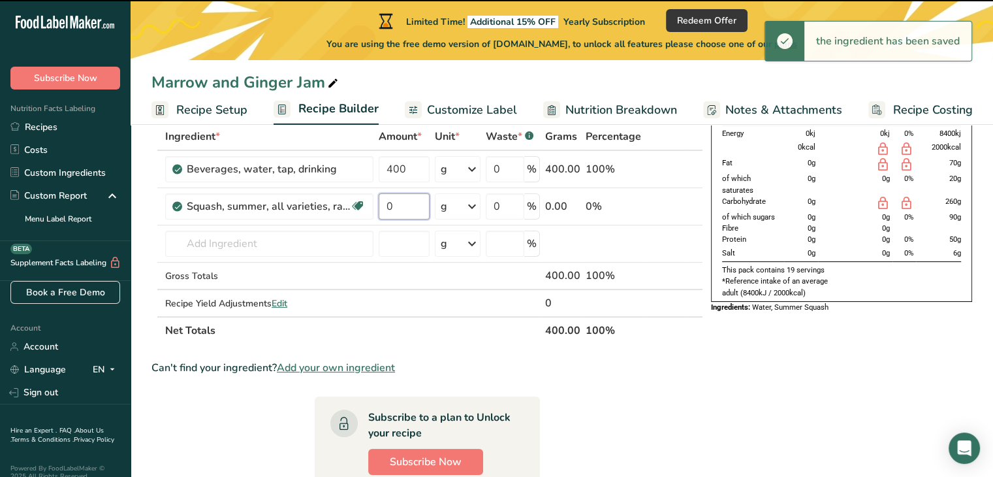
type input "1"
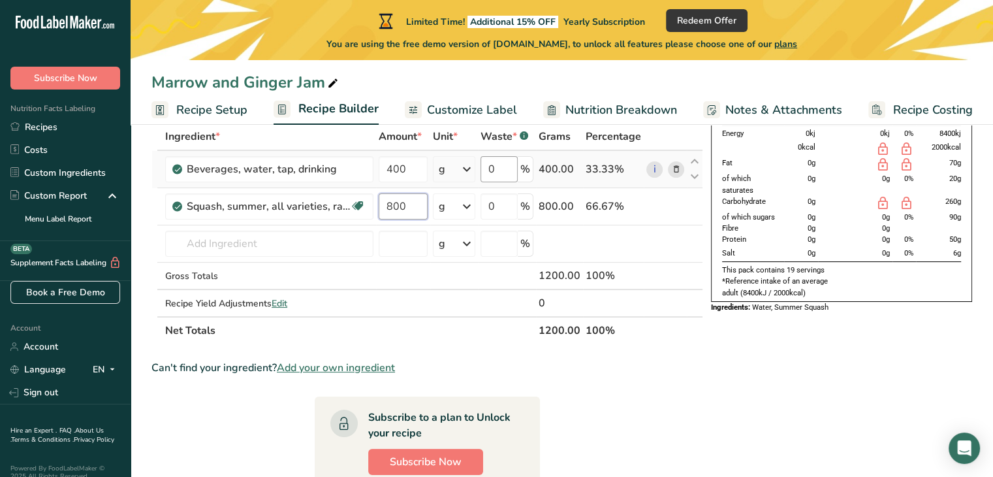
type input "800"
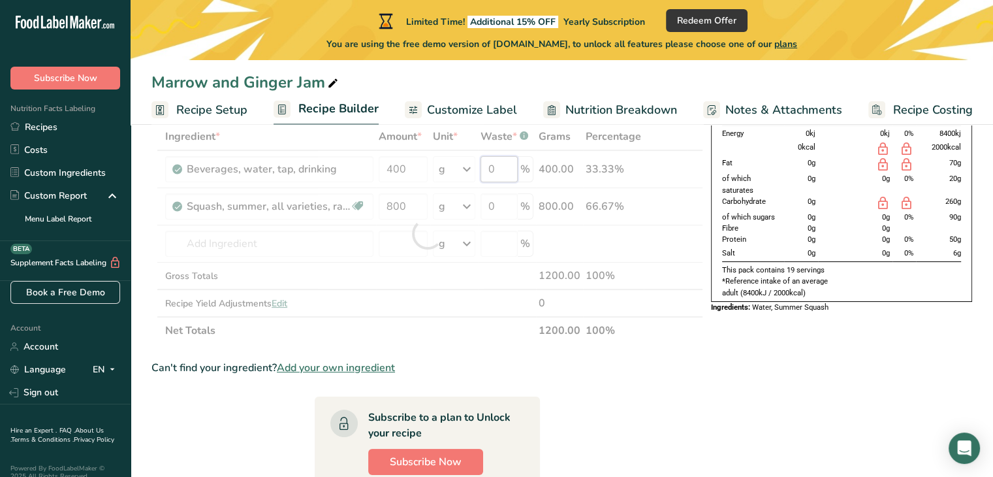
drag, startPoint x: 509, startPoint y: 176, endPoint x: 488, endPoint y: 177, distance: 20.9
click at [488, 177] on div "Ingredient * Amount * Unit * Waste * .a-a{fill:#347362;}.b-a{fill:#fff;} Grams …" at bounding box center [428, 233] width 552 height 221
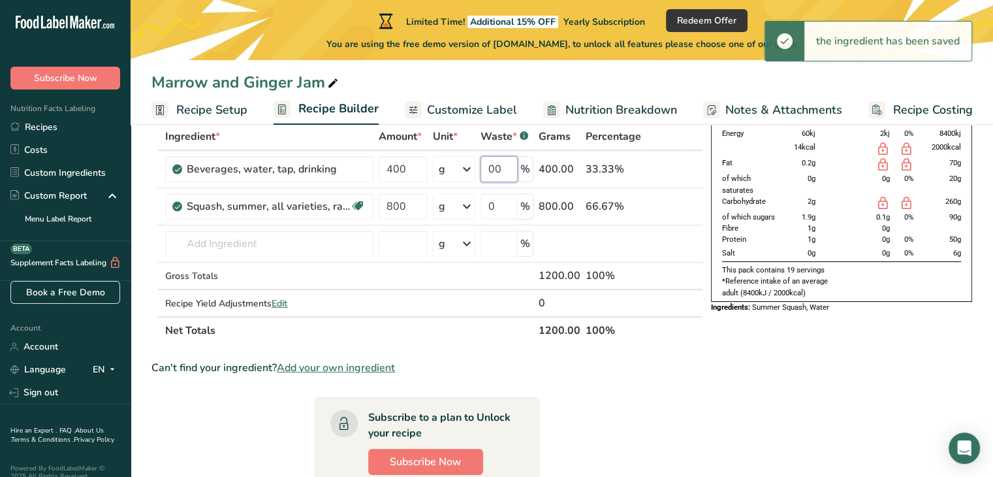
type input "0"
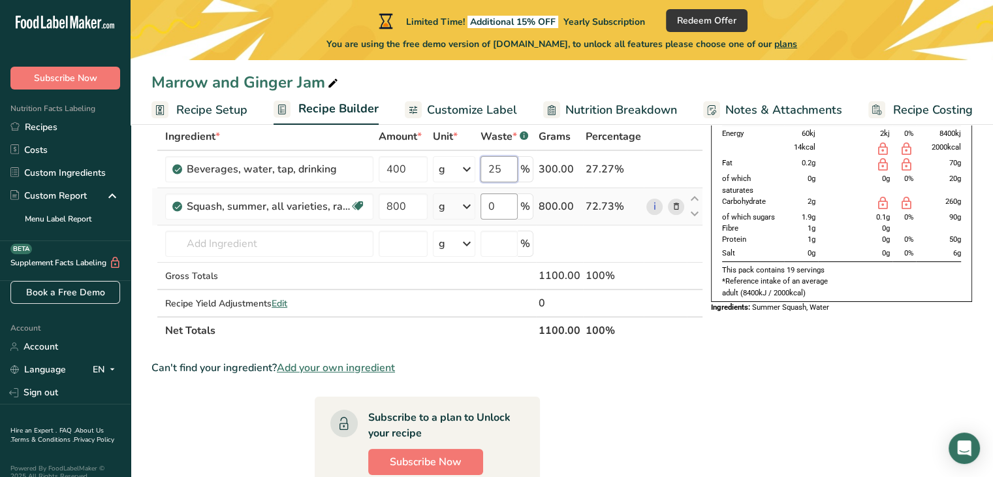
type input "25"
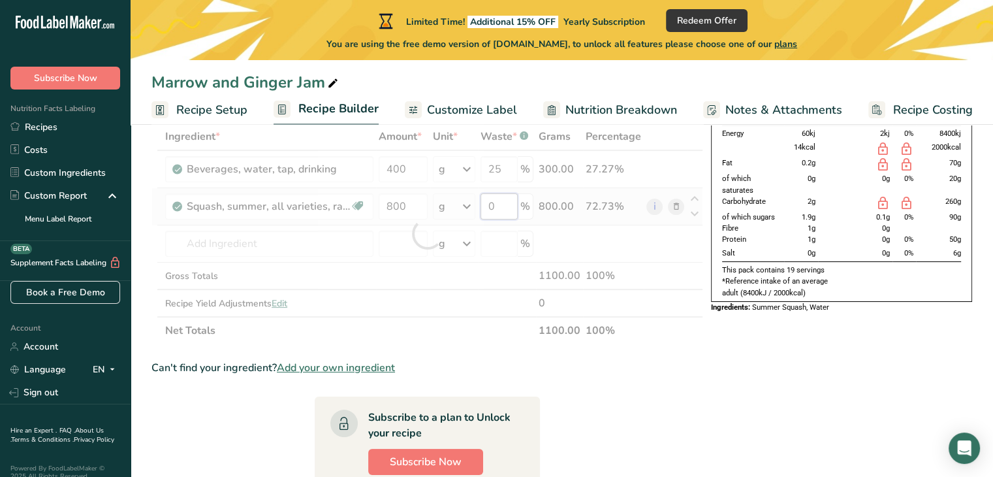
click at [502, 216] on div "Ingredient * Amount * Unit * Waste * .a-a{fill:#347362;}.b-a{fill:#fff;} Grams …" at bounding box center [428, 233] width 552 height 221
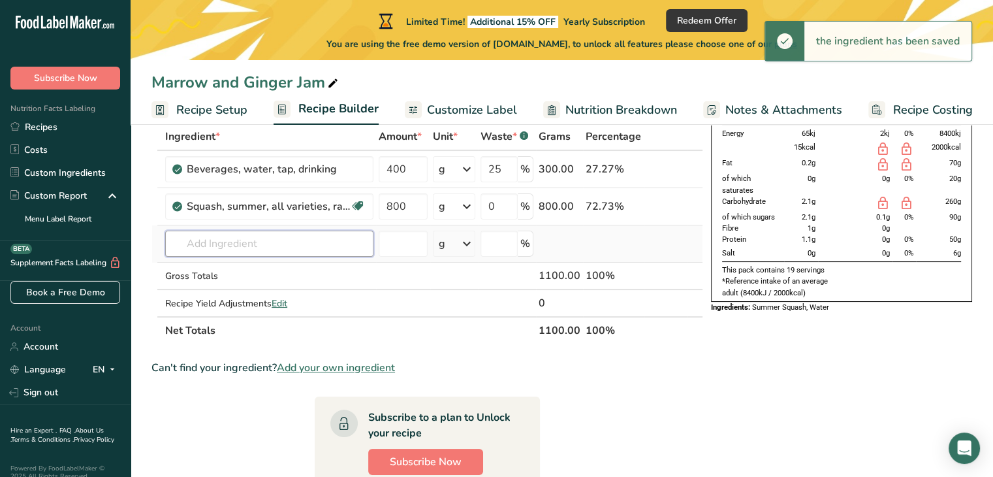
click at [250, 251] on div "Ingredient * Amount * Unit * Waste * .a-a{fill:#347362;}.b-a{fill:#fff;} Grams …" at bounding box center [428, 233] width 552 height 221
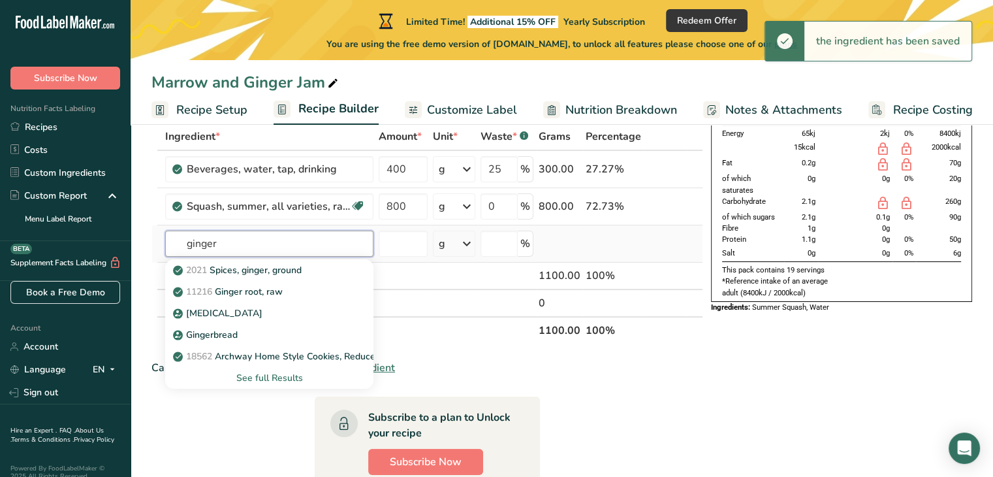
type input "ginger"
click at [274, 378] on div "See full Results" at bounding box center [269, 378] width 187 height 14
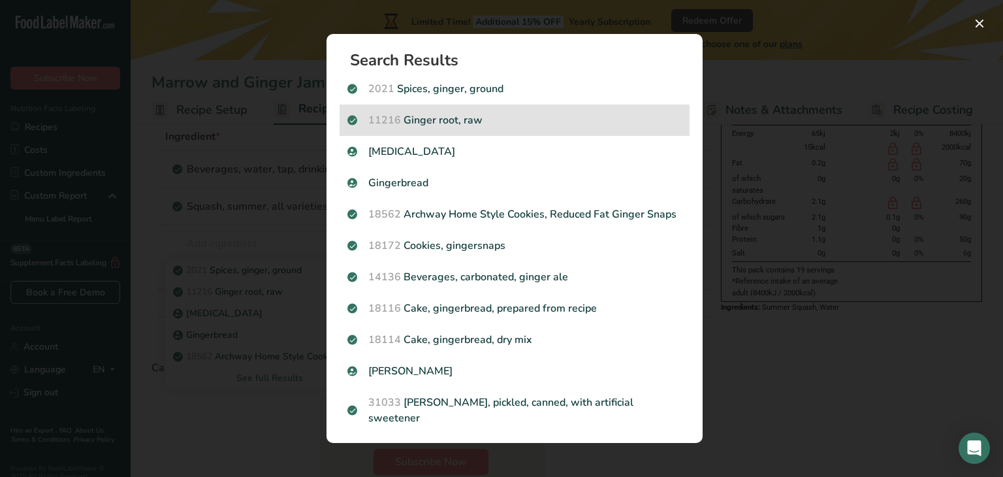
click at [533, 120] on p "11216 [PERSON_NAME], raw" at bounding box center [514, 120] width 334 height 16
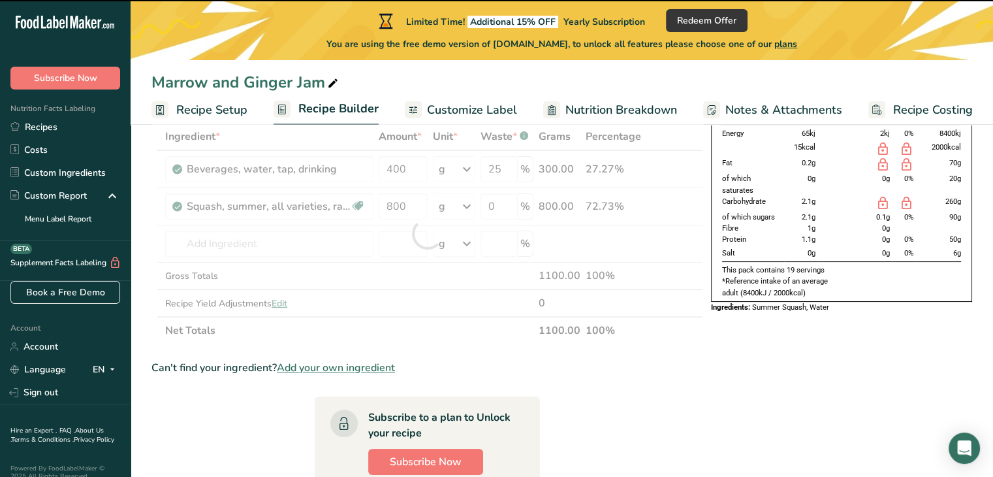
type input "0"
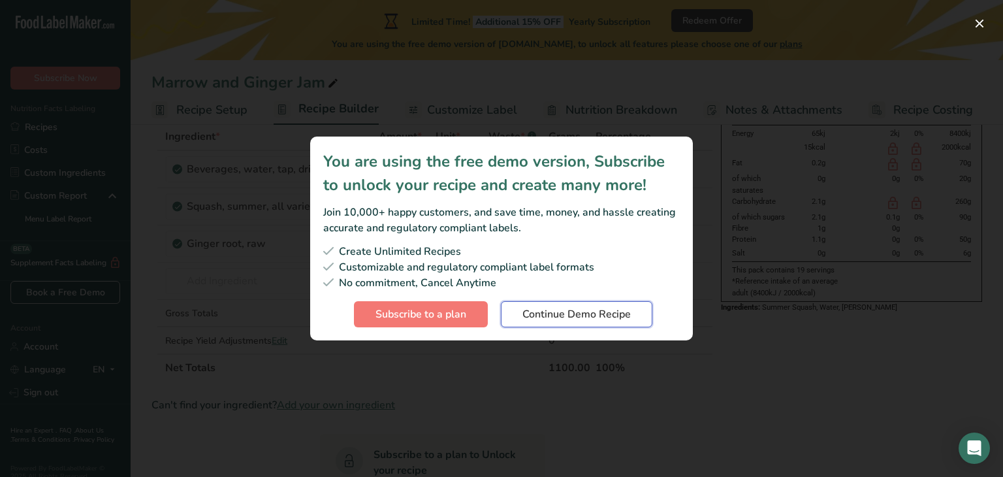
click at [559, 317] on span "Continue Demo Recipe" at bounding box center [576, 314] width 108 height 16
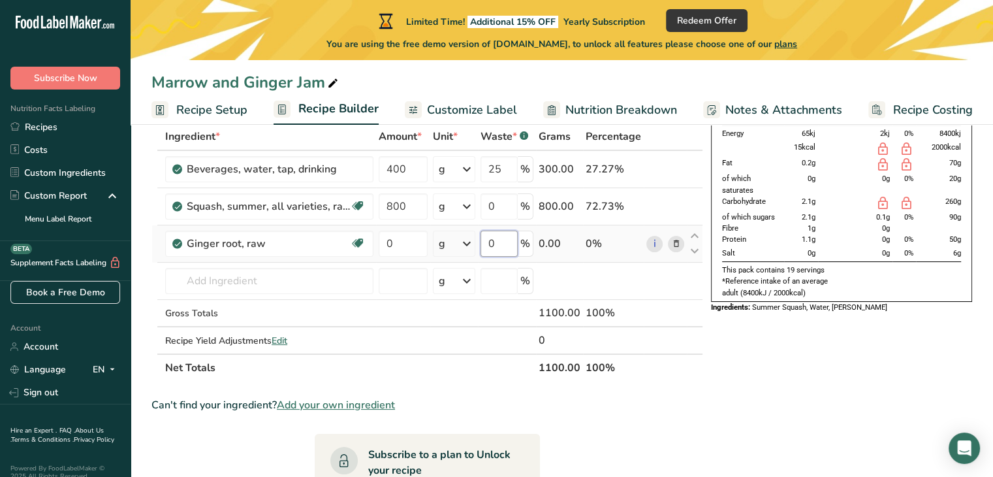
drag, startPoint x: 498, startPoint y: 245, endPoint x: 483, endPoint y: 248, distance: 15.4
click at [483, 248] on input "0" at bounding box center [499, 244] width 37 height 26
type input "90"
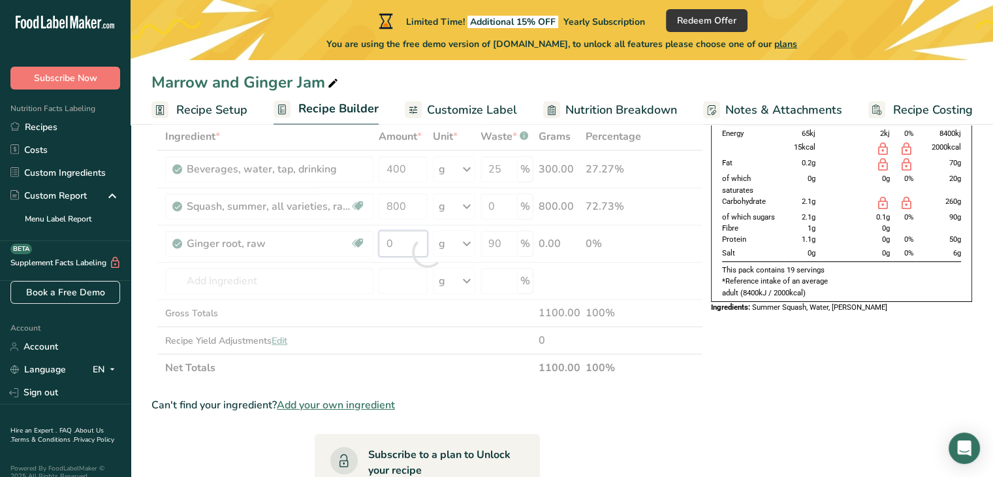
drag, startPoint x: 408, startPoint y: 241, endPoint x: 359, endPoint y: 235, distance: 48.7
click at [359, 235] on div "Ingredient * Amount * Unit * Waste * .a-a{fill:#347362;}.b-a{fill:#fff;} Grams …" at bounding box center [428, 252] width 552 height 259
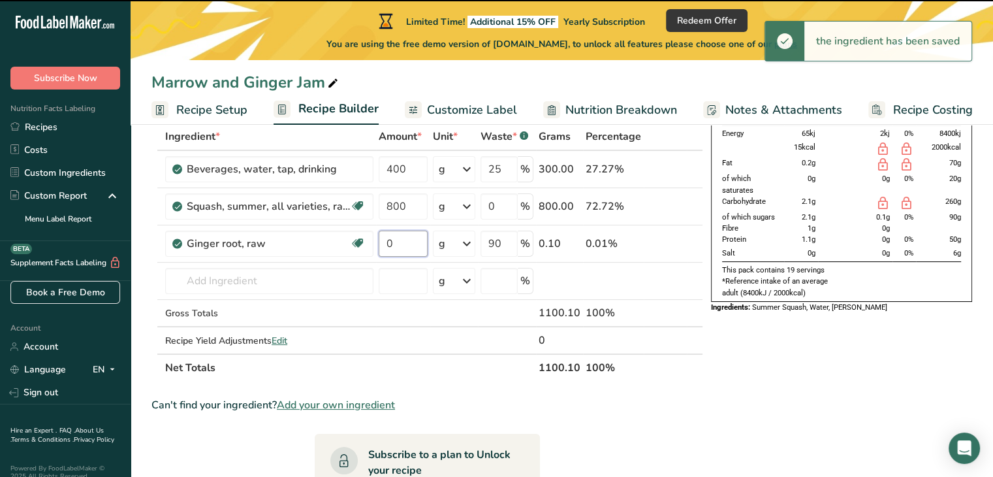
type input "1"
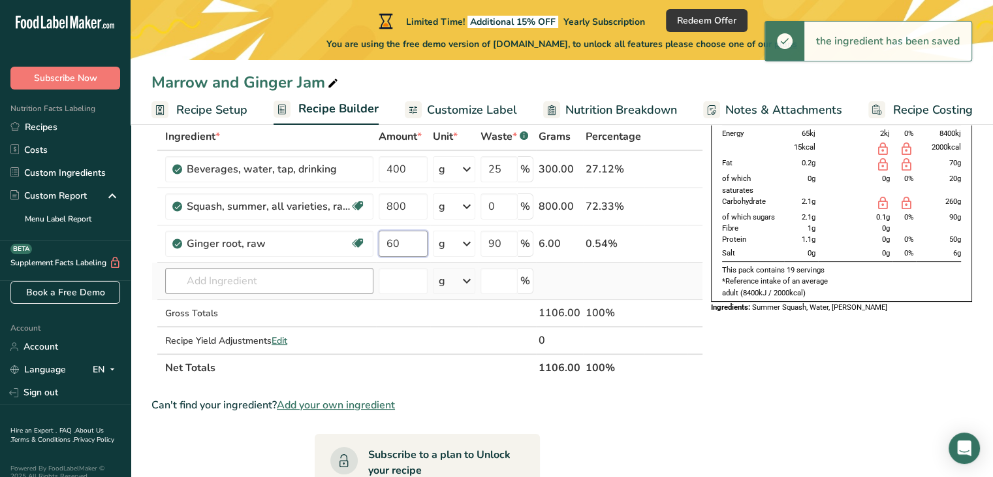
type input "60"
click at [234, 271] on div "Ingredient * Amount * Unit * Waste * .a-a{fill:#347362;}.b-a{fill:#fff;} Grams …" at bounding box center [428, 252] width 552 height 259
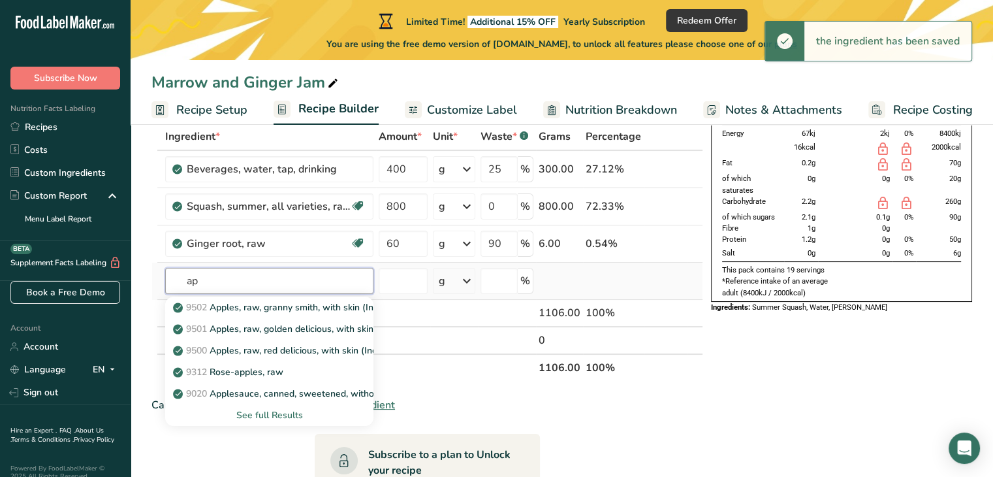
type input "a"
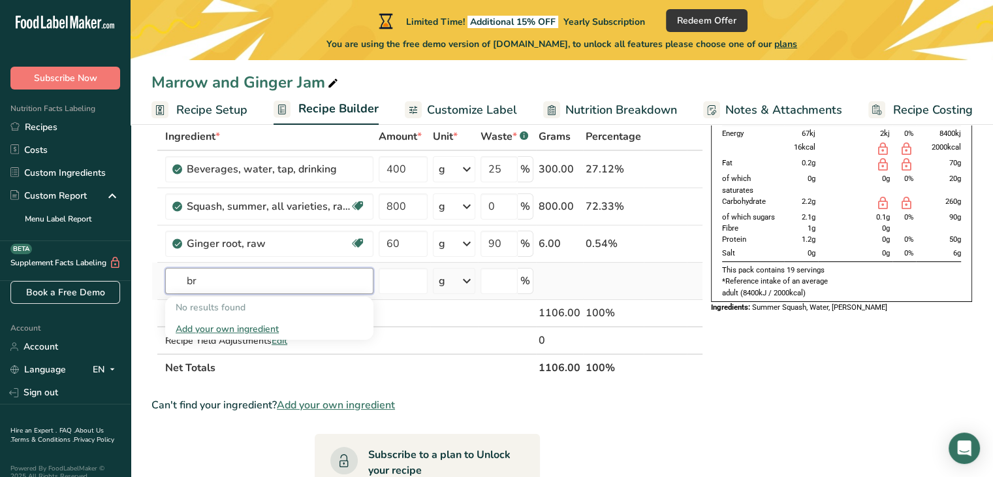
type input "b"
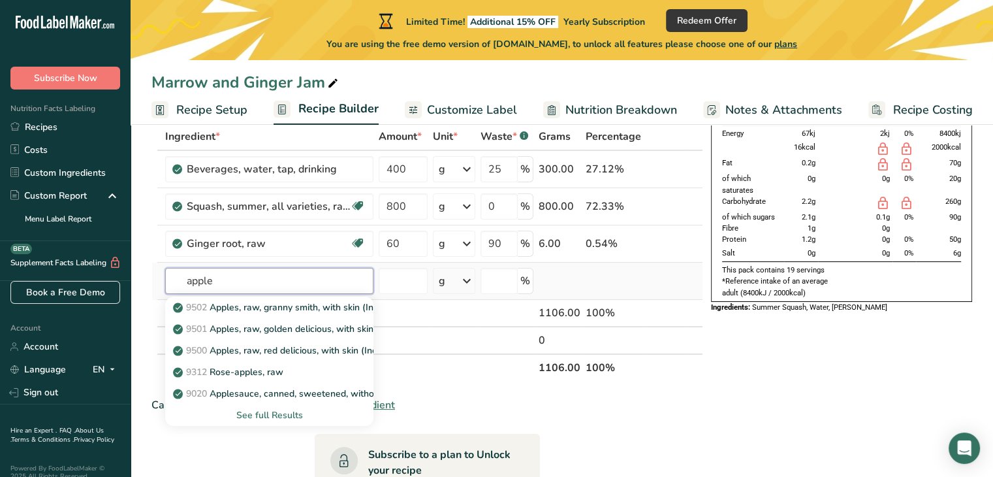
type input "apple"
click at [249, 413] on div "See full Results" at bounding box center [269, 415] width 187 height 14
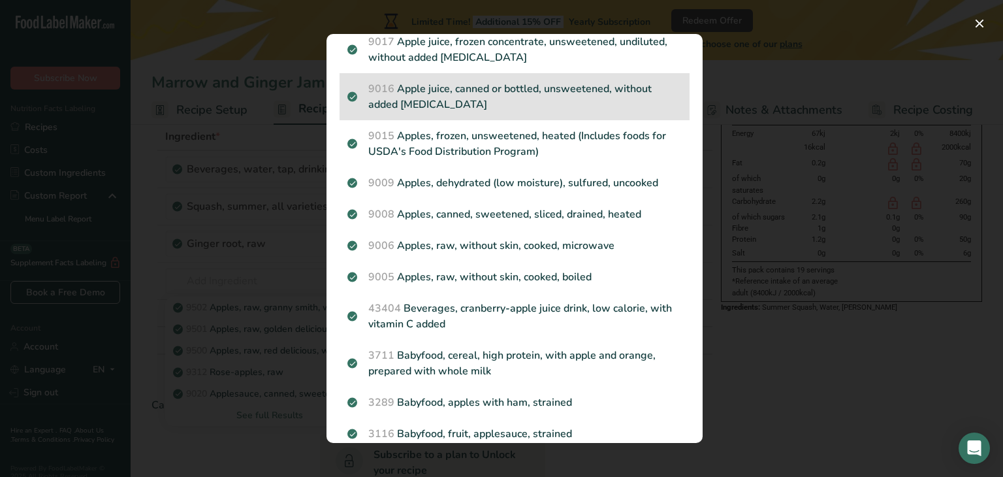
scroll to position [1131, 0]
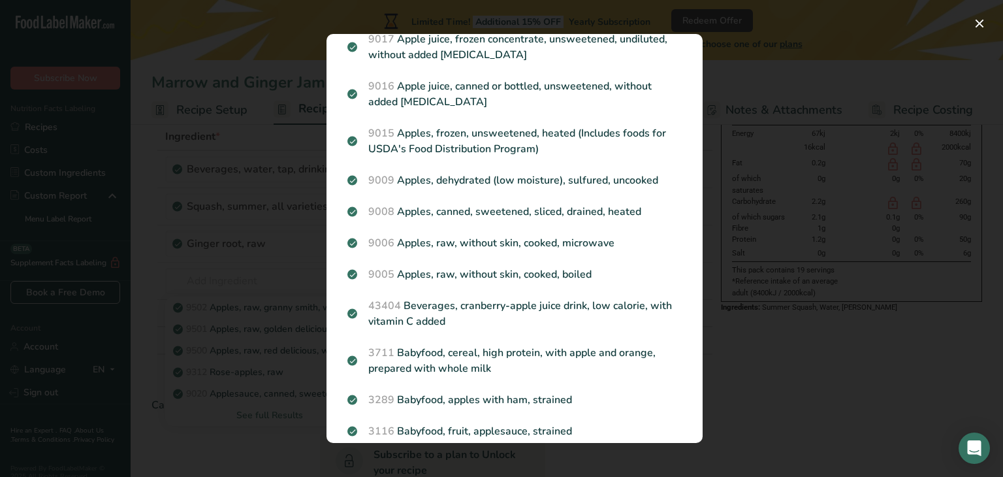
click at [230, 229] on div "Search results modal" at bounding box center [501, 238] width 1003 height 477
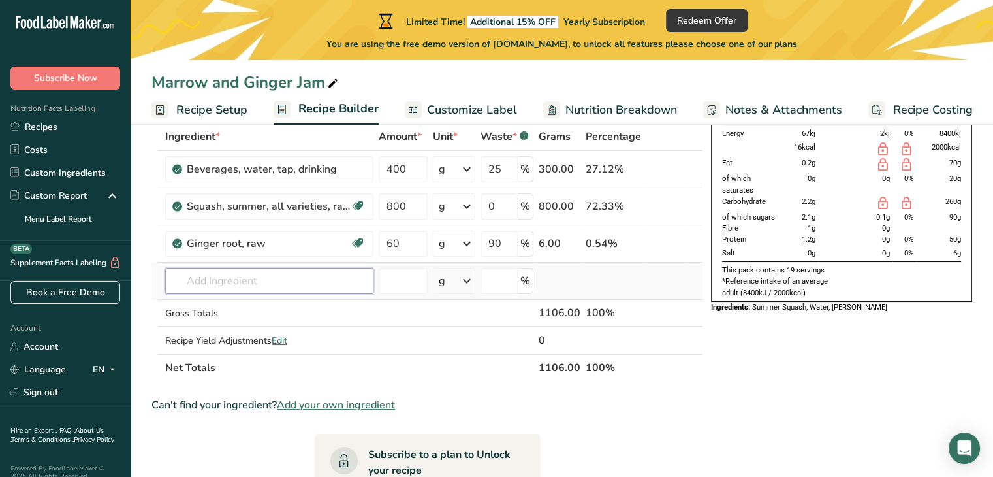
click at [265, 278] on input "text" at bounding box center [269, 281] width 208 height 26
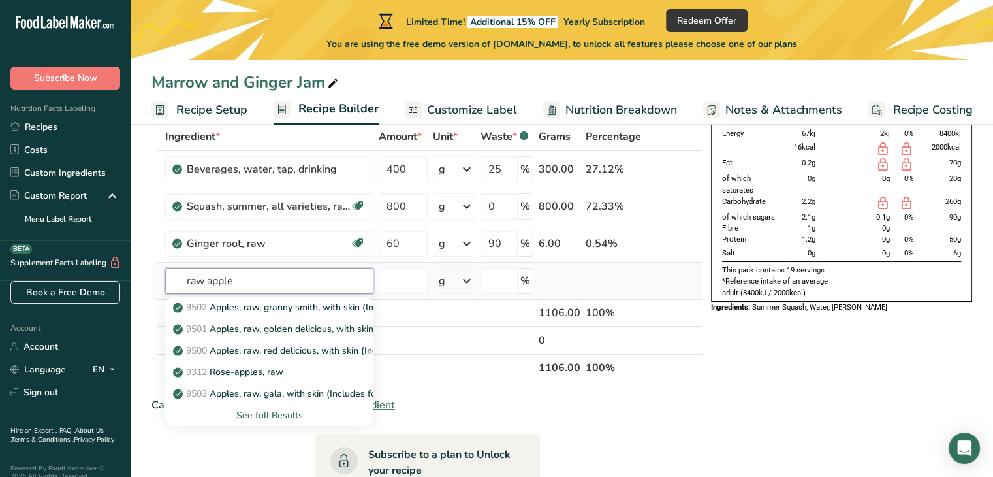
type input "raw apple"
click at [253, 413] on div "See full Results" at bounding box center [269, 415] width 187 height 14
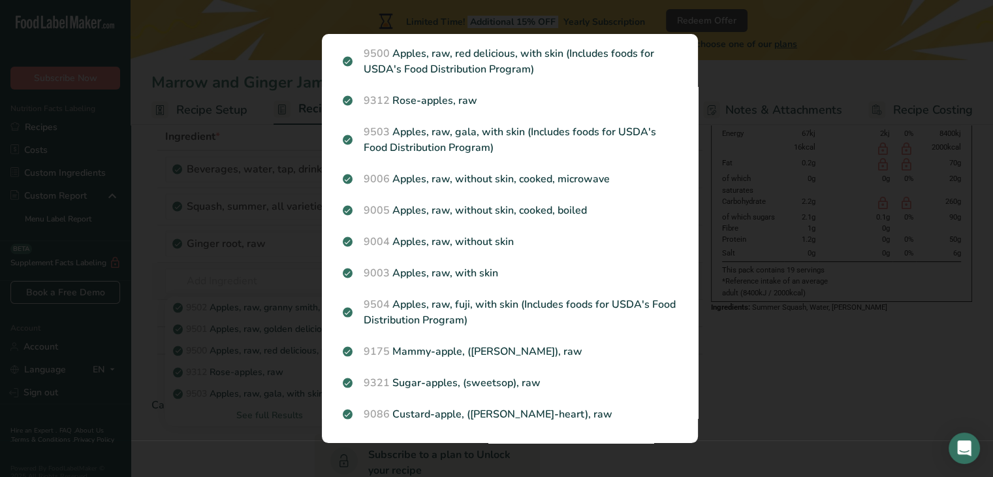
scroll to position [114, 0]
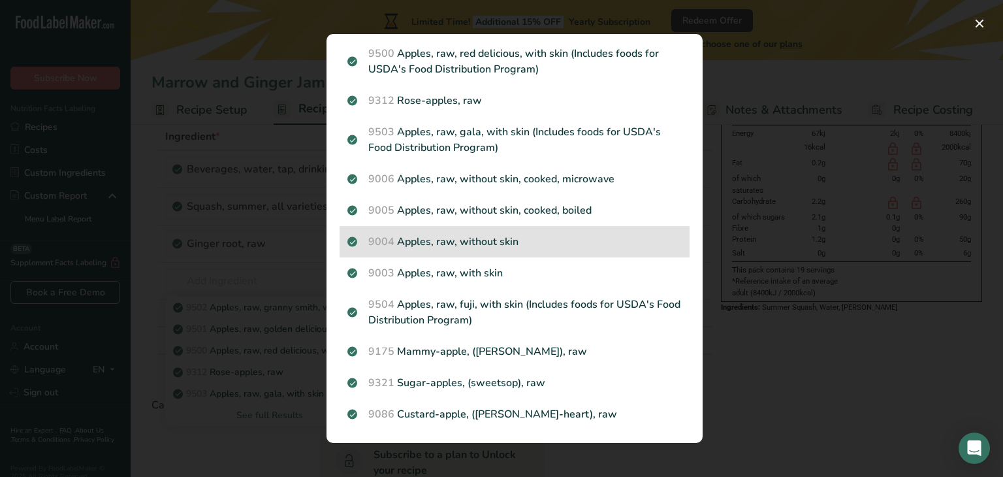
click at [532, 235] on p "9004 Apples, raw, without skin" at bounding box center [514, 242] width 334 height 16
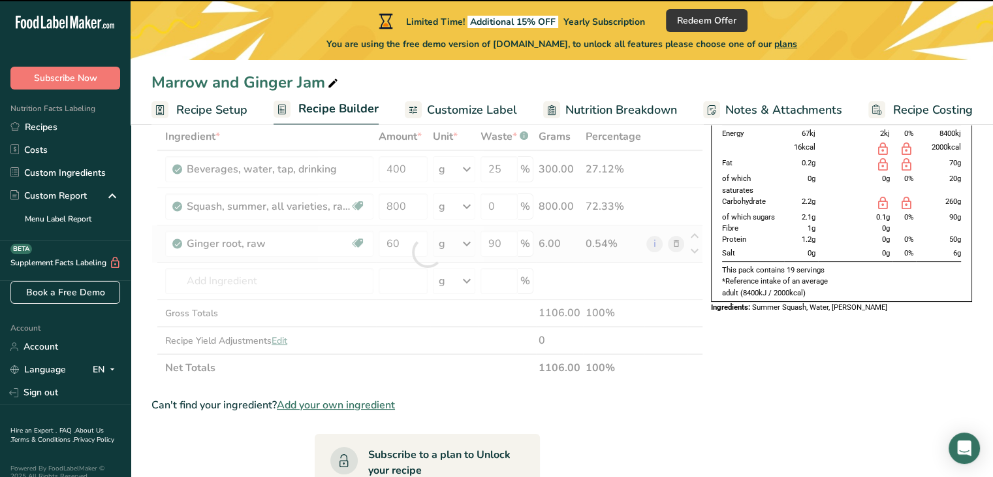
type input "0"
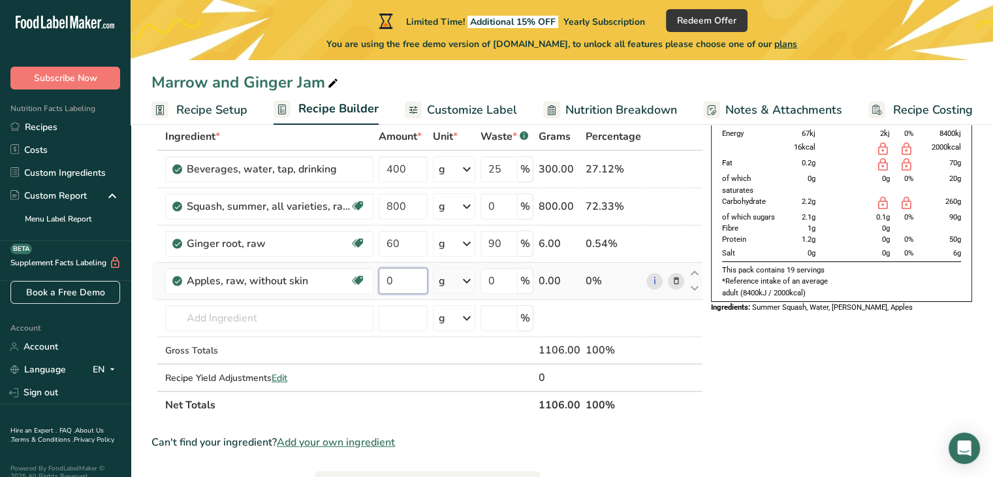
drag, startPoint x: 408, startPoint y: 280, endPoint x: 374, endPoint y: 281, distance: 34.0
click at [374, 281] on tr "Apples, raw, without skin [MEDICAL_DATA] Effect Dairy free Gluten free Vegan Ve…" at bounding box center [427, 281] width 551 height 37
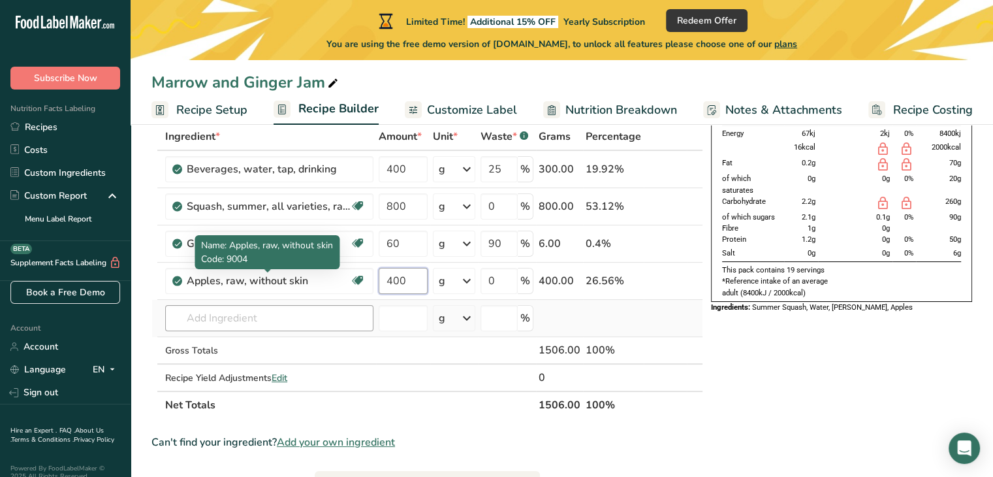
type input "400"
click at [259, 304] on div "Ingredient * Amount * Unit * Waste * .a-a{fill:#347362;}.b-a{fill:#fff;} Grams …" at bounding box center [428, 271] width 552 height 296
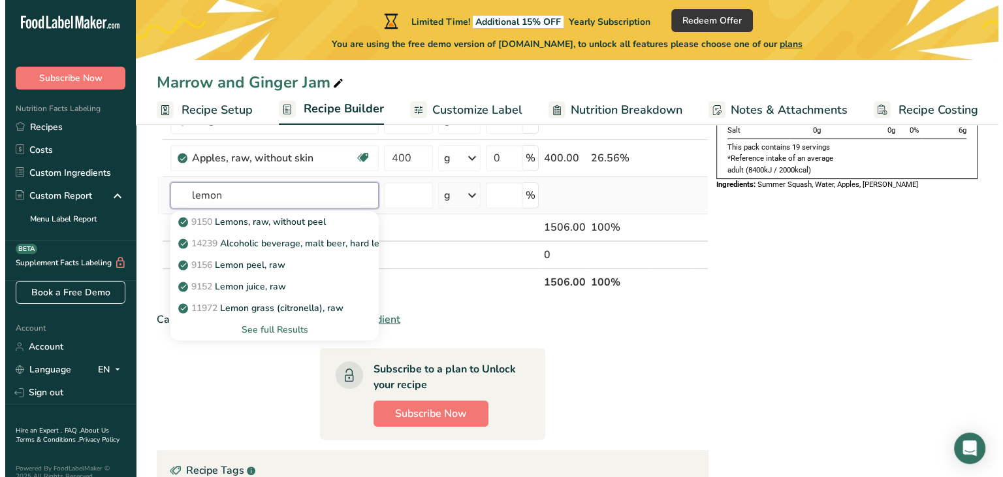
scroll to position [202, 0]
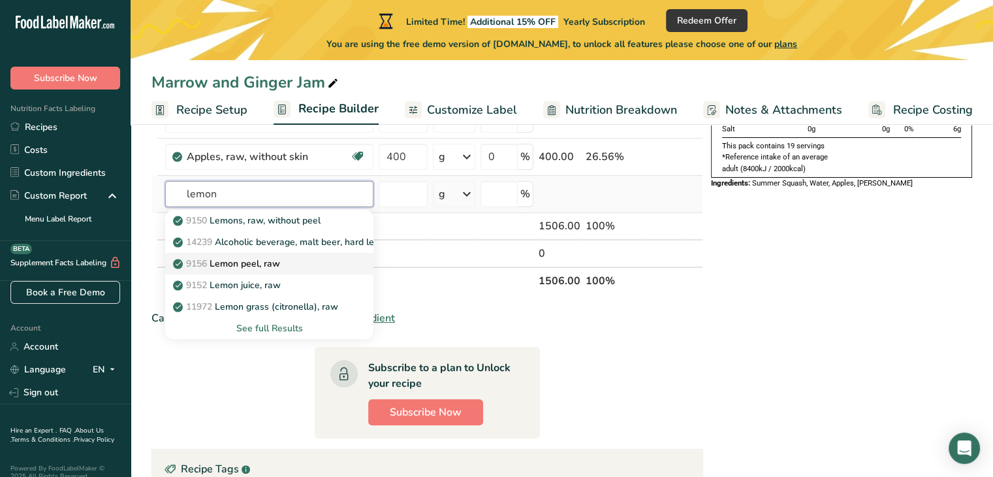
type input "lemon"
click at [285, 264] on div "9156 Lemon peel, raw" at bounding box center [259, 264] width 167 height 14
type input "Lemon peel, raw"
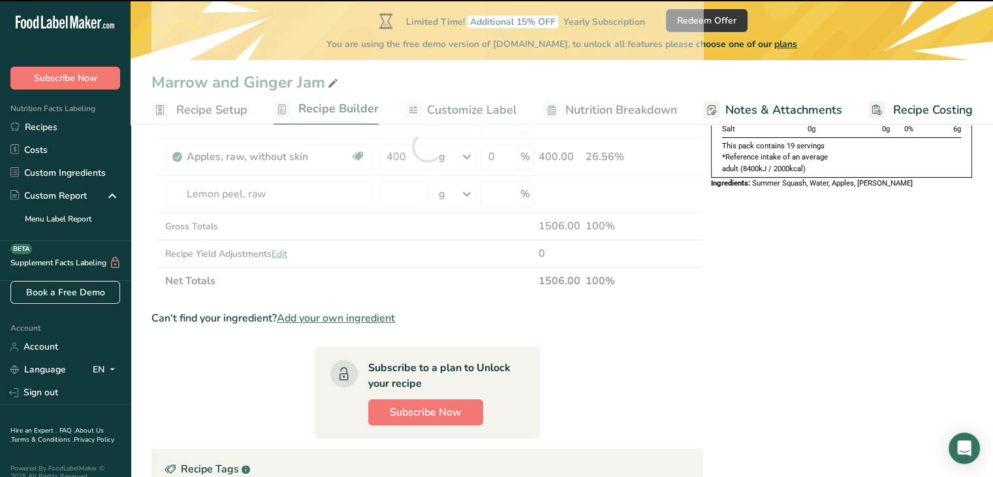
type input "0"
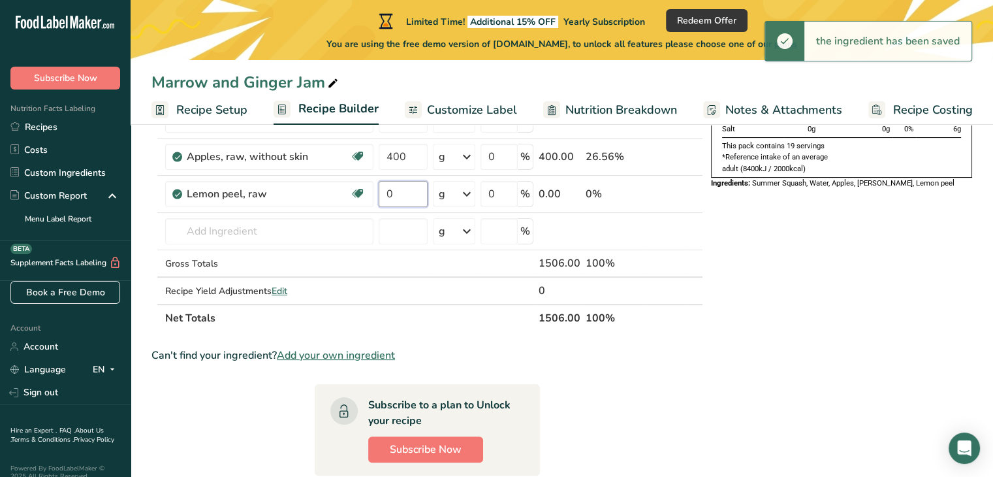
click at [387, 192] on input "0" at bounding box center [403, 194] width 49 height 26
drag, startPoint x: 402, startPoint y: 194, endPoint x: 358, endPoint y: 198, distance: 44.6
click at [358, 198] on tr "Lemon peel, raw Dairy free Gluten free Vegan Vegetarian Soy free 0 g Portions 1…" at bounding box center [427, 194] width 551 height 37
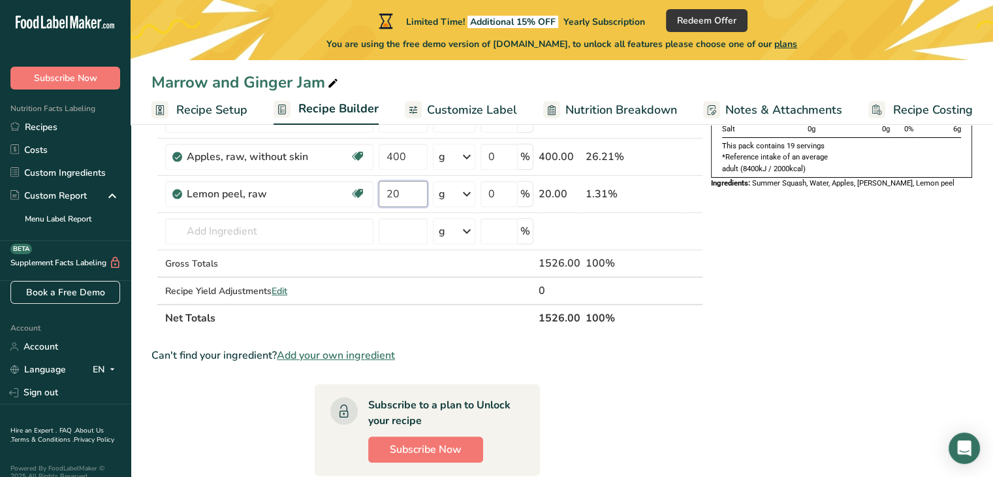
type input "20"
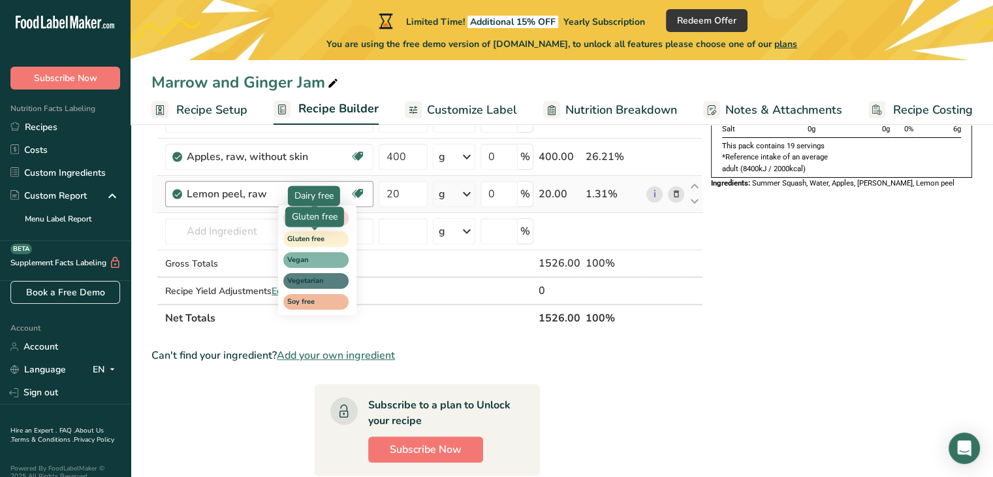
click at [302, 233] on div "Ingredient * Amount * Unit * Waste * .a-a{fill:#347362;}.b-a{fill:#fff;} Grams …" at bounding box center [428, 165] width 552 height 333
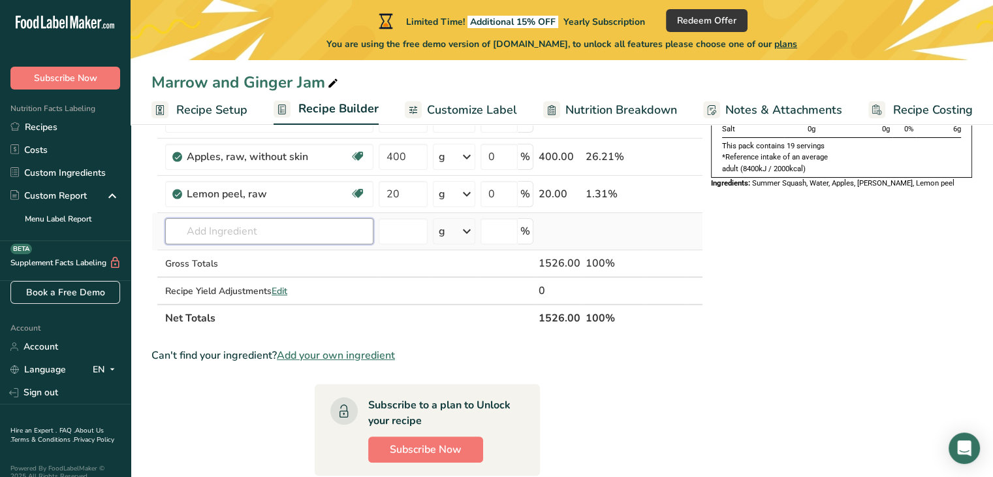
click at [227, 223] on input "text" at bounding box center [269, 231] width 208 height 26
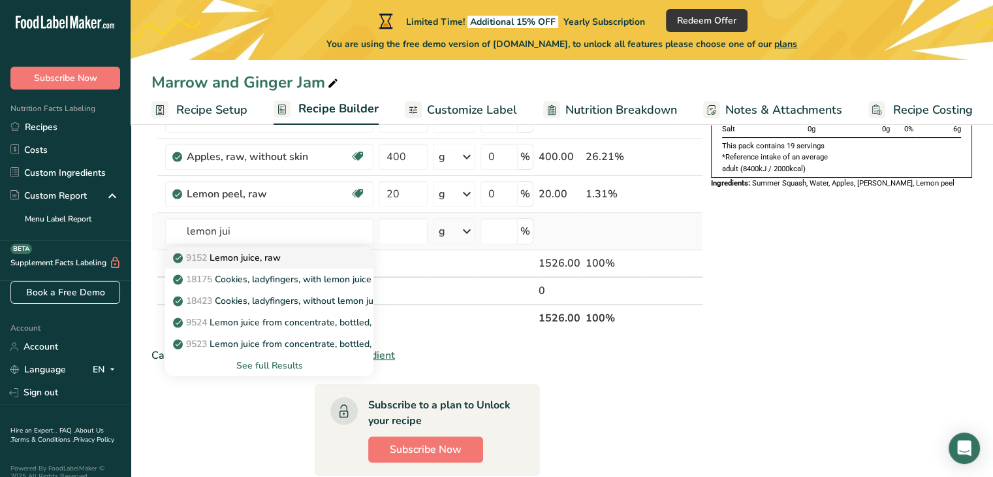
click at [227, 256] on p "9152 Lemon juice, raw" at bounding box center [228, 258] width 105 height 14
type input "Lemon juice, raw"
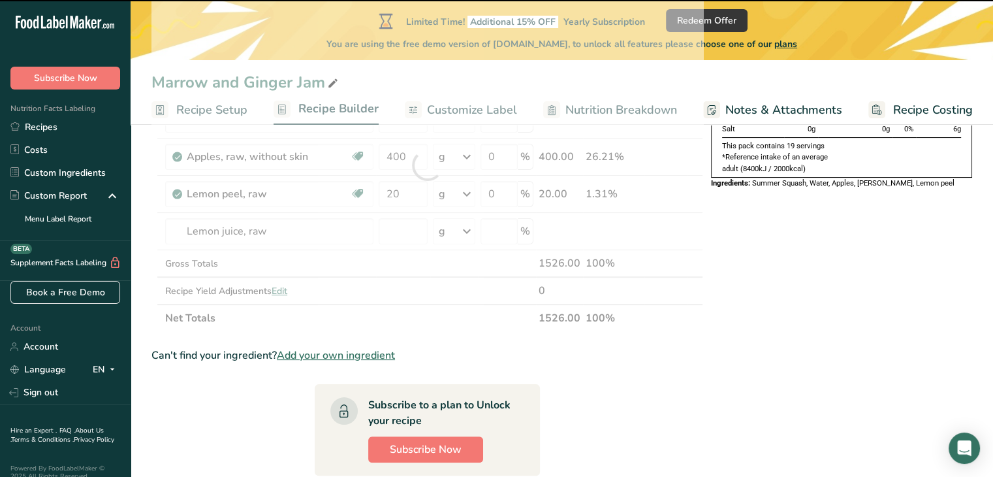
type input "0"
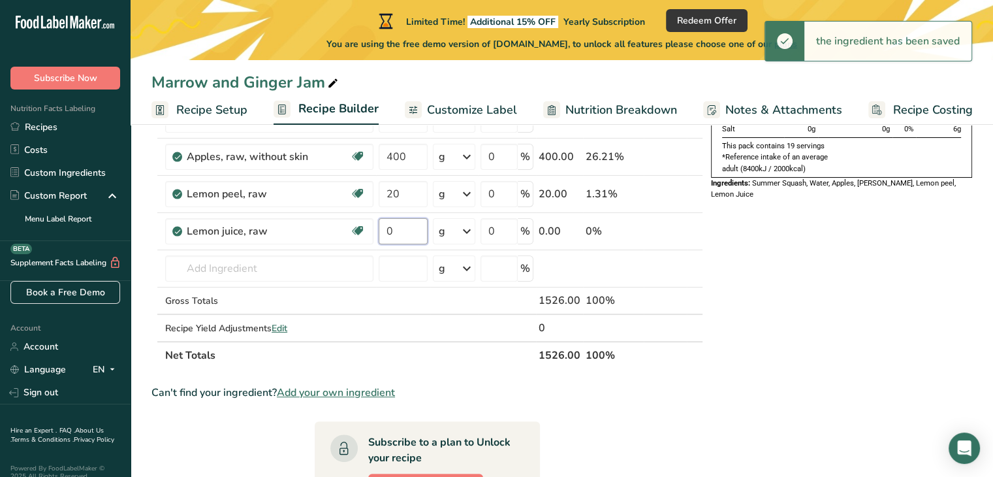
click at [406, 236] on input "0" at bounding box center [403, 231] width 49 height 26
drag, startPoint x: 406, startPoint y: 236, endPoint x: 383, endPoint y: 236, distance: 22.9
click at [383, 236] on input "0" at bounding box center [403, 231] width 49 height 26
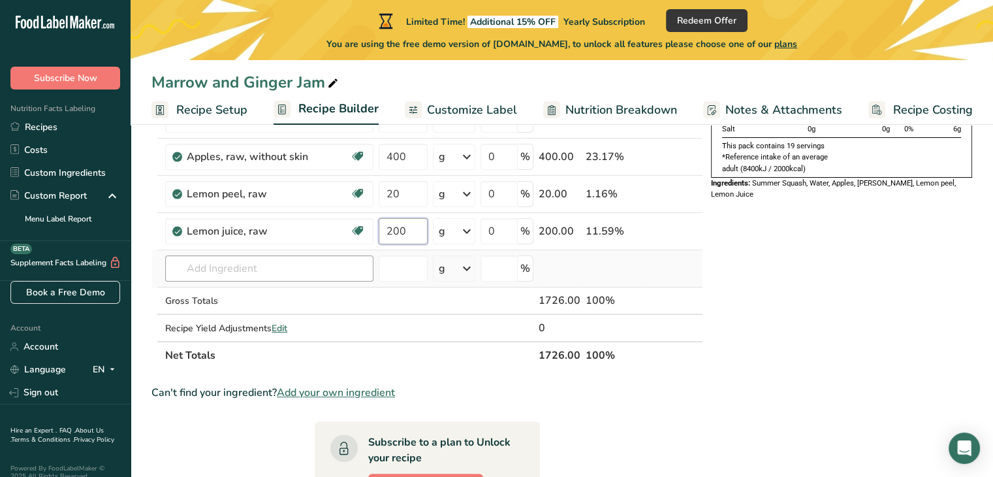
type input "200"
click at [278, 270] on div "Ingredient * Amount * Unit * Waste * .a-a{fill:#347362;}.b-a{fill:#fff;} Grams …" at bounding box center [428, 184] width 552 height 370
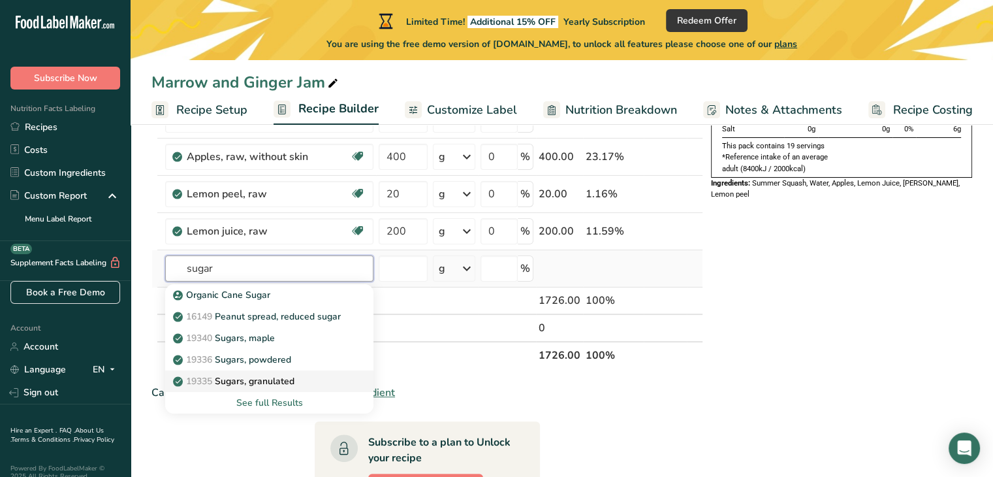
type input "sugar"
click at [234, 382] on p "19335 [GEOGRAPHIC_DATA], granulated" at bounding box center [235, 381] width 119 height 14
type input "Sugars, granulated"
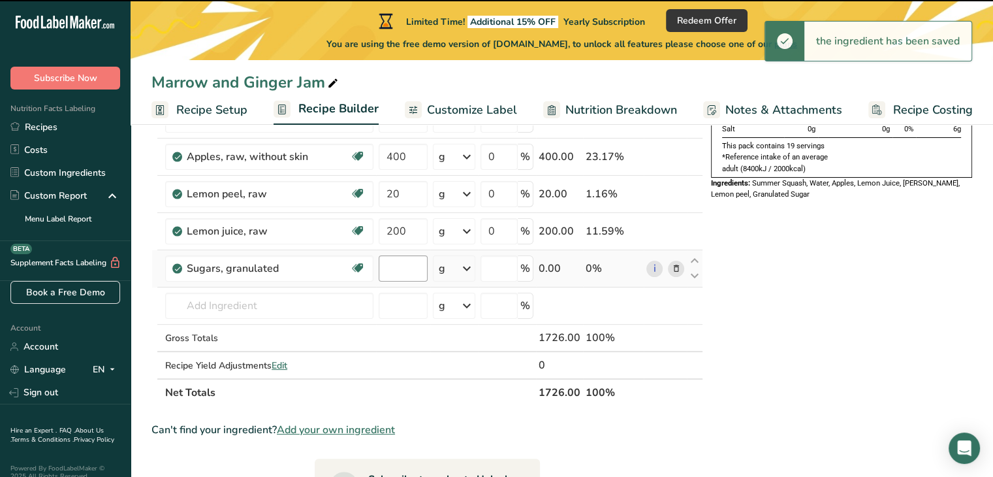
type input "0"
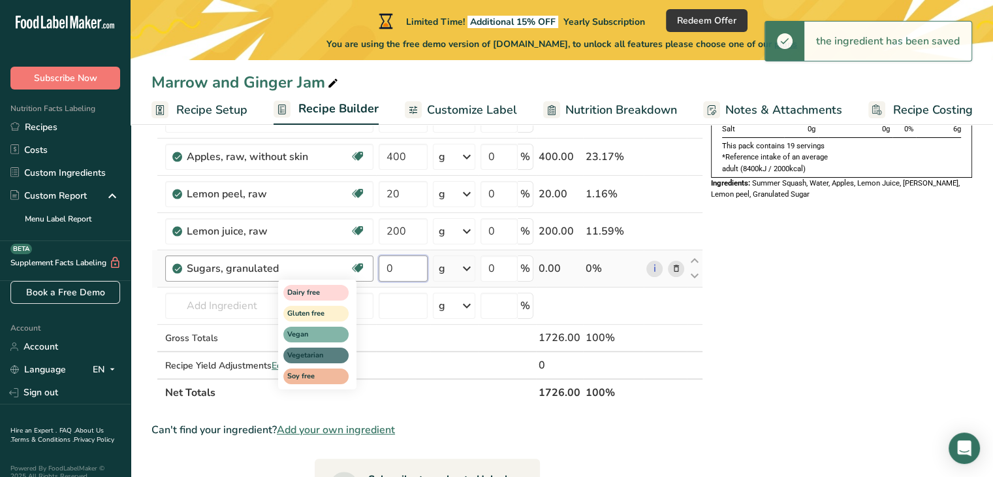
drag, startPoint x: 396, startPoint y: 269, endPoint x: 352, endPoint y: 270, distance: 43.8
click at [352, 270] on tr "Sugars, granulated Dairy free Gluten free Vegan Vegetarian Soy free 0 g Portion…" at bounding box center [427, 268] width 551 height 37
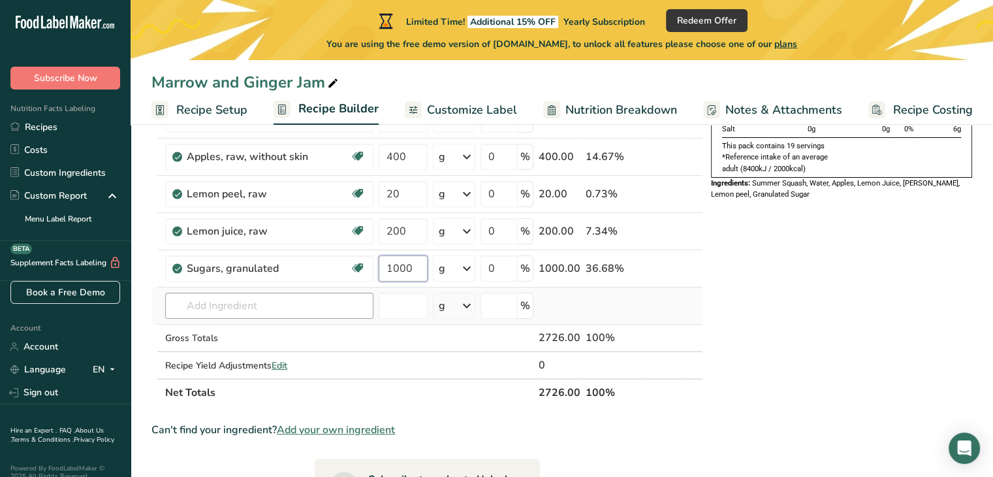
type input "1000"
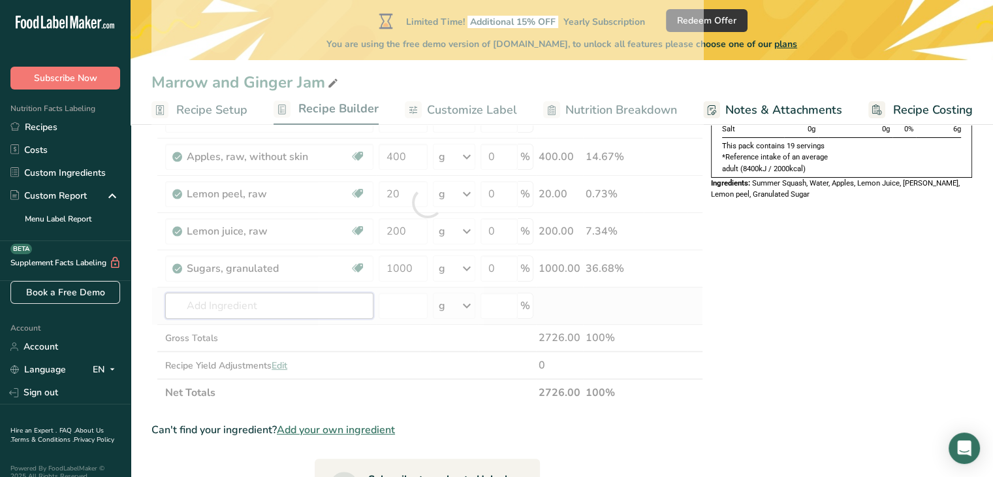
click at [266, 304] on div "Ingredient * Amount * Unit * Waste * .a-a{fill:#347362;}.b-a{fill:#fff;} Grams …" at bounding box center [428, 203] width 552 height 408
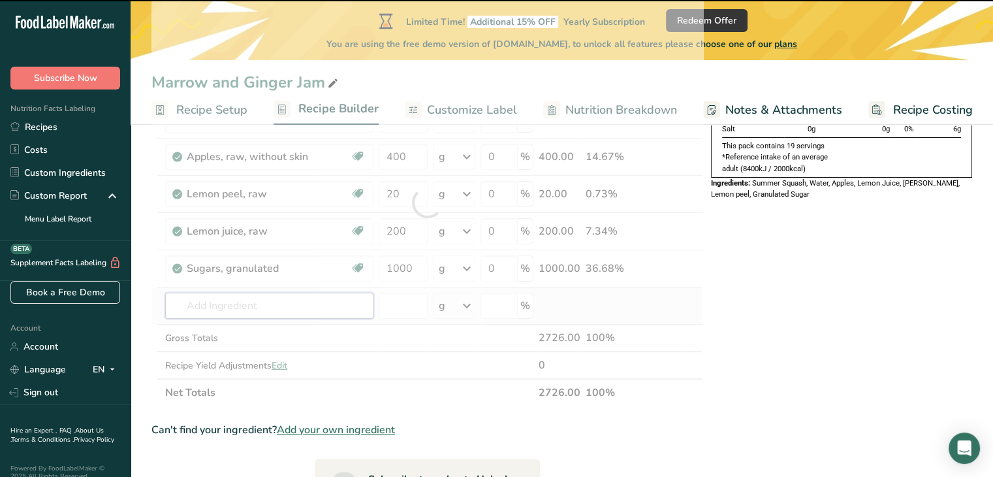
type input "s"
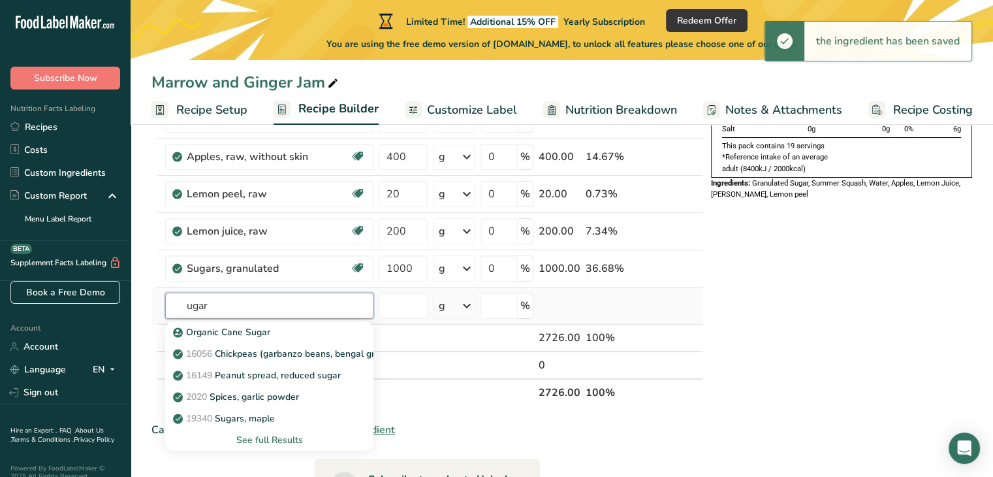
type input "ugar"
click at [252, 435] on div "See full Results" at bounding box center [269, 440] width 187 height 14
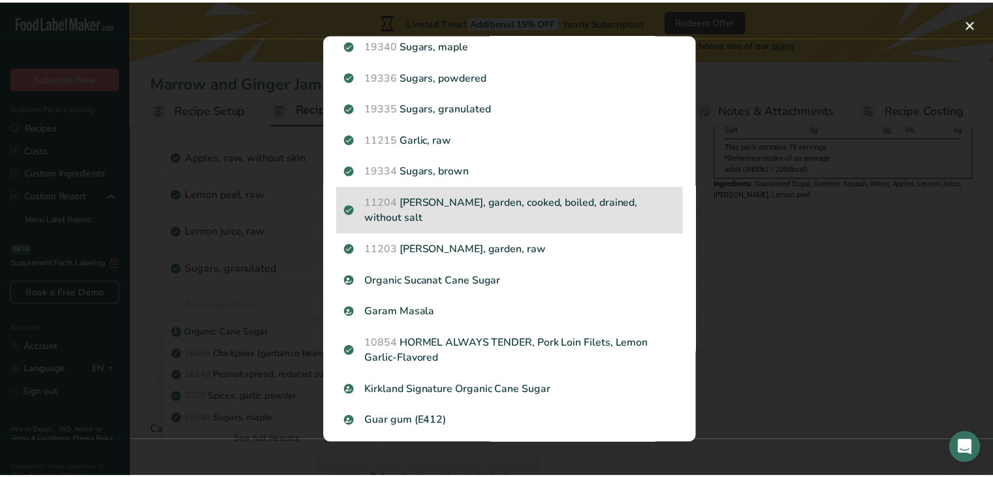
scroll to position [0, 0]
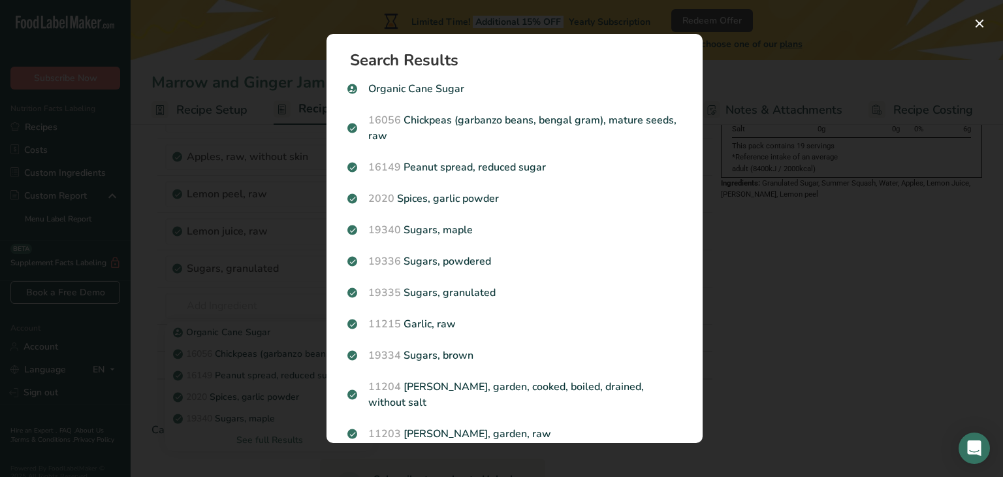
click at [219, 291] on div "Search results modal" at bounding box center [501, 238] width 1003 height 477
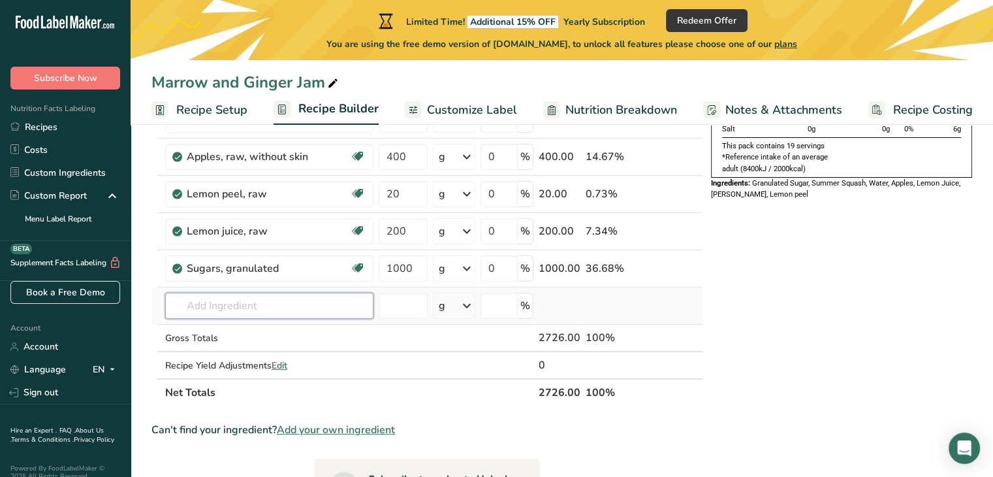
click at [208, 295] on input "text" at bounding box center [269, 306] width 208 height 26
type input "j"
type input "s"
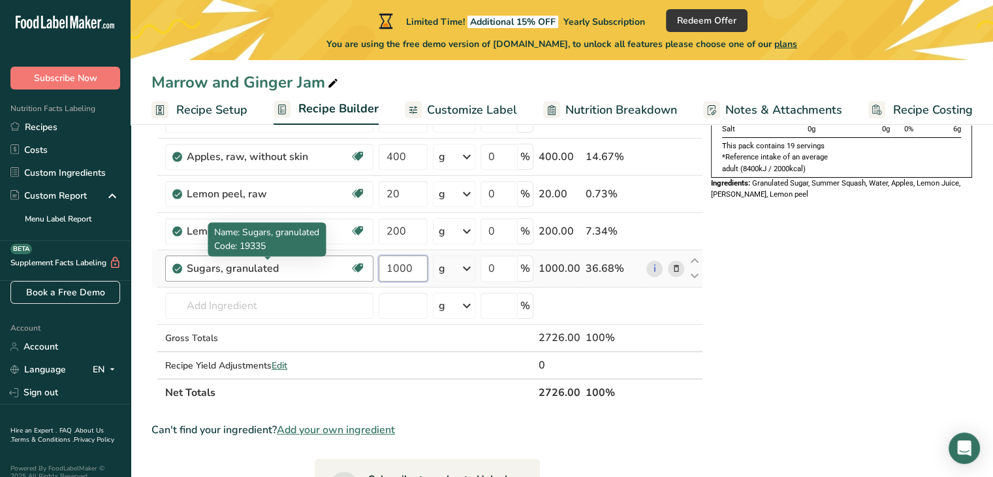
drag, startPoint x: 419, startPoint y: 276, endPoint x: 320, endPoint y: 271, distance: 98.7
click at [320, 271] on tr "Sugars, granulated Dairy free Gluten free Vegan Vegetarian Soy free 1000 g Port…" at bounding box center [427, 268] width 551 height 37
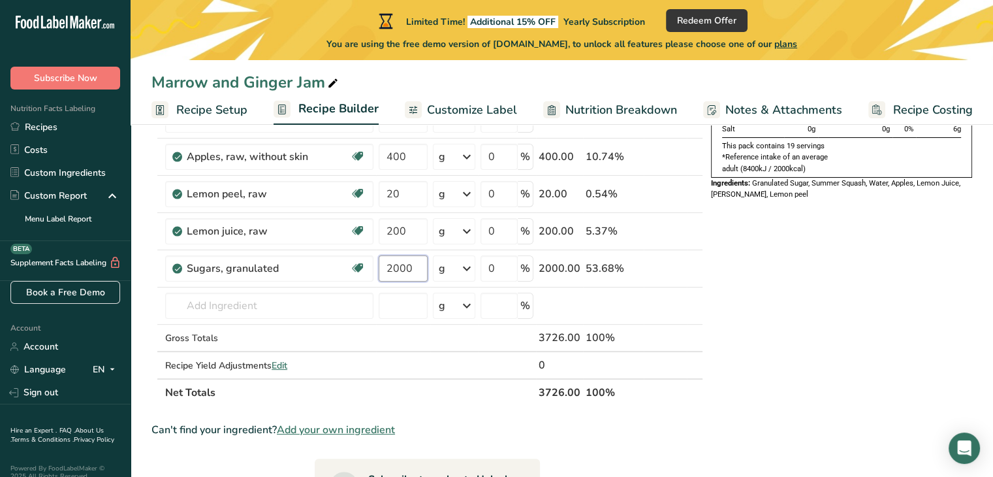
type input "2000"
click at [841, 291] on div "Nutrition Typical value 100mL contains Each serving (typically 6mL) contains % …" at bounding box center [841, 401] width 261 height 910
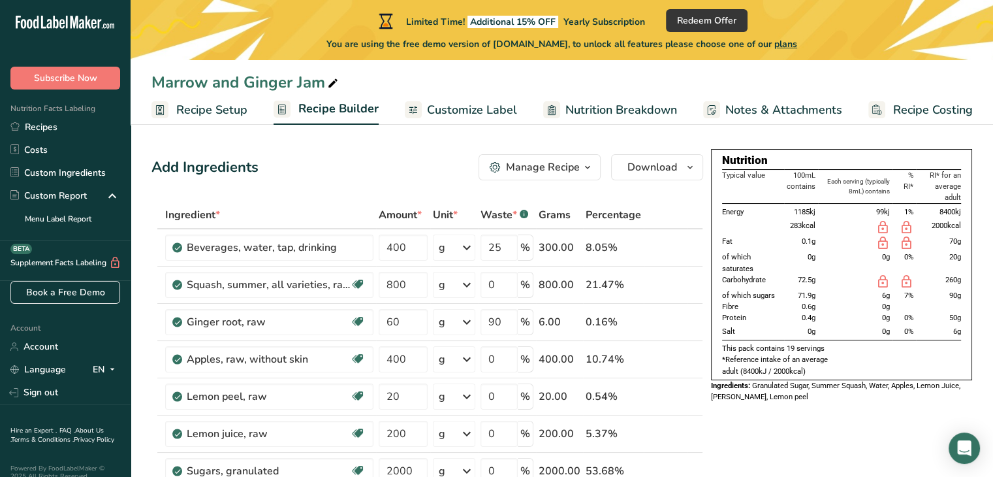
click at [451, 106] on span "Customize Label" at bounding box center [472, 110] width 90 height 18
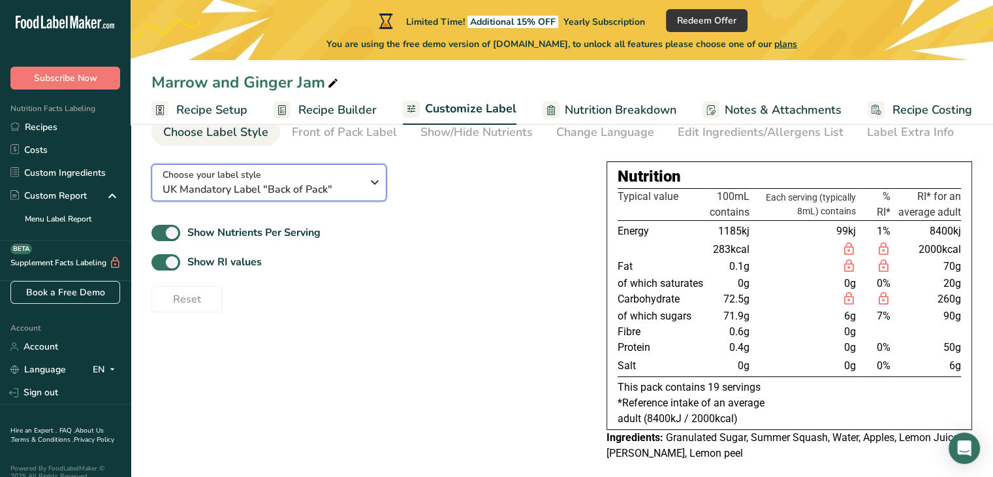
scroll to position [78, 0]
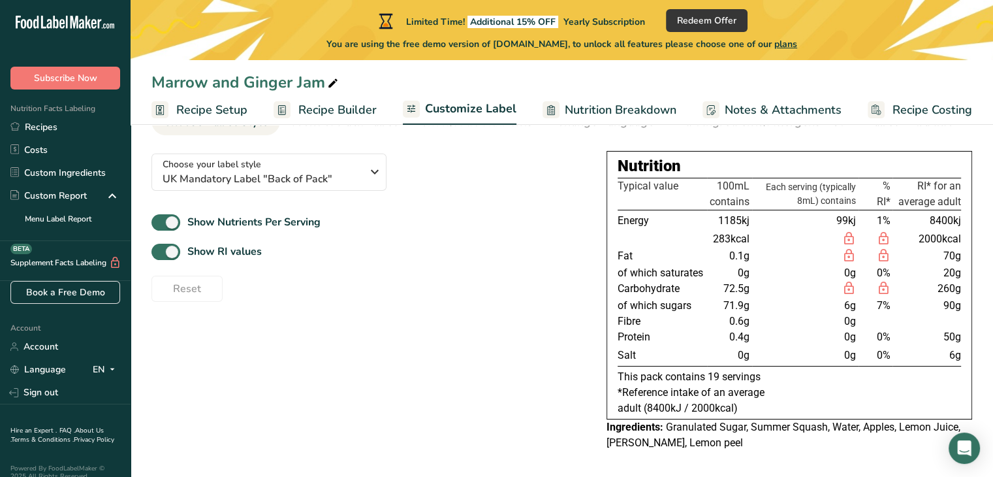
click at [248, 96] on ul "Recipe Setup Recipe Builder Customize Label Nutrition Breakdown Notes & Attachm…" at bounding box center [565, 109] width 868 height 31
click at [310, 112] on span "Recipe Builder" at bounding box center [337, 110] width 78 height 18
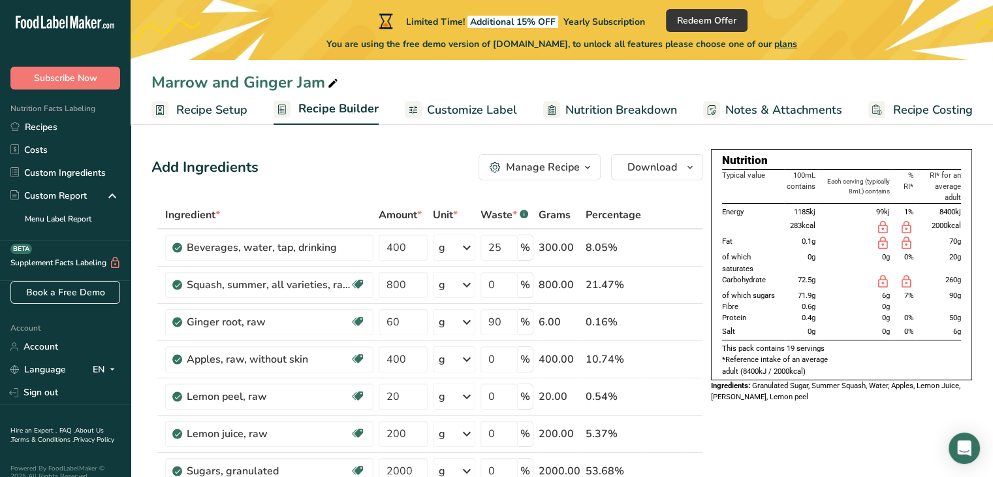
click at [473, 113] on span "Customize Label" at bounding box center [472, 110] width 90 height 18
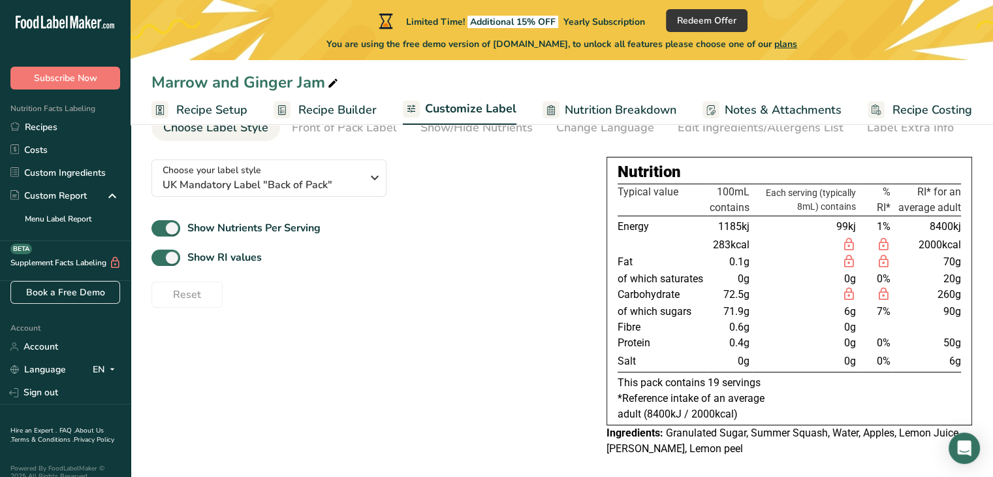
scroll to position [73, 0]
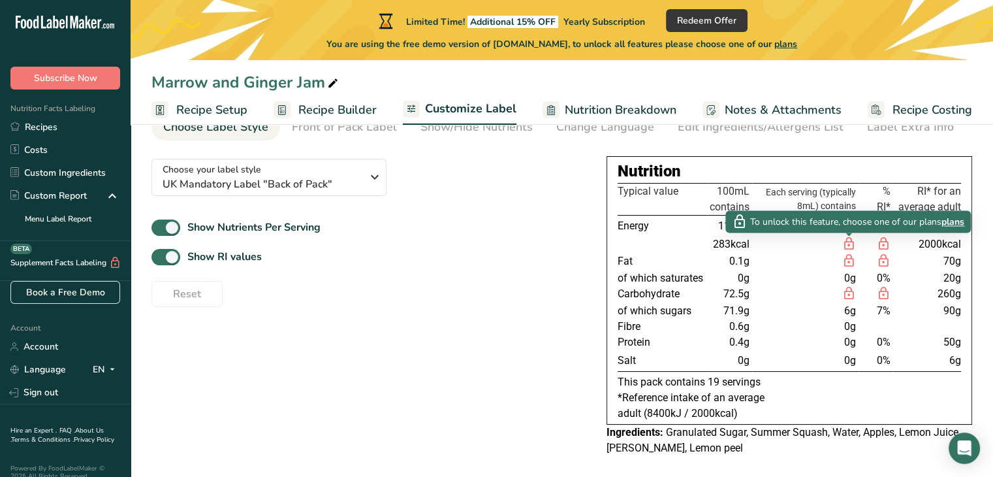
click at [852, 244] on icon at bounding box center [849, 244] width 14 height 16
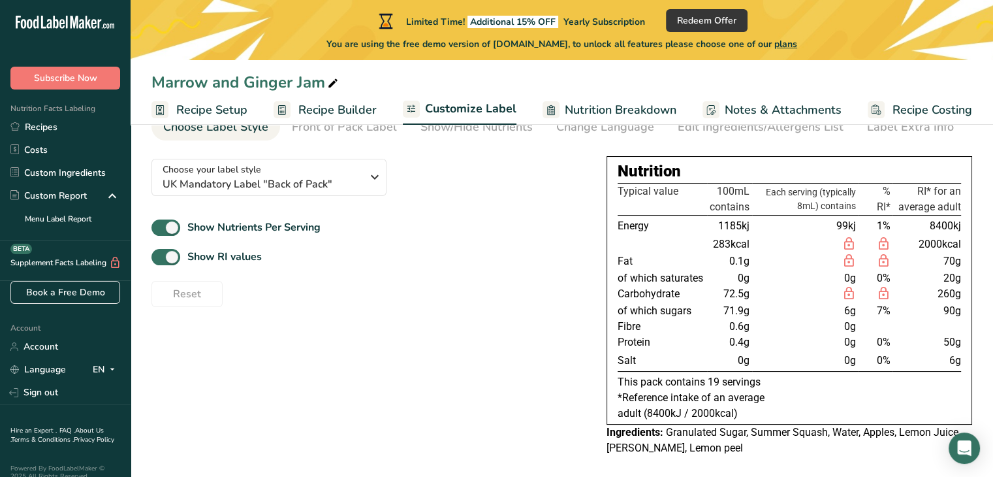
scroll to position [0, 0]
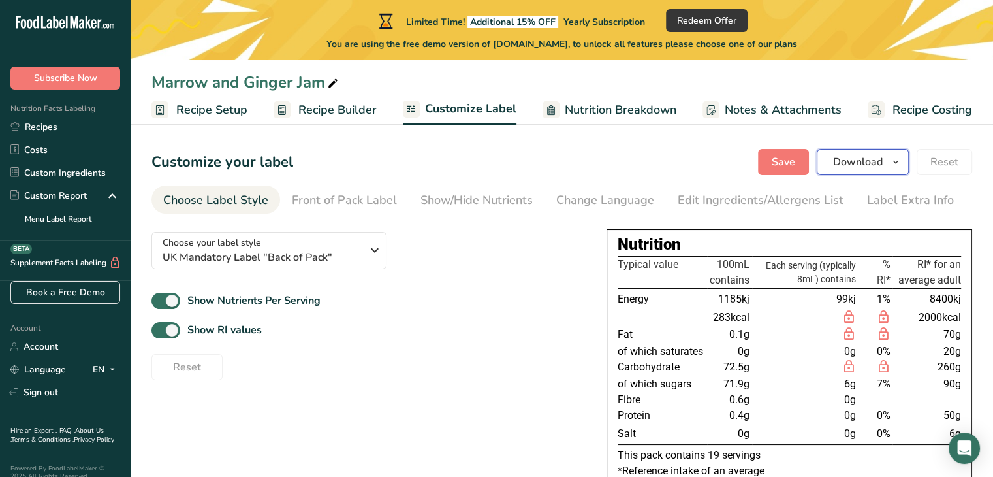
click at [872, 156] on span "Download" at bounding box center [858, 162] width 50 height 16
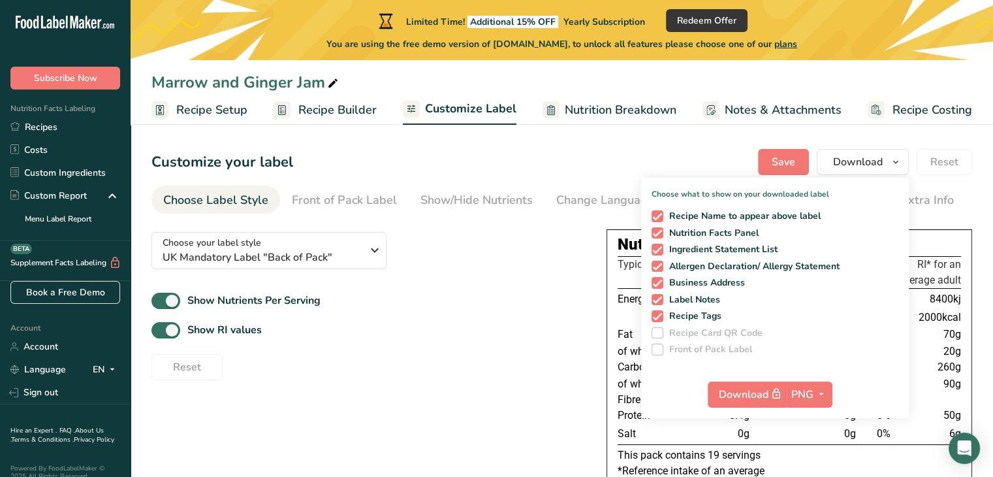
click at [507, 266] on div "Choose your label style UK Mandatory Label "Back of Pack" USA (FDA) Standard FD…" at bounding box center [369, 300] width 434 height 159
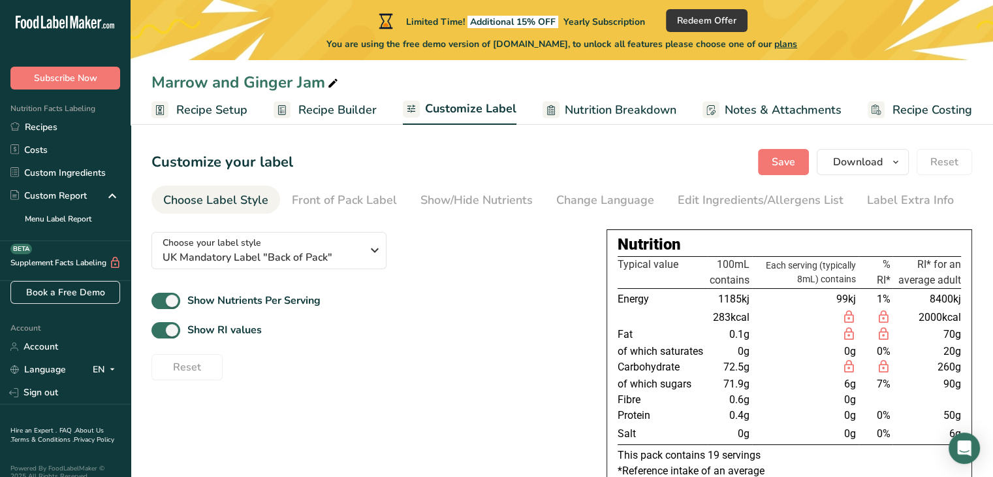
scroll to position [78, 0]
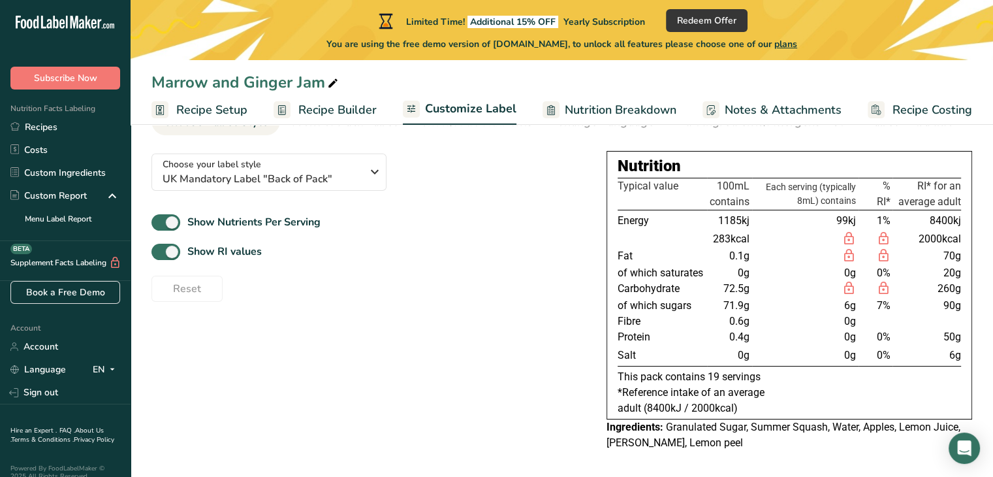
drag, startPoint x: 727, startPoint y: 440, endPoint x: 867, endPoint y: 459, distance: 140.5
click at [867, 459] on section "Customize your label Save Download Choose what to show on your downloaded label…" at bounding box center [562, 265] width 863 height 430
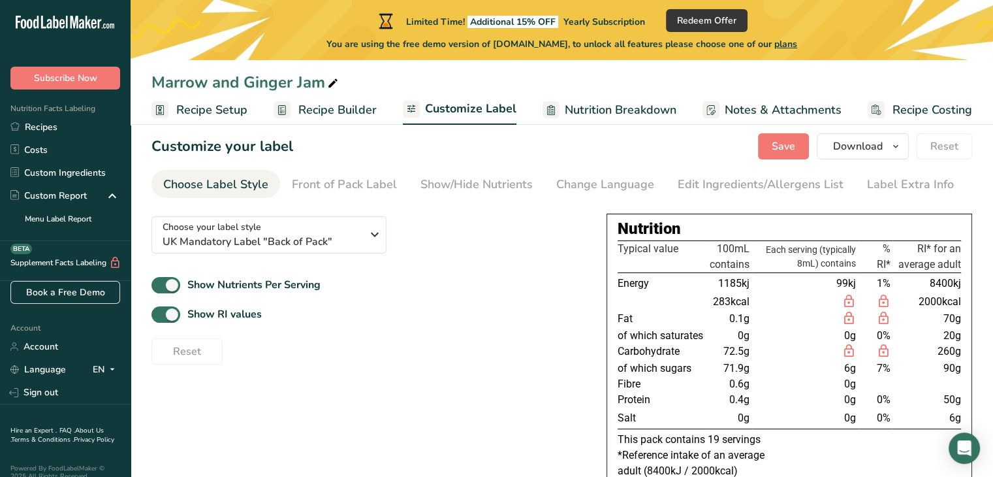
scroll to position [0, 0]
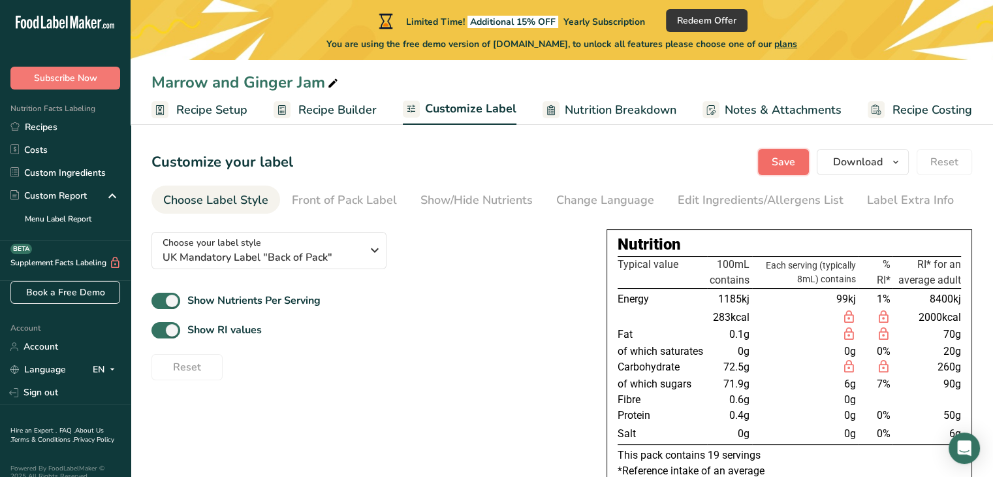
click at [795, 161] on span "Save" at bounding box center [784, 162] width 24 height 16
click at [162, 301] on span at bounding box center [166, 301] width 29 height 16
click at [160, 301] on input "Show Nutrients Per Serving" at bounding box center [156, 300] width 8 height 8
checkbox input "false"
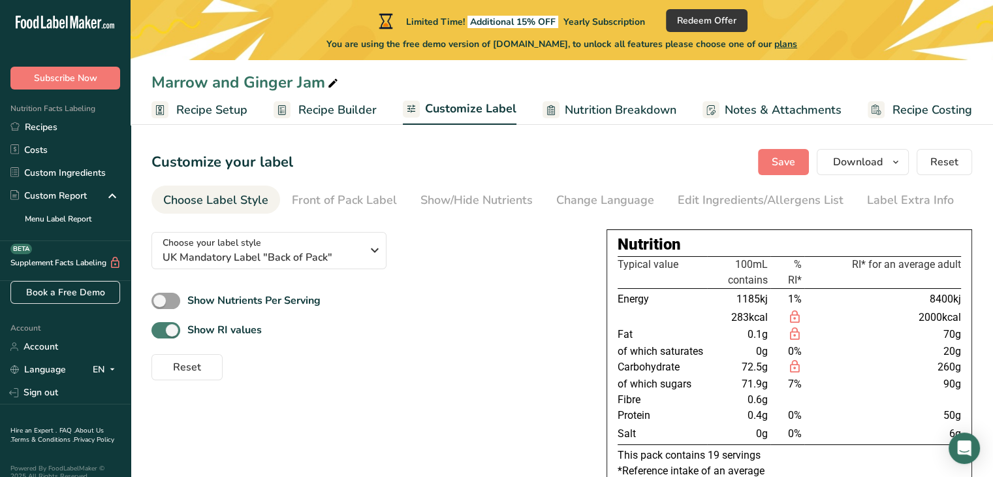
click at [175, 334] on span at bounding box center [166, 330] width 29 height 16
click at [160, 334] on input "Show RI values" at bounding box center [156, 330] width 8 height 8
checkbox input "false"
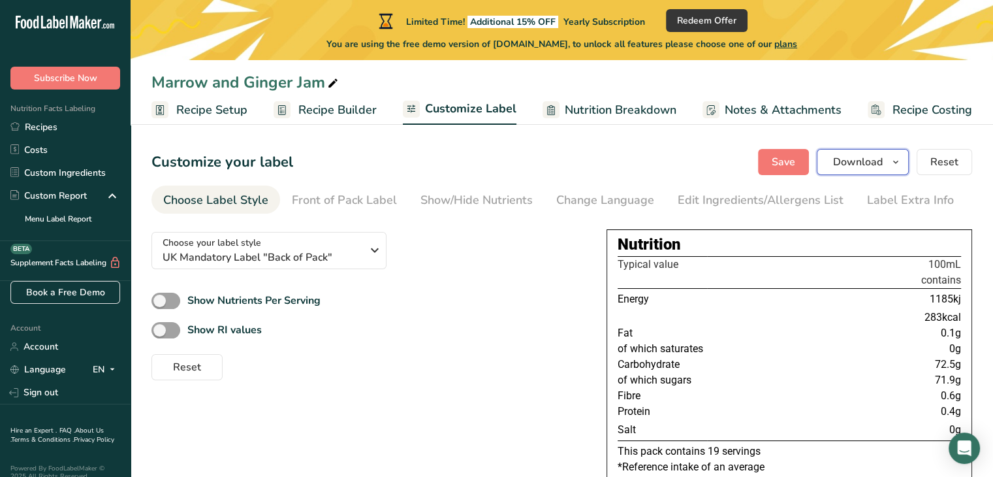
click at [840, 170] on button "Download" at bounding box center [863, 162] width 92 height 26
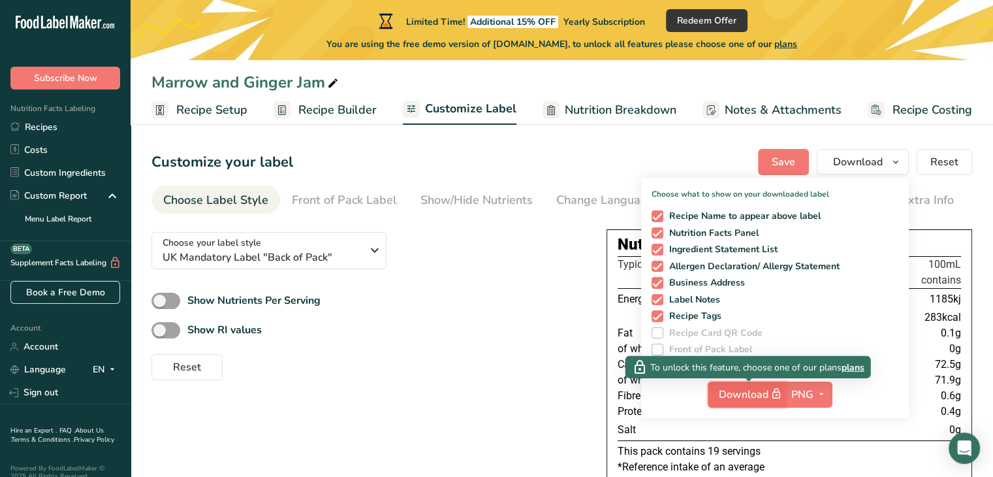
click at [750, 404] on button "Download" at bounding box center [748, 394] width 80 height 26
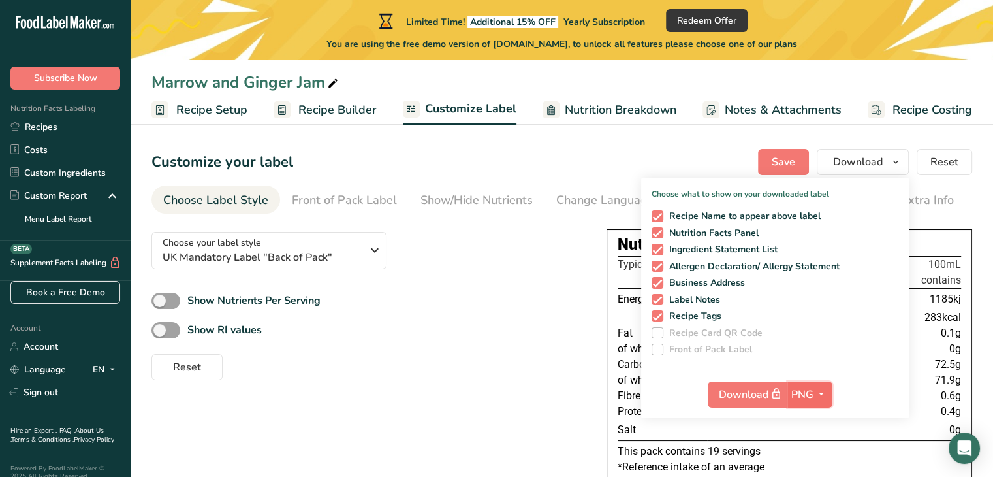
click at [808, 395] on span "PNG" at bounding box center [802, 395] width 22 height 16
click at [491, 293] on div "Show Nutrients Per Serving" at bounding box center [369, 301] width 434 height 22
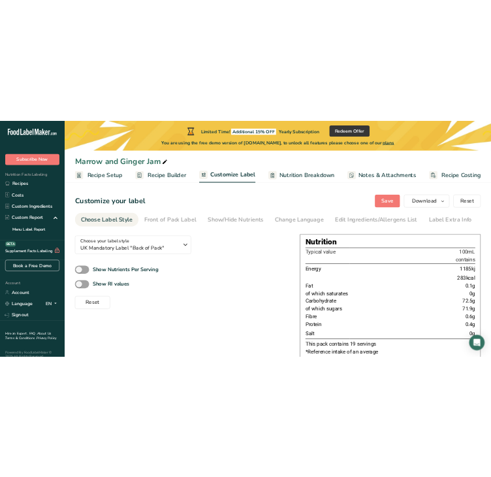
scroll to position [76, 0]
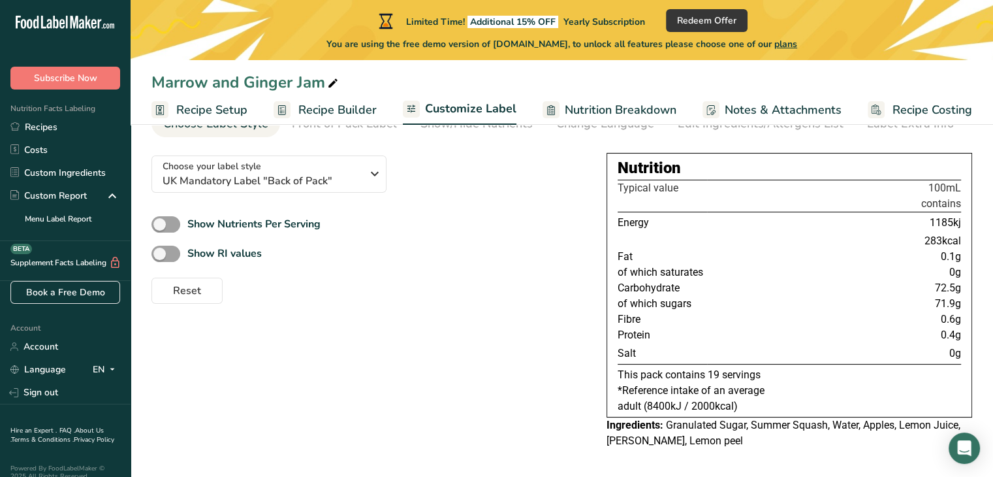
drag, startPoint x: 967, startPoint y: 277, endPoint x: 445, endPoint y: 350, distance: 526.2
click at [445, 350] on div "Choose your label style UK Mandatory Label "Back of Pack" USA (FDA) Standard FD…" at bounding box center [562, 301] width 821 height 312
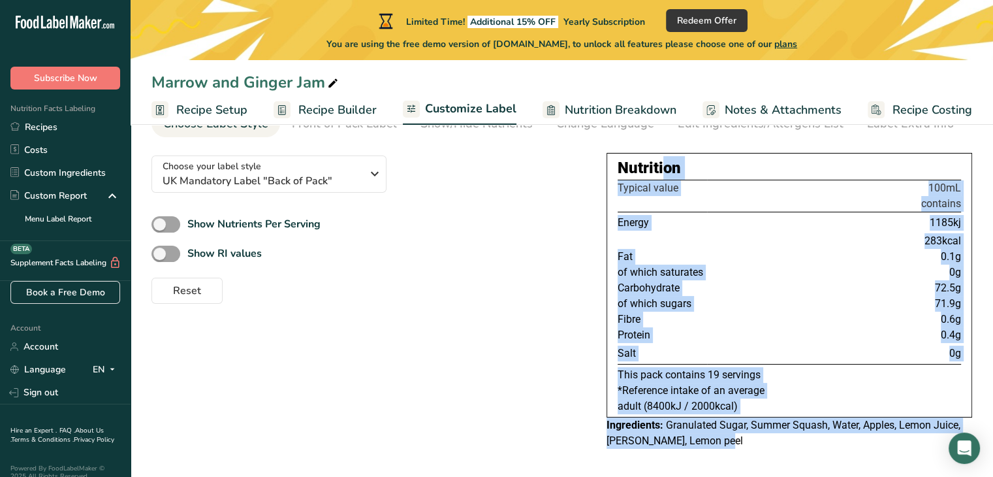
drag, startPoint x: 599, startPoint y: 160, endPoint x: 744, endPoint y: 453, distance: 326.5
click at [744, 453] on div "Choose your label style UK Mandatory Label "Back of Pack" USA (FDA) Standard FD…" at bounding box center [562, 301] width 821 height 312
drag, startPoint x: 658, startPoint y: 379, endPoint x: 729, endPoint y: 202, distance: 191.6
click at [729, 202] on th "100mL contains" at bounding box center [834, 196] width 254 height 32
drag, startPoint x: 729, startPoint y: 202, endPoint x: 711, endPoint y: 178, distance: 30.2
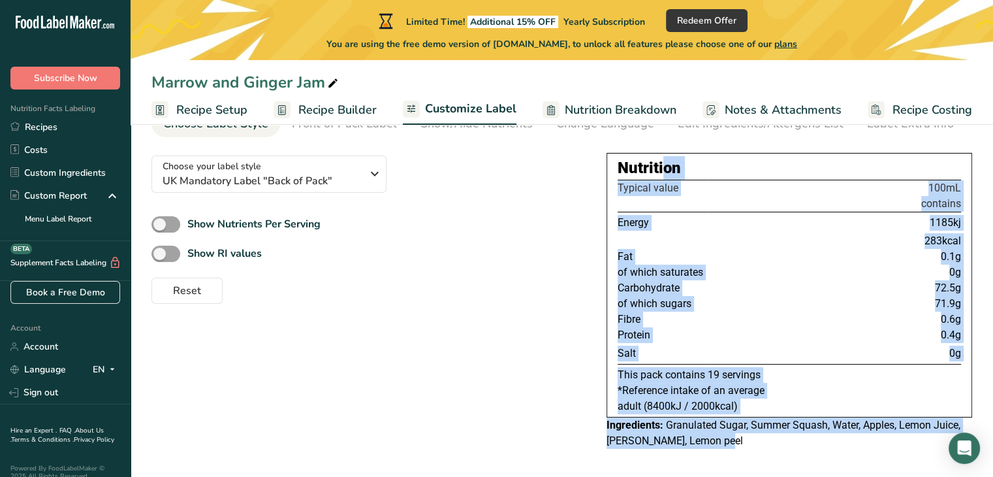
click at [711, 178] on div "Nutrition Typical value 100mL contains Energy 1185kj 283kcal Fat 0.1g of which …" at bounding box center [790, 285] width 366 height 264
click at [711, 180] on table "Typical value 100mL contains Energy 1185kj 283kcal Fat 0.1g of which saturates …" at bounding box center [790, 272] width 344 height 185
click at [716, 167] on div "Nutrition" at bounding box center [790, 168] width 344 height 24
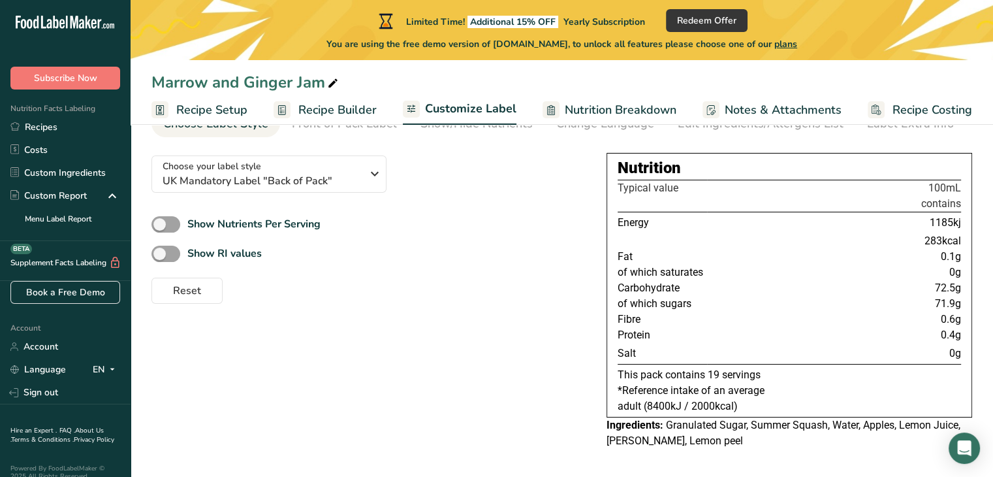
scroll to position [0, 0]
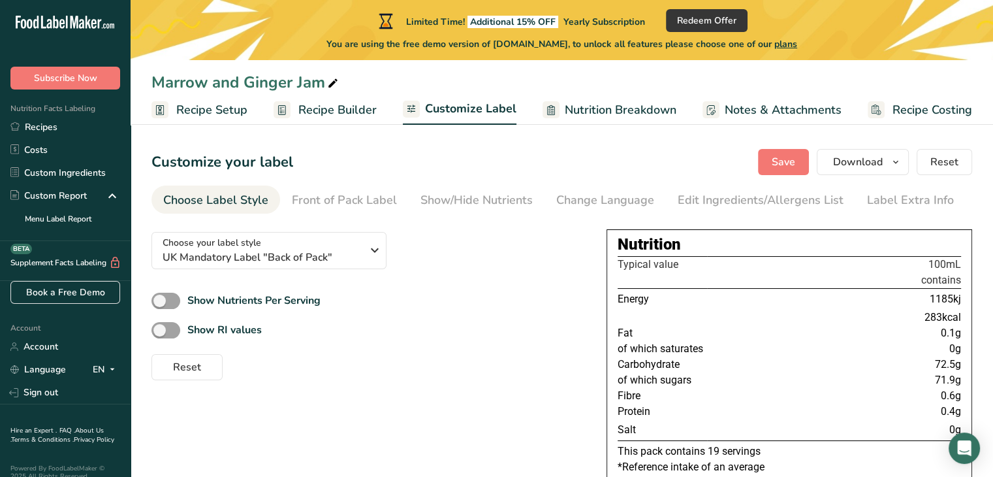
click at [288, 106] on rect at bounding box center [282, 109] width 17 height 17
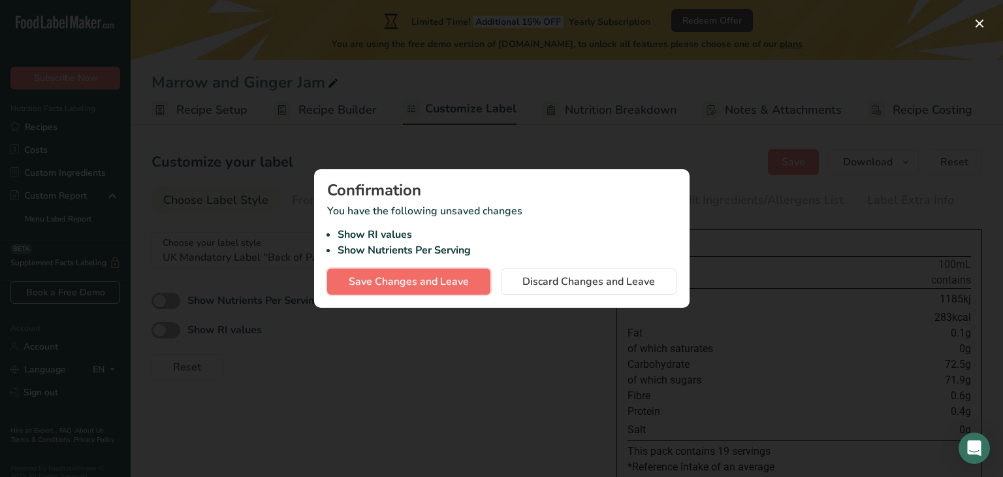
click at [451, 281] on span "Save Changes and Leave" at bounding box center [409, 282] width 120 height 16
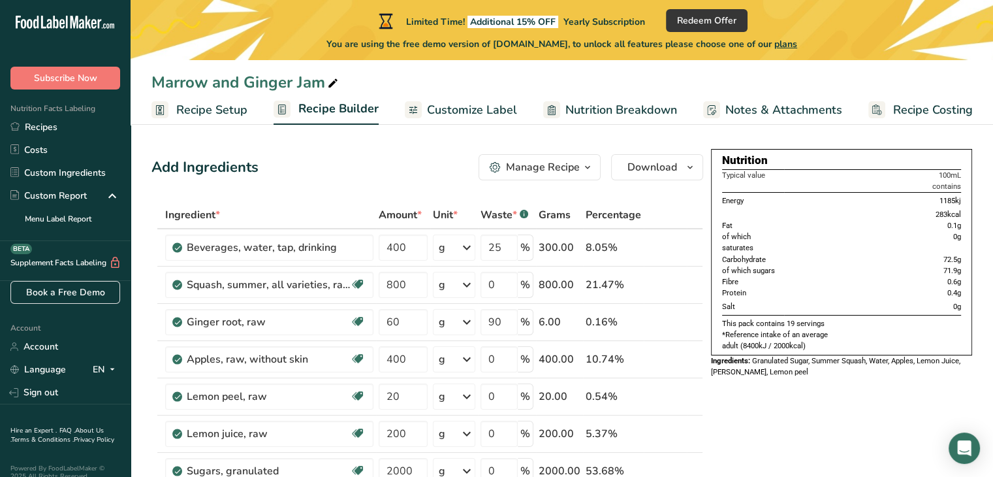
scroll to position [43, 0]
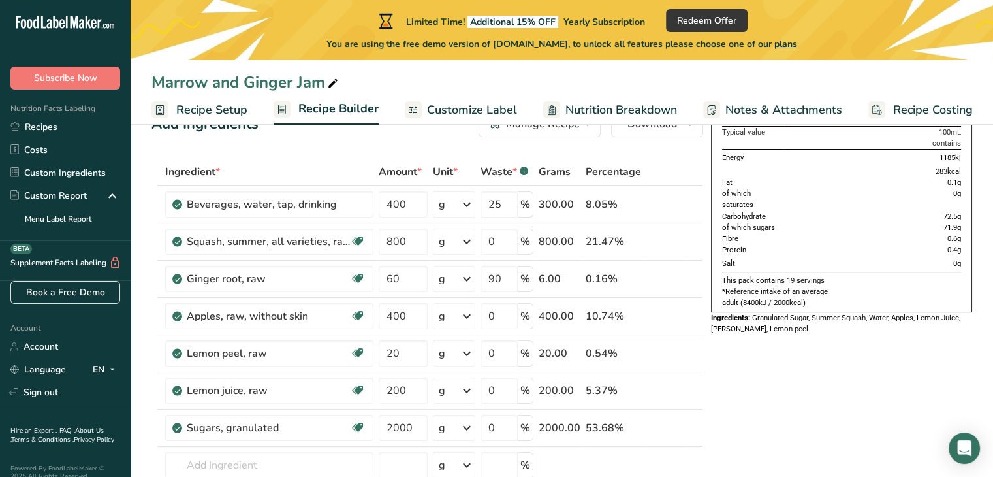
click at [449, 107] on span "Customize Label" at bounding box center [472, 110] width 90 height 18
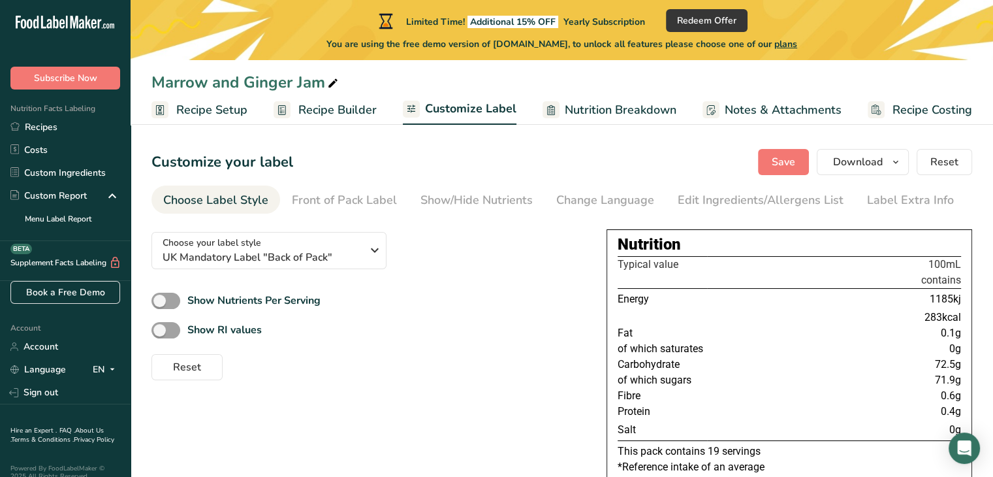
click at [196, 116] on span "Recipe Setup" at bounding box center [211, 110] width 71 height 18
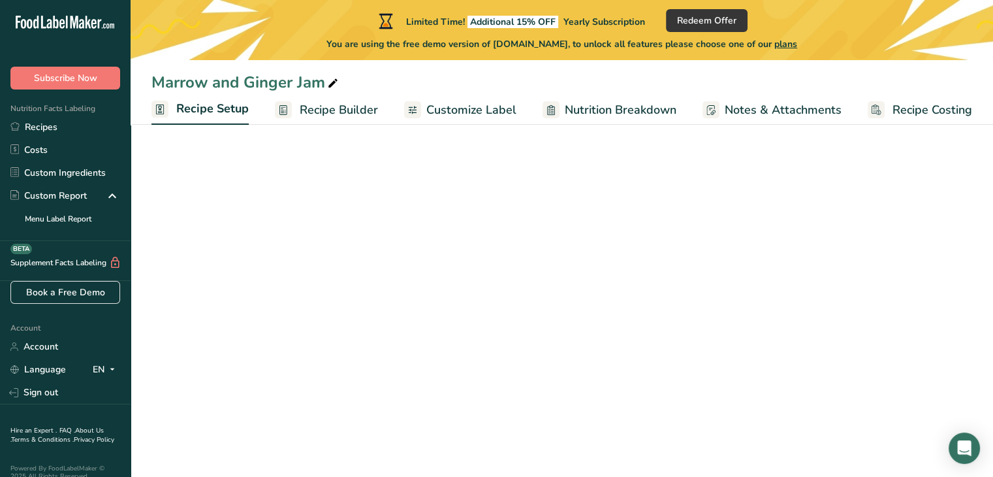
select select "22"
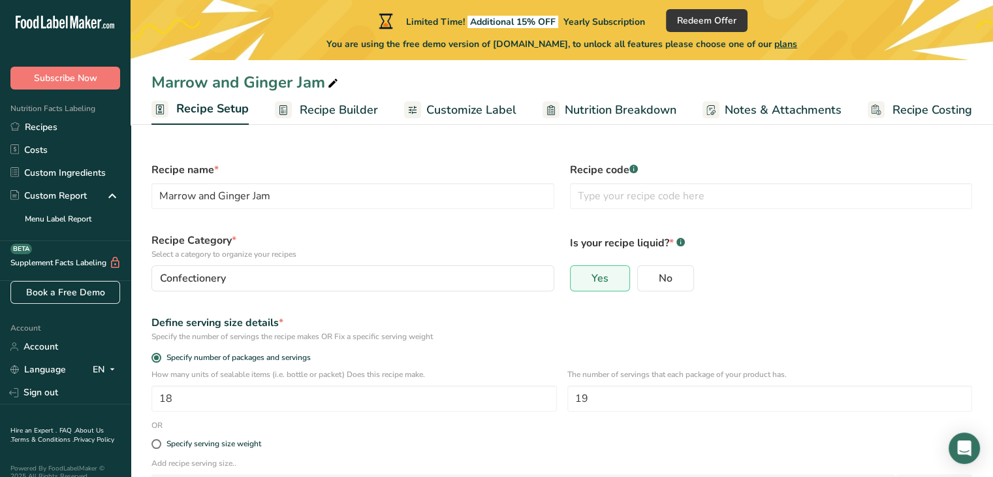
click at [450, 106] on span "Customize Label" at bounding box center [471, 110] width 90 height 18
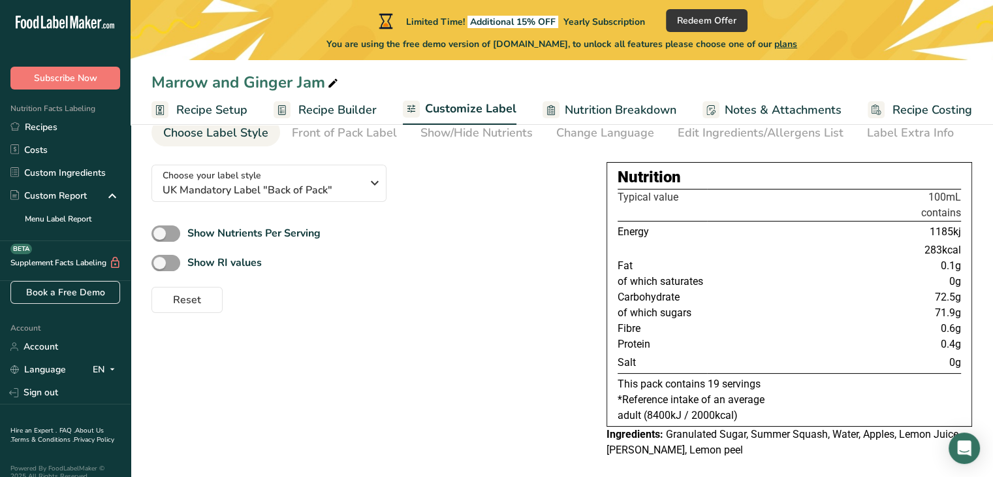
scroll to position [76, 0]
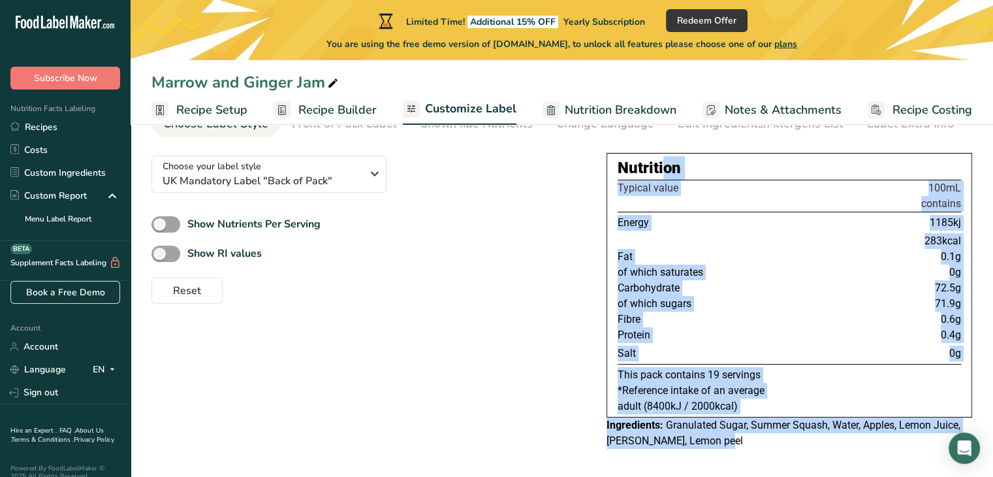
drag, startPoint x: 725, startPoint y: 447, endPoint x: 614, endPoint y: 143, distance: 323.3
click at [614, 143] on section "Customize your label Save Download Choose what to show on your downloaded label…" at bounding box center [562, 265] width 863 height 426
copy div "Nutrition Typical value 100mL contains Energy 1185kj 283kcal Fat 0.1g of which …"
